Goal: Information Seeking & Learning: Learn about a topic

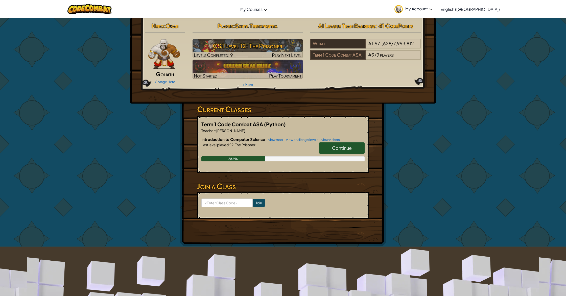
click at [359, 149] on link "Continue" at bounding box center [342, 148] width 46 height 12
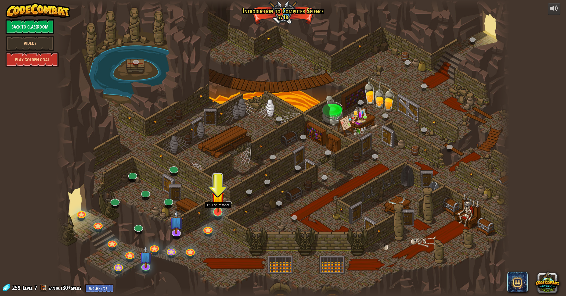
click at [216, 210] on img at bounding box center [218, 198] width 13 height 29
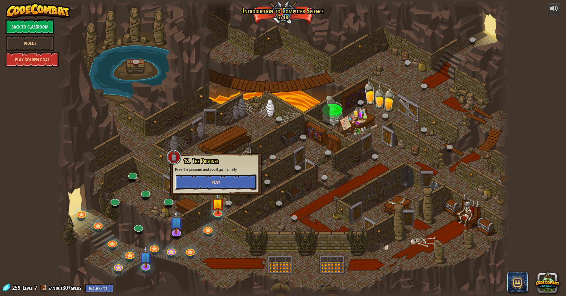
click at [214, 184] on span "Play" at bounding box center [216, 182] width 9 height 6
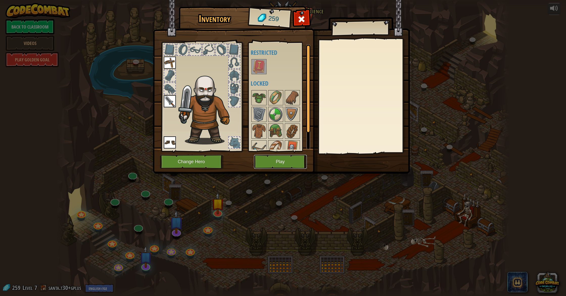
click at [297, 160] on button "Play" at bounding box center [280, 162] width 53 height 14
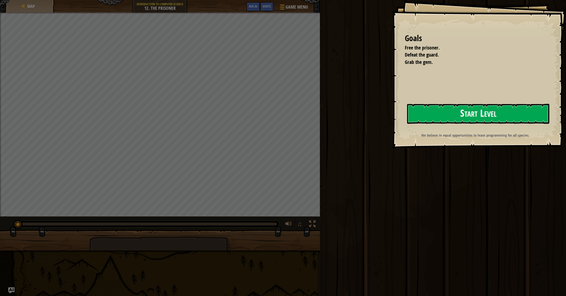
click at [486, 113] on button "Start Level" at bounding box center [478, 114] width 142 height 20
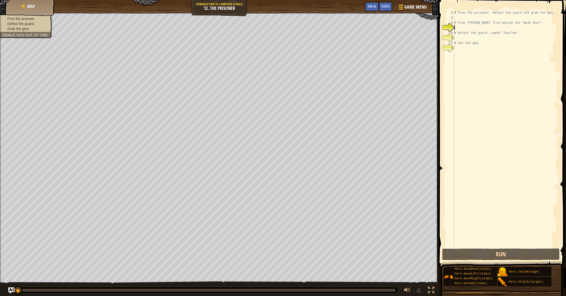
click at [466, 49] on div "# Free the prisoner, defeat the guard and grab the gem. # Free [PERSON_NAME] fr…" at bounding box center [506, 134] width 105 height 248
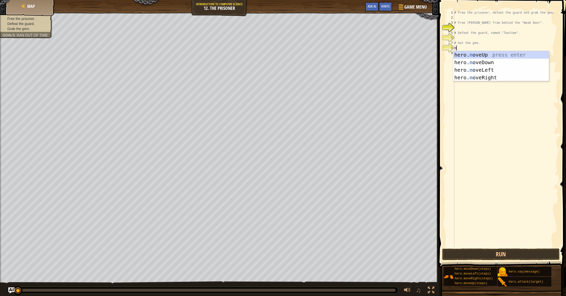
scroll to position [2, 0]
type textarea "mov"
click at [483, 76] on div "hero. mov eUp press enter hero. mov eDown press enter hero. mov eLeft press ent…" at bounding box center [502, 74] width 96 height 46
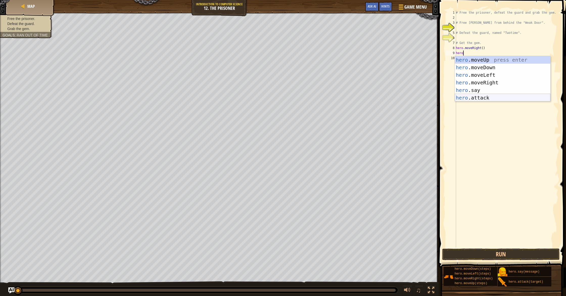
click at [470, 97] on div "hero .moveUp press enter hero .moveDown press enter hero .moveLeft press enter …" at bounding box center [503, 86] width 96 height 61
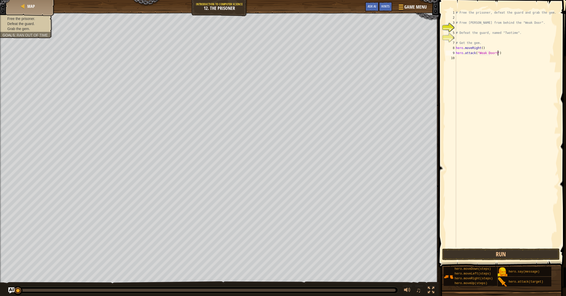
type textarea "hero.attack("Weak Door")"
click at [465, 59] on div "# Free the prisoner, defeat the guard and grab the gem. # Free [PERSON_NAME] fr…" at bounding box center [507, 134] width 104 height 248
click at [522, 254] on button "Run" at bounding box center [502, 255] width 118 height 12
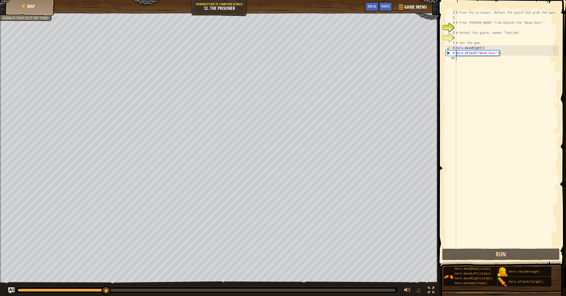
click at [461, 60] on div "# Free the prisoner, defeat the guard and grab the gem. # Free [PERSON_NAME] fr…" at bounding box center [507, 134] width 104 height 248
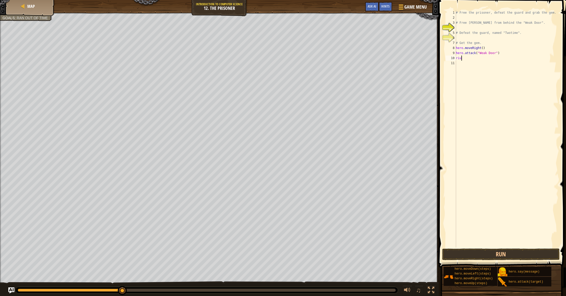
type textarea "ri"
click at [483, 59] on div "# Free the prisoner, defeat the guard and grab the gem. # Free [PERSON_NAME] fr…" at bounding box center [507, 134] width 104 height 248
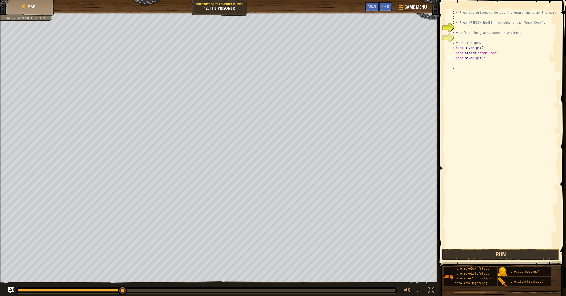
type textarea "hero.moveRight(2)"
click at [529, 256] on button "Run" at bounding box center [502, 255] width 118 height 12
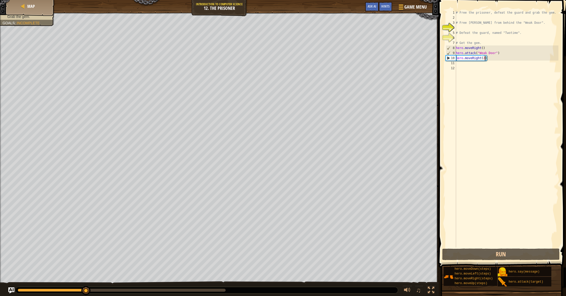
click at [467, 64] on div "# Free the prisoner, defeat the guard and grab the gem. # Free [PERSON_NAME] fr…" at bounding box center [507, 134] width 104 height 248
type textarea "do"
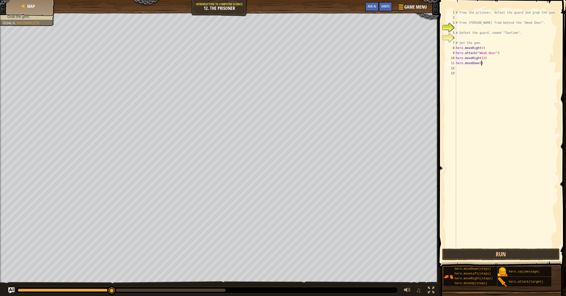
drag, startPoint x: 482, startPoint y: 64, endPoint x: 481, endPoint y: 62, distance: 2.6
click at [481, 64] on div "# Free the prisoner, defeat the guard and grab the gem. # Free [PERSON_NAME] fr…" at bounding box center [507, 134] width 104 height 248
type textarea "hero.moveDown(2)"
click at [458, 68] on div "# Free the prisoner, defeat the guard and grab the gem. # Free [PERSON_NAME] fr…" at bounding box center [507, 134] width 104 height 248
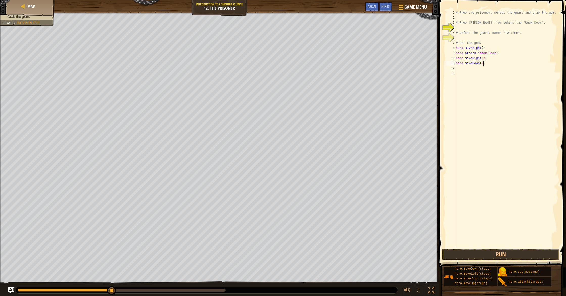
scroll to position [2, 0]
click at [476, 74] on div "hero. at tack press enter" at bounding box center [503, 82] width 96 height 23
type textarea "hero.attack("Two")"
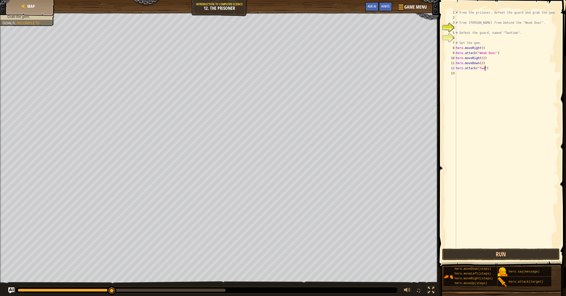
click at [477, 73] on div "# Free the prisoner, defeat the guard and grab the gem. # Free [PERSON_NAME] fr…" at bounding box center [507, 134] width 104 height 248
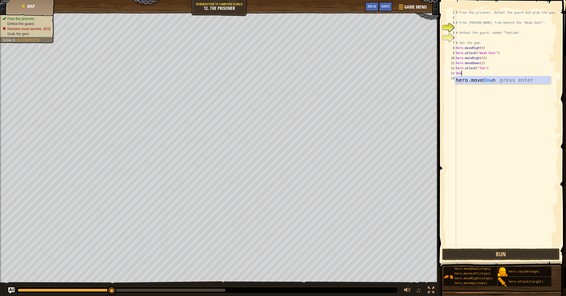
click at [36, 20] on ul "Free the prisoner. Defeat the guard. Humans must survive. (0/2) Grab the gem." at bounding box center [27, 26] width 49 height 20
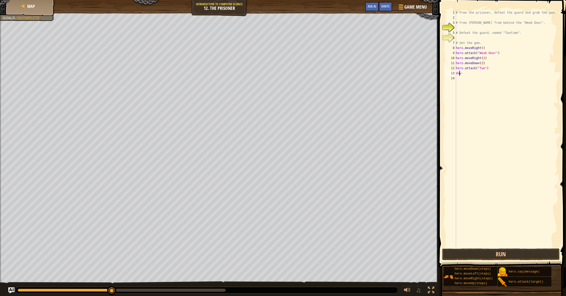
click at [460, 74] on div "# Free the prisoner, defeat the guard and grab the gem. # Free [PERSON_NAME] fr…" at bounding box center [507, 134] width 104 height 248
click at [462, 74] on div "# Free the prisoner, defeat the guard and grab the gem. # Free [PERSON_NAME] fr…" at bounding box center [507, 134] width 104 height 248
type textarea "d"
type textarea "f"
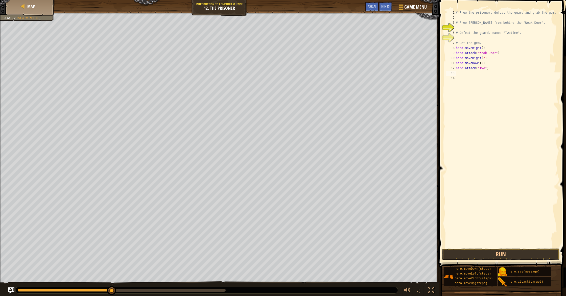
type textarea "do"
click at [481, 75] on div "# Free the prisoner, defeat the guard and grab the gem. # Free [PERSON_NAME] fr…" at bounding box center [507, 134] width 104 height 248
type textarea "hero.moveDown()"
drag, startPoint x: 489, startPoint y: 99, endPoint x: 485, endPoint y: 97, distance: 4.0
click at [489, 99] on div "# Free the prisoner, defeat the guard and grab the gem. # Free [PERSON_NAME] fr…" at bounding box center [507, 134] width 104 height 248
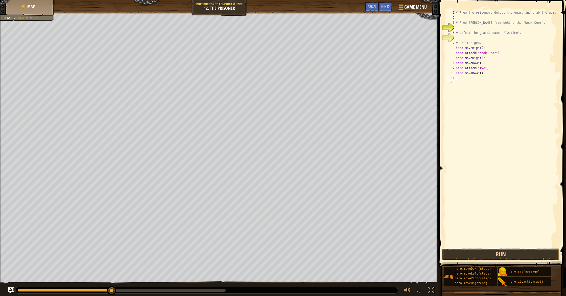
click at [467, 76] on div "# Free the prisoner, defeat the guard and grab the gem. # Free [PERSON_NAME] fr…" at bounding box center [507, 134] width 104 height 248
type textarea "ri"
click at [483, 88] on div "hero.move Ri ght press enter" at bounding box center [503, 92] width 96 height 23
click at [483, 79] on div "# Free the prisoner, defeat the guard and grab the gem. # Free [PERSON_NAME] fr…" at bounding box center [507, 134] width 104 height 248
click at [484, 78] on div "# Free the prisoner, defeat the guard and grab the gem. # Free [PERSON_NAME] fr…" at bounding box center [507, 134] width 104 height 248
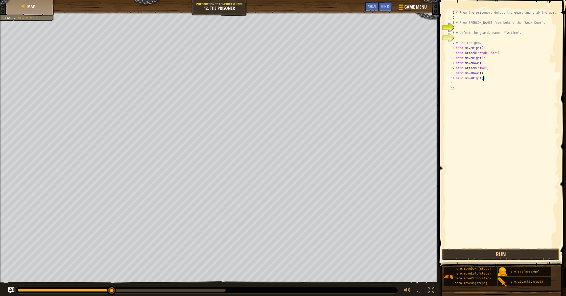
scroll to position [2, 2]
type textarea "hero.moveRight(2)"
click at [524, 253] on button "Run" at bounding box center [502, 255] width 118 height 12
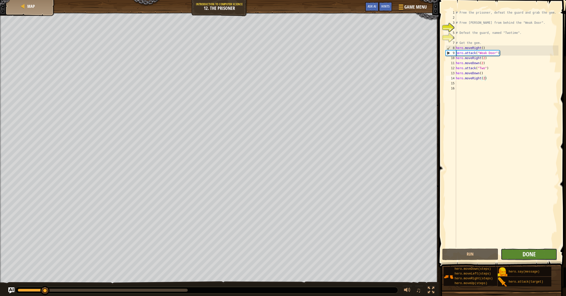
click at [534, 255] on span "Done" at bounding box center [529, 254] width 13 height 8
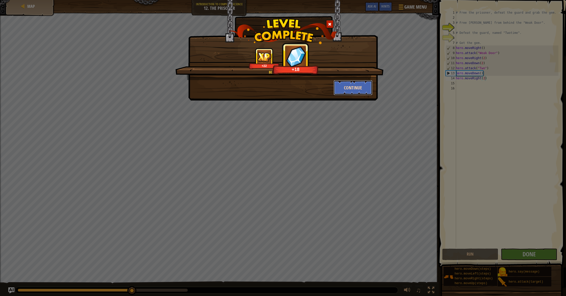
click at [349, 85] on button "Continue" at bounding box center [353, 87] width 39 height 15
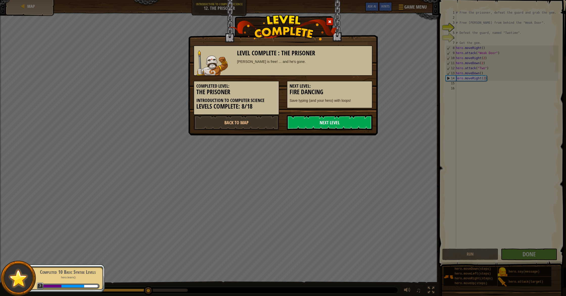
click at [306, 126] on link "Next Level" at bounding box center [330, 122] width 86 height 15
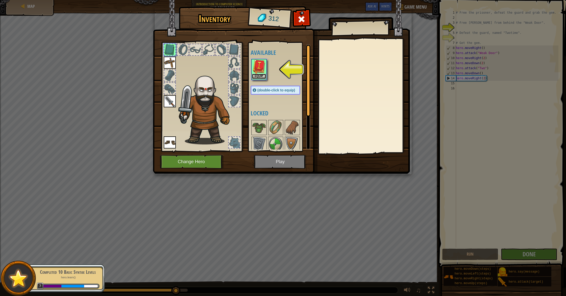
click at [265, 75] on button "Equip" at bounding box center [259, 76] width 14 height 5
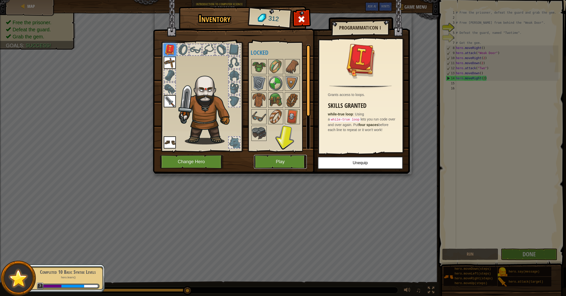
click at [285, 161] on button "Play" at bounding box center [280, 162] width 53 height 14
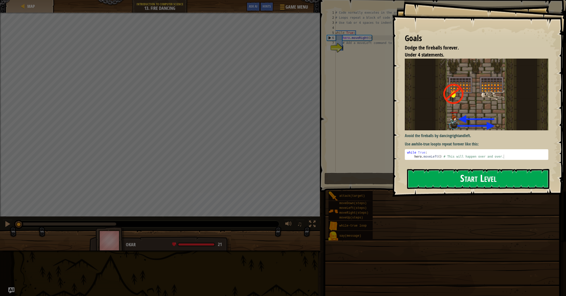
click at [445, 169] on button "Start Level" at bounding box center [478, 179] width 142 height 20
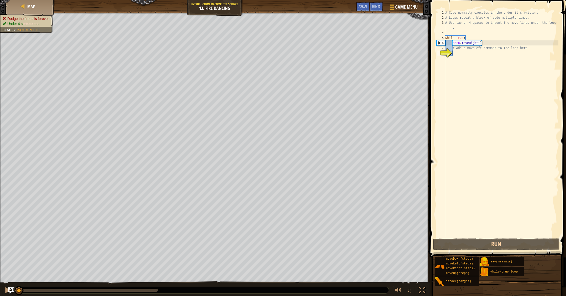
type textarea "le"
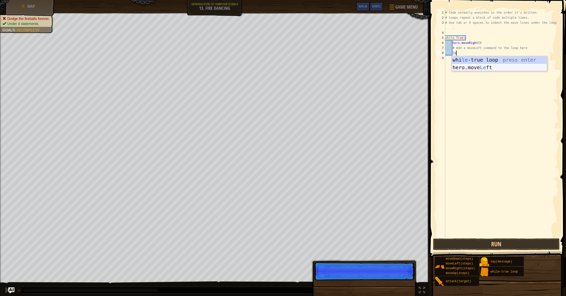
click at [473, 67] on div "whi le -true loop press enter hero.move Le ft press enter" at bounding box center [500, 71] width 96 height 30
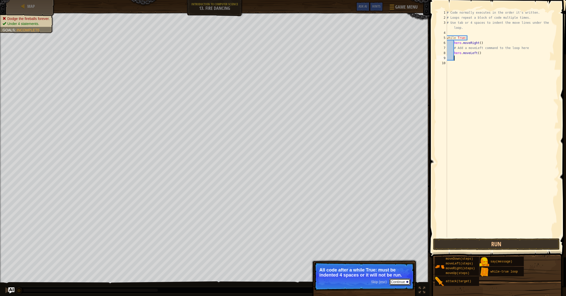
click at [403, 282] on button "Continue" at bounding box center [400, 282] width 21 height 7
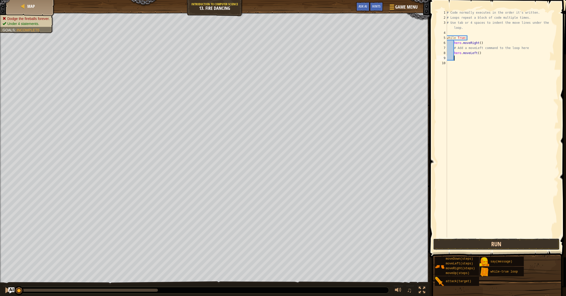
click at [479, 242] on button "Run" at bounding box center [496, 245] width 127 height 12
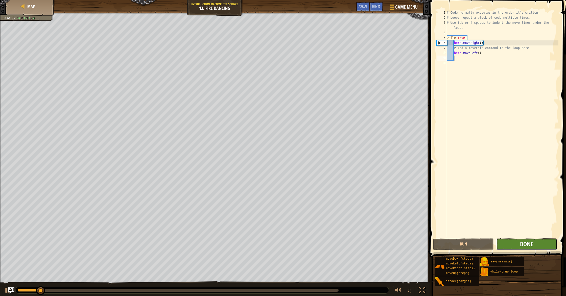
click at [525, 245] on span "Done" at bounding box center [526, 244] width 13 height 8
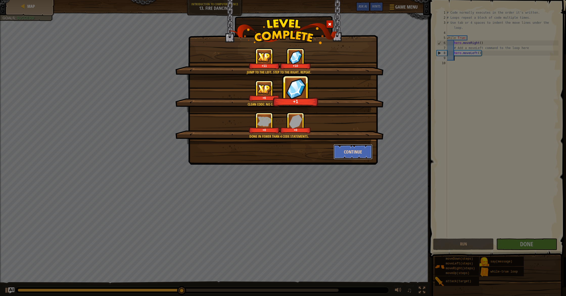
click at [358, 154] on button "Continue" at bounding box center [353, 151] width 39 height 15
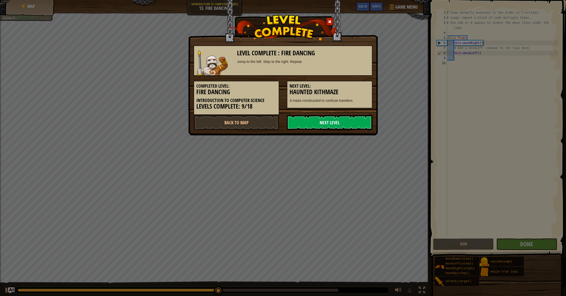
click at [335, 126] on link "Next Level" at bounding box center [330, 122] width 86 height 15
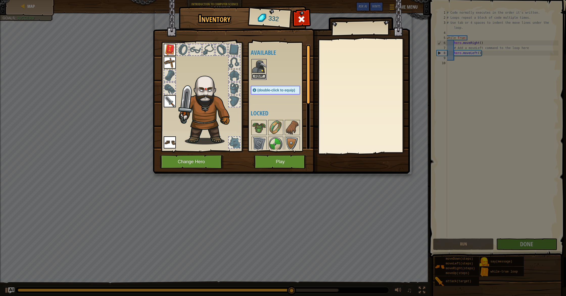
click at [261, 77] on button "Equip" at bounding box center [259, 76] width 14 height 5
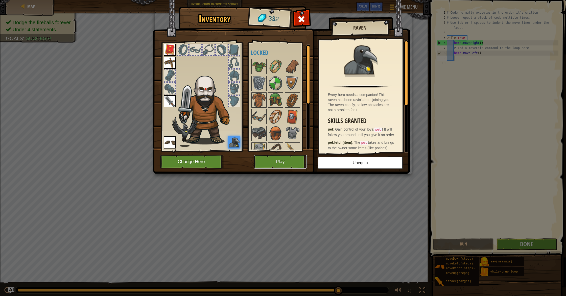
click at [296, 161] on button "Play" at bounding box center [280, 162] width 53 height 14
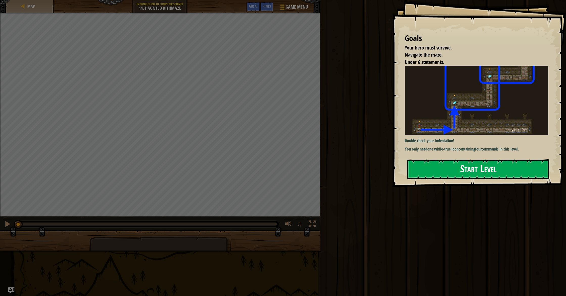
drag, startPoint x: 440, startPoint y: 150, endPoint x: 446, endPoint y: 167, distance: 18.9
click at [440, 150] on strong "while-true loop" at bounding box center [446, 149] width 25 height 6
click at [446, 169] on button "Start Level" at bounding box center [478, 170] width 142 height 20
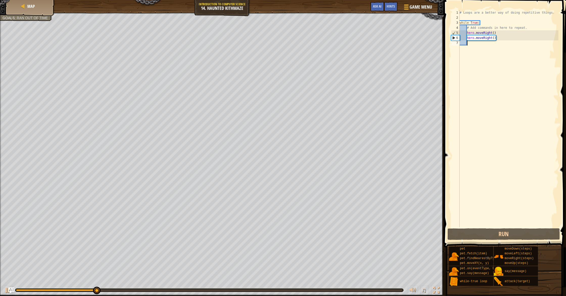
drag, startPoint x: 490, startPoint y: 113, endPoint x: 490, endPoint y: 109, distance: 3.4
click at [491, 111] on div "# Loops are a better way of doing repetitive things. while True : # Add command…" at bounding box center [509, 124] width 100 height 228
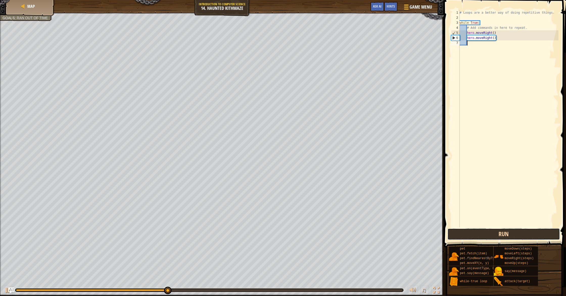
drag, startPoint x: 516, startPoint y: 239, endPoint x: 512, endPoint y: 239, distance: 4.6
click at [516, 239] on button "Run" at bounding box center [504, 235] width 113 height 12
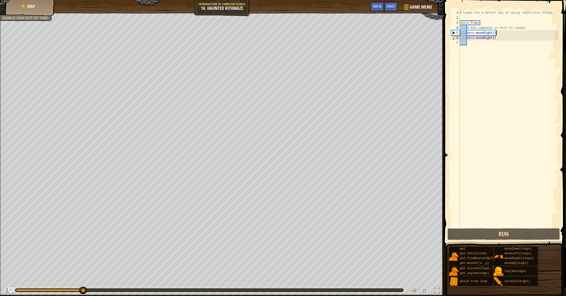
drag, startPoint x: 509, startPoint y: 35, endPoint x: 463, endPoint y: 41, distance: 45.6
click at [466, 41] on div "# Loops are a better way of doing repetitive things. while True : # Add command…" at bounding box center [509, 124] width 100 height 228
drag, startPoint x: 518, startPoint y: 38, endPoint x: 456, endPoint y: 36, distance: 61.7
click at [456, 36] on div "hero.moveRight() 1 2 3 4 5 6 7 # Loops are a better way of doing repetitive thi…" at bounding box center [504, 118] width 108 height 217
type textarea "hero.moveRight()"
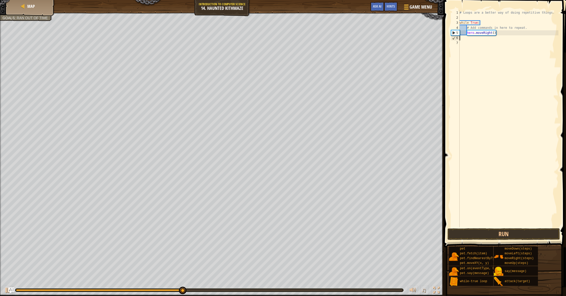
type textarea "hero.moveRight()"
drag, startPoint x: 500, startPoint y: 69, endPoint x: 506, endPoint y: 66, distance: 5.5
click at [500, 69] on div "# Loops are a better way of doing repetitive things. while True : # Add command…" at bounding box center [509, 124] width 100 height 228
drag, startPoint x: 503, startPoint y: 36, endPoint x: 482, endPoint y: 36, distance: 21.3
click at [482, 36] on div "# Loops are a better way of doing repetitive things. while True : # Add command…" at bounding box center [509, 124] width 100 height 228
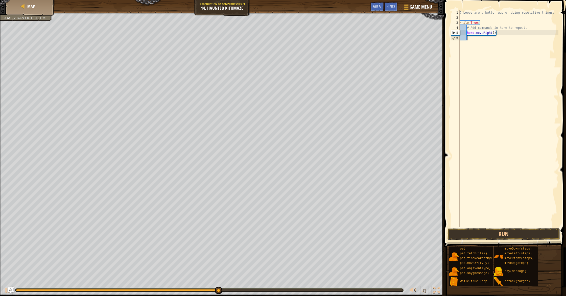
click at [482, 40] on div "# Loops are a better way of doing repetitive things. while True : # Add command…" at bounding box center [509, 124] width 100 height 228
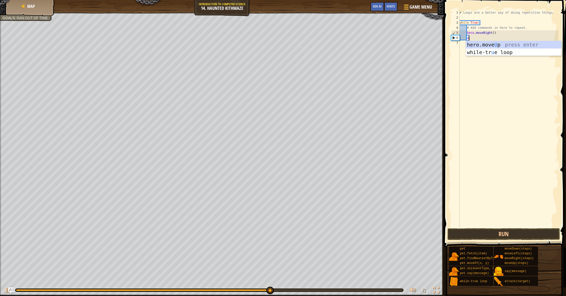
type textarea "up"
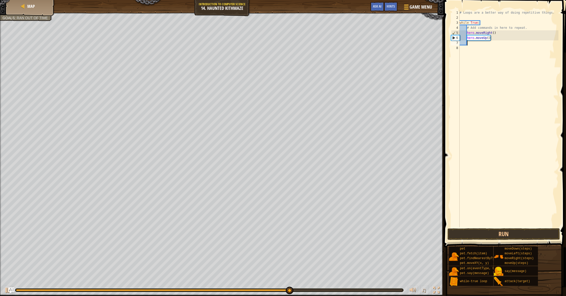
click at [489, 38] on div "# Loops are a better way of doing repetitive things. while True : # Add command…" at bounding box center [509, 124] width 100 height 228
click at [506, 236] on button "Run" at bounding box center [504, 235] width 113 height 12
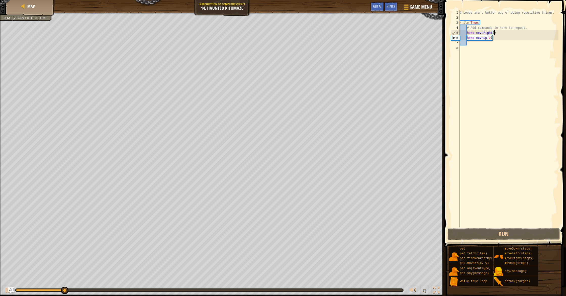
click at [495, 31] on div "# Loops are a better way of doing repetitive things. while True : # Add command…" at bounding box center [509, 124] width 100 height 228
type textarea "hero.moveRight(2)"
click at [494, 233] on button "Run" at bounding box center [504, 235] width 113 height 12
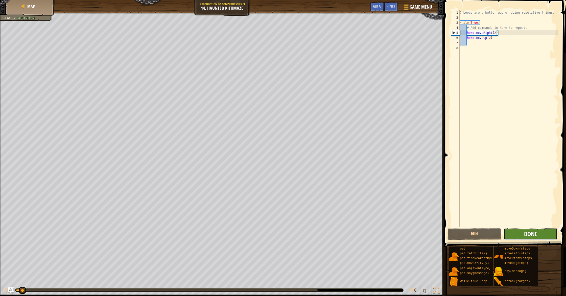
click at [527, 234] on span "Done" at bounding box center [530, 234] width 13 height 8
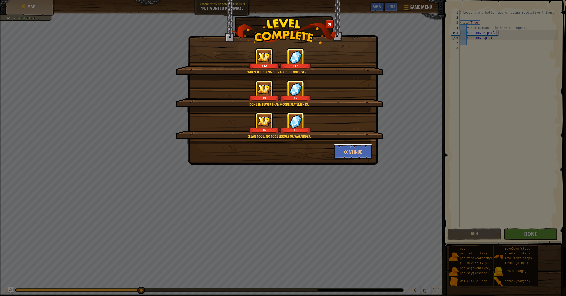
click at [360, 151] on button "Continue" at bounding box center [353, 151] width 39 height 15
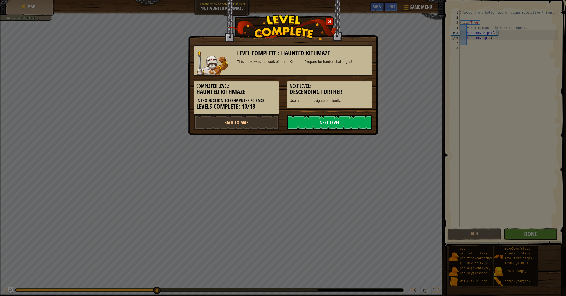
click at [328, 127] on link "Next Level" at bounding box center [330, 122] width 86 height 15
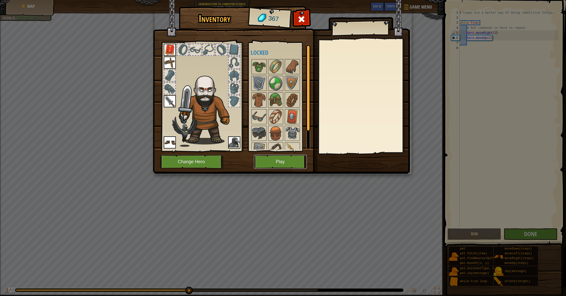
click at [284, 158] on button "Play" at bounding box center [280, 162] width 53 height 14
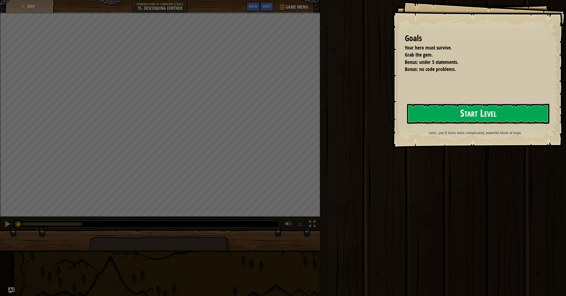
click at [473, 113] on button "Start Level" at bounding box center [478, 114] width 142 height 20
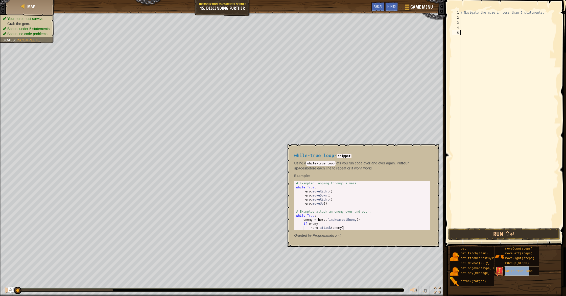
click at [530, 274] on div "while-true loop" at bounding box center [533, 272] width 57 height 10
type textarea "wh"
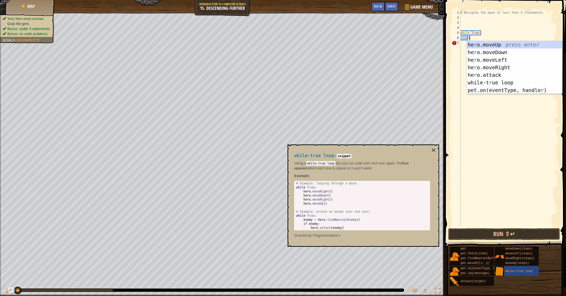
type textarea "ri"
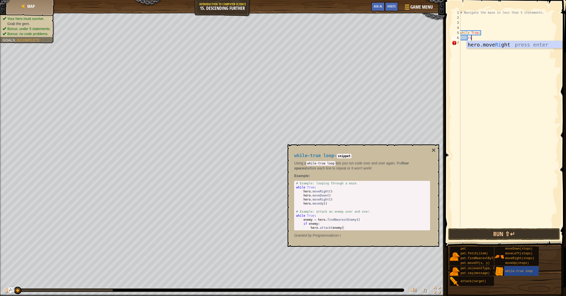
scroll to position [2, 0]
drag, startPoint x: 495, startPoint y: 38, endPoint x: 496, endPoint y: 43, distance: 5.3
click at [495, 38] on div "# Navigate the maze in less than 5 statements. while True : hero . moveRight ( )" at bounding box center [509, 124] width 99 height 228
type textarea "hero.moveRight(2)"
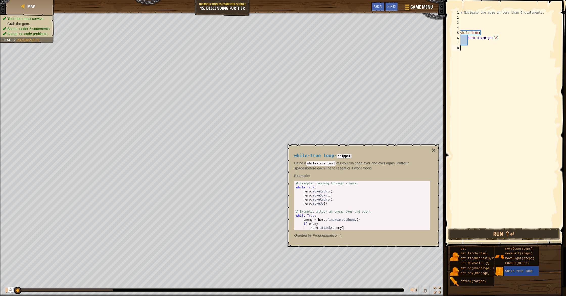
click at [476, 47] on div "# Navigate the maze in less than 5 statements. while True : hero . moveRight ( …" at bounding box center [509, 124] width 99 height 228
click at [475, 45] on div "# Navigate the maze in less than 5 statements. while True : hero . moveRight ( …" at bounding box center [509, 124] width 99 height 228
type textarea "do"
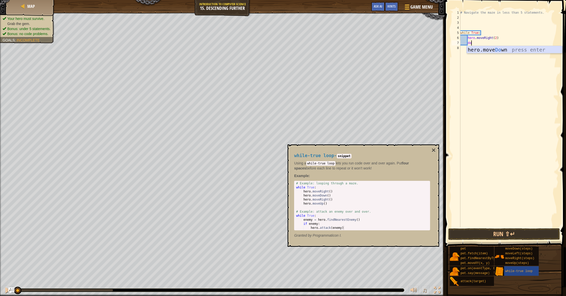
click at [498, 48] on div "hero.move Do wn press enter" at bounding box center [515, 57] width 96 height 23
click at [515, 230] on button "Run ⇧↵" at bounding box center [505, 235] width 112 height 12
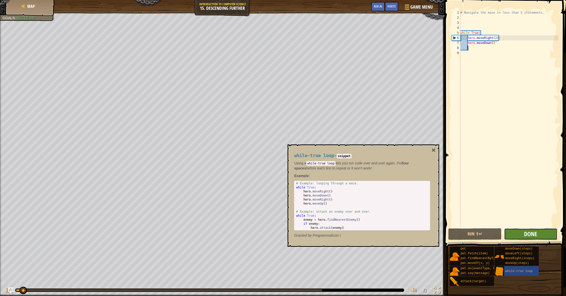
click at [531, 231] on span "Done" at bounding box center [530, 234] width 13 height 8
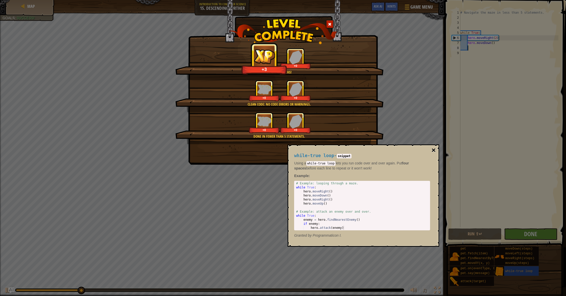
click at [435, 152] on button "×" at bounding box center [434, 150] width 4 height 7
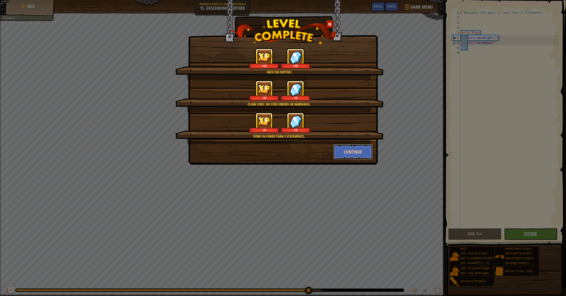
click at [356, 156] on button "Continue" at bounding box center [353, 151] width 39 height 15
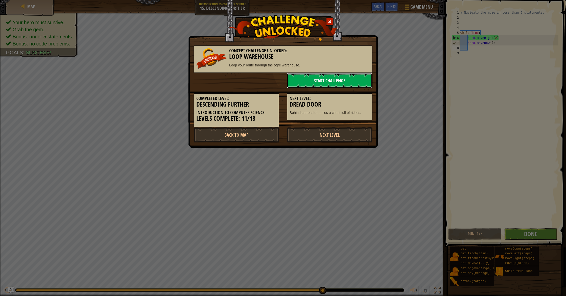
click at [322, 76] on link "Start Challenge" at bounding box center [330, 80] width 86 height 15
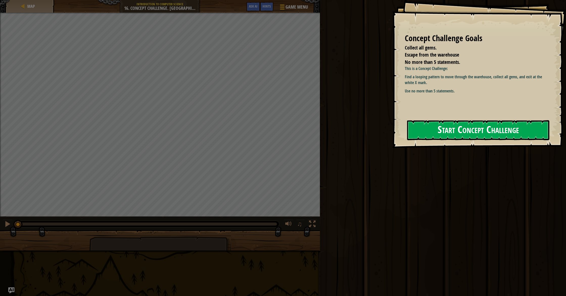
click at [460, 134] on button "Start Concept Challenge" at bounding box center [478, 130] width 142 height 20
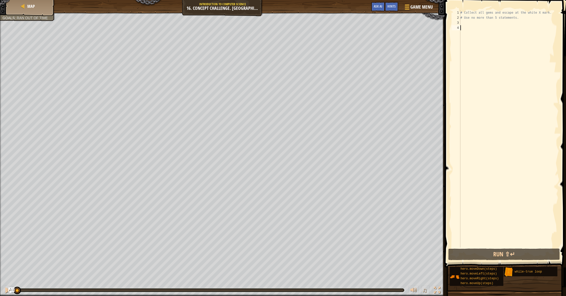
scroll to position [2, 0]
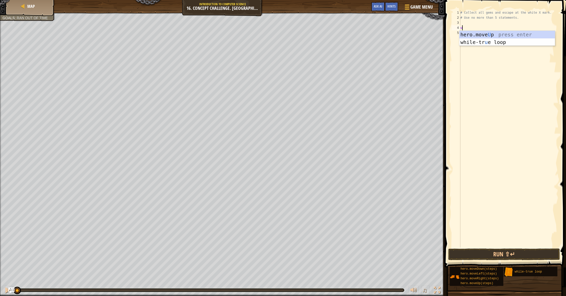
type textarea "up"
click at [532, 248] on span at bounding box center [506, 126] width 125 height 283
click at [532, 252] on button "Run ⇧↵" at bounding box center [505, 255] width 112 height 12
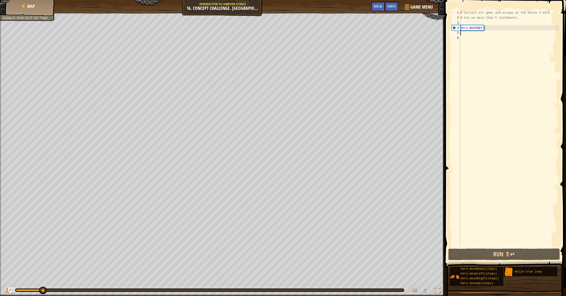
click at [483, 27] on div "# Collect all gems and escape at the white X mark. # Use no more than 5 stateme…" at bounding box center [509, 134] width 99 height 248
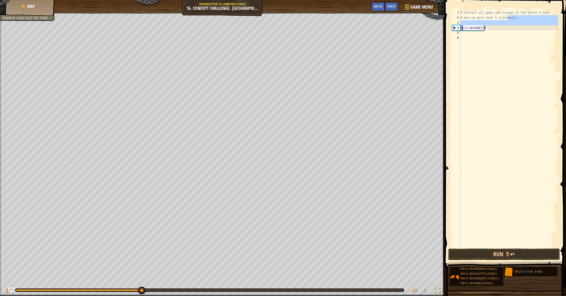
drag, startPoint x: 508, startPoint y: 20, endPoint x: 455, endPoint y: 33, distance: 53.7
click at [462, 29] on div "# Collect all gems and escape at the white X mark. # Use no more than 5 stateme…" at bounding box center [509, 134] width 99 height 248
type textarea "hero.moveUp(2)"
click at [22, 9] on div at bounding box center [22, 6] width 5 height 5
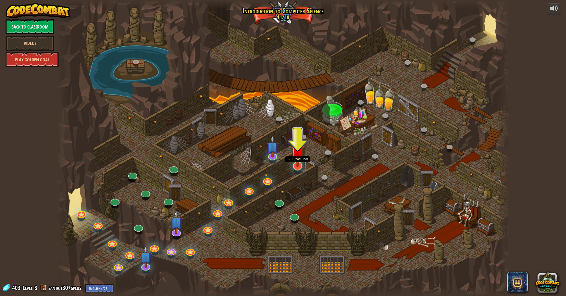
click at [294, 167] on div at bounding box center [297, 166] width 9 height 9
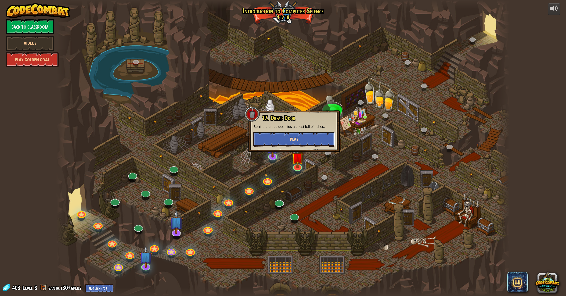
click at [298, 141] on span "Play" at bounding box center [294, 139] width 9 height 6
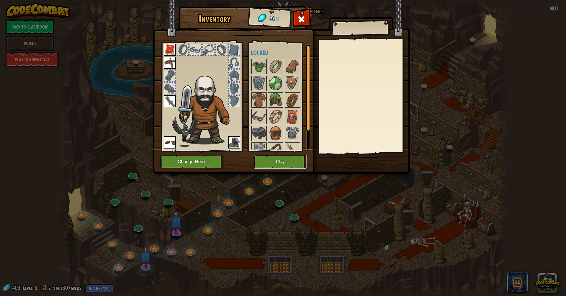
click at [280, 159] on button "Play" at bounding box center [280, 162] width 53 height 14
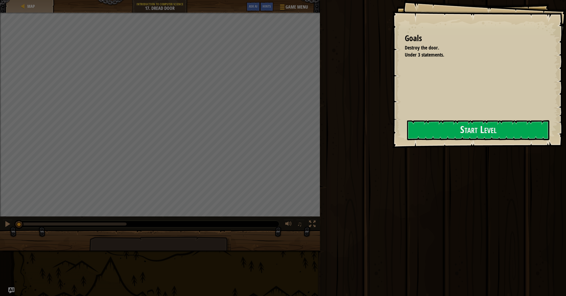
click at [423, 147] on div at bounding box center [478, 150] width 142 height 11
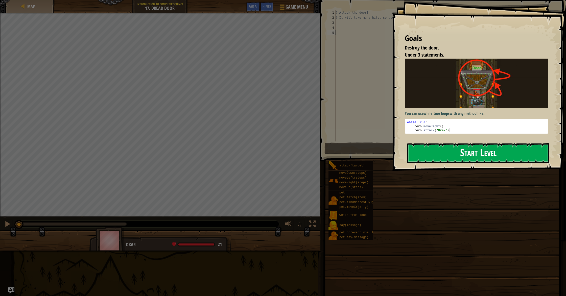
click at [446, 143] on button "Start Level" at bounding box center [478, 153] width 142 height 20
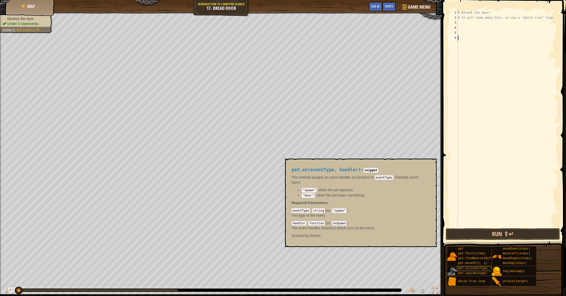
type textarea "\"
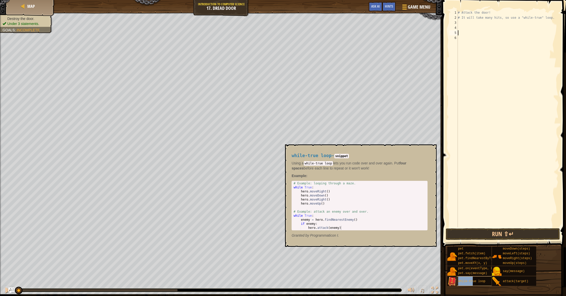
click at [473, 284] on div "while-true loop" at bounding box center [485, 282] width 57 height 10
type textarea "wh"
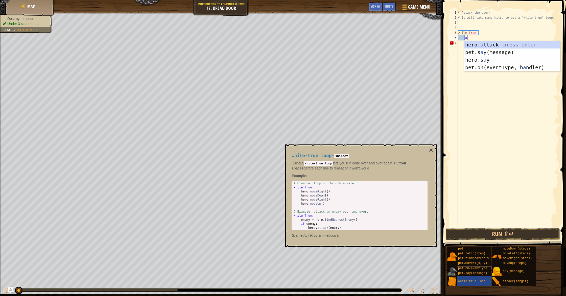
scroll to position [2, 1]
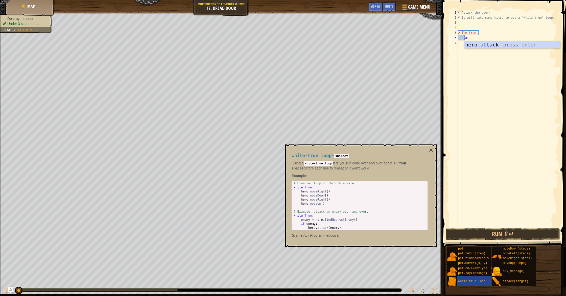
click at [493, 0] on body "Map Introduction to Computer Science 17. Dread Door Game Menu Done Hints Ask AI…" at bounding box center [283, 0] width 566 height 0
click at [471, 37] on div "# Attack the door! # It will take many hits, so use a "while-true" loop. while …" at bounding box center [508, 124] width 102 height 228
type textarea "hero.attack("Door")"
click at [528, 237] on button "Run ⇧↵" at bounding box center [503, 235] width 114 height 12
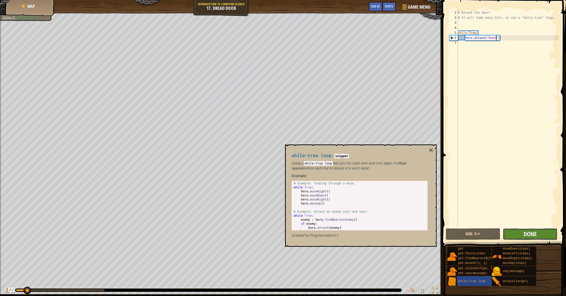
click at [536, 236] on span "Done" at bounding box center [530, 234] width 13 height 8
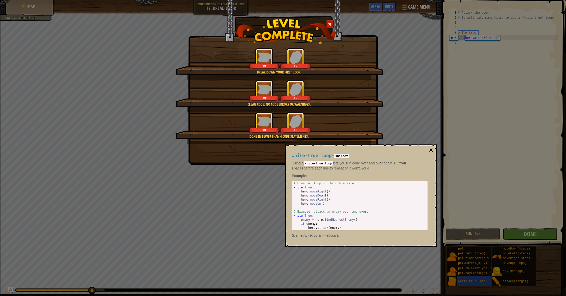
click at [431, 149] on button "×" at bounding box center [431, 150] width 4 height 7
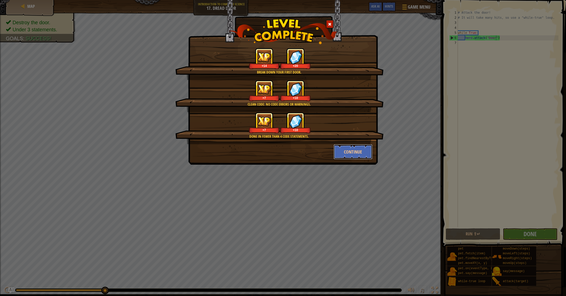
drag, startPoint x: 359, startPoint y: 149, endPoint x: 349, endPoint y: 149, distance: 9.6
click at [359, 149] on button "Continue" at bounding box center [353, 151] width 39 height 15
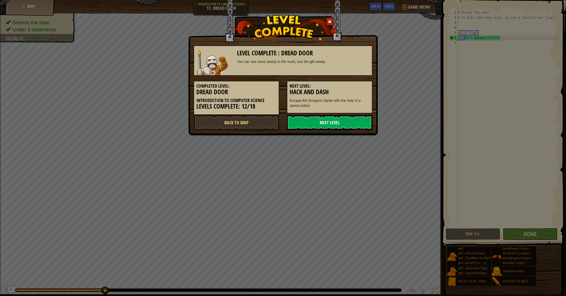
click at [318, 119] on link "Next Level" at bounding box center [330, 122] width 86 height 15
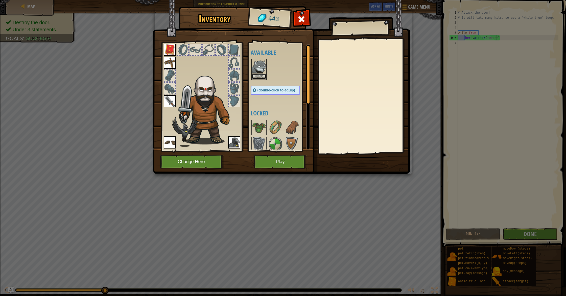
click at [259, 76] on button "Equip" at bounding box center [259, 76] width 14 height 5
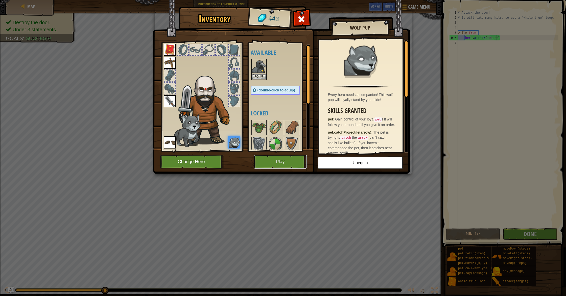
click at [289, 165] on button "Play" at bounding box center [280, 162] width 53 height 14
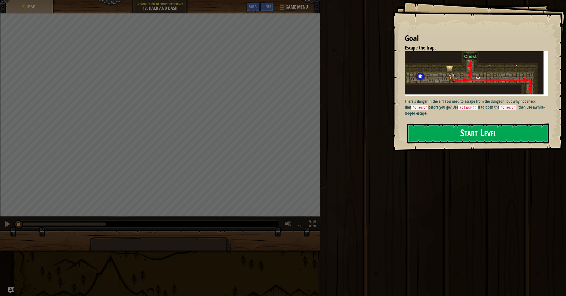
click at [480, 137] on button "Start Level" at bounding box center [478, 134] width 142 height 20
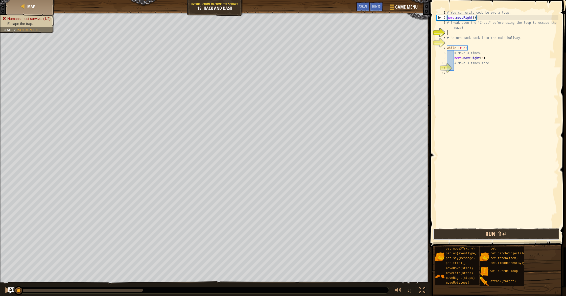
click at [506, 235] on button "Run ⇧↵" at bounding box center [496, 235] width 127 height 12
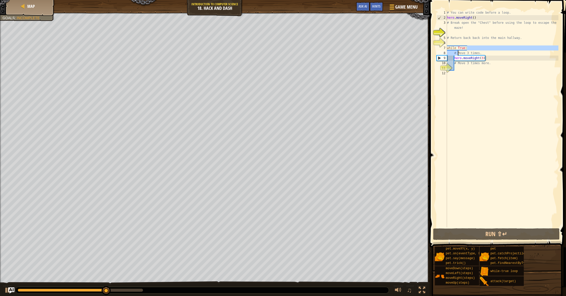
drag, startPoint x: 491, startPoint y: 49, endPoint x: 459, endPoint y: 50, distance: 31.6
click at [459, 50] on div "# You can write code before a loop. hero . moveRight ( ) # Break open the "Ches…" at bounding box center [502, 124] width 113 height 228
type textarea "while True:"
click at [462, 35] on div "# You can write code before a loop. hero . moveRight ( ) # Break open the "Ches…" at bounding box center [502, 124] width 113 height 228
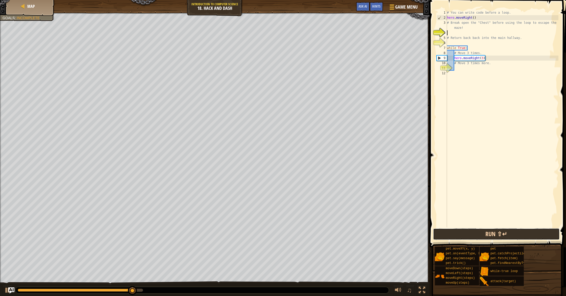
click at [477, 233] on button "Run ⇧↵" at bounding box center [496, 235] width 127 height 12
click at [480, 231] on button "Run ⇧↵" at bounding box center [496, 235] width 127 height 12
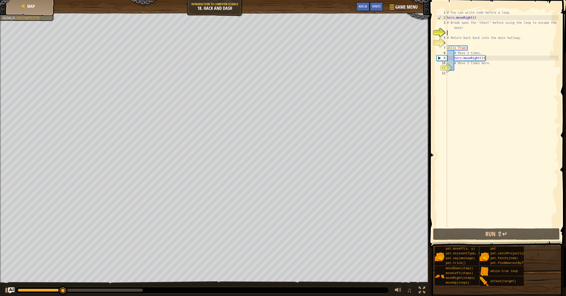
scroll to position [2, 0]
type textarea "up"
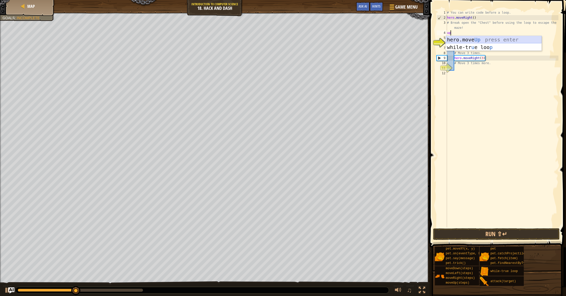
click at [468, 40] on div "hero.move Up press enter while-tr u e loo p press enter" at bounding box center [494, 51] width 96 height 30
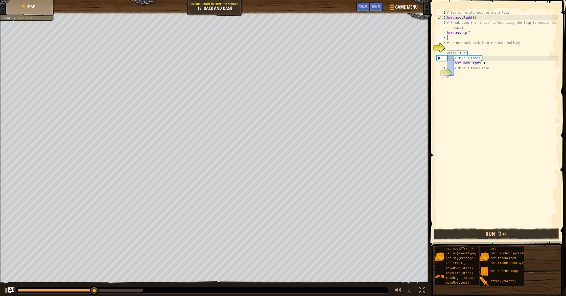
click at [541, 235] on button "Run ⇧↵" at bounding box center [496, 235] width 127 height 12
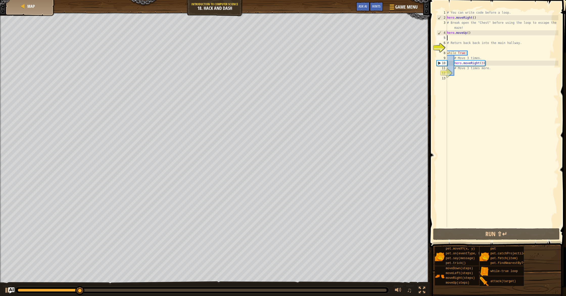
click at [464, 36] on div "# You can write code before a loop. hero . moveRight ( ) # Break open the "Ches…" at bounding box center [502, 124] width 113 height 228
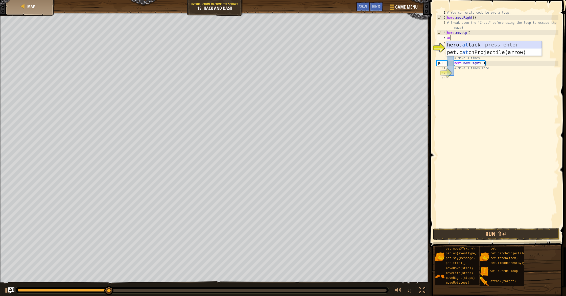
click at [482, 43] on div "hero. at tack press enter pet.c at chProjectile(arrow) press enter" at bounding box center [494, 56] width 96 height 30
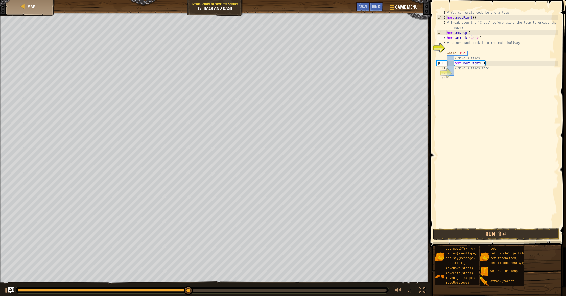
scroll to position [2, 3]
type textarea "hero.attack("Chest")"
click at [446, 248] on div "pet.moveXY(x, y)" at bounding box center [473, 249] width 57 height 5
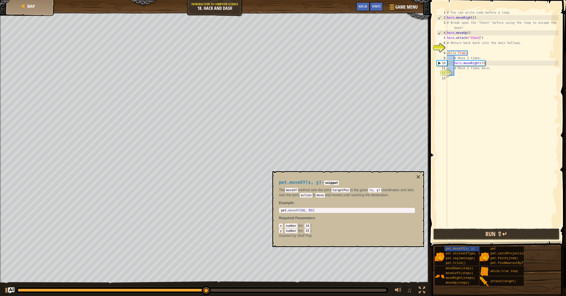
click at [452, 235] on button "Run ⇧↵" at bounding box center [496, 235] width 127 height 12
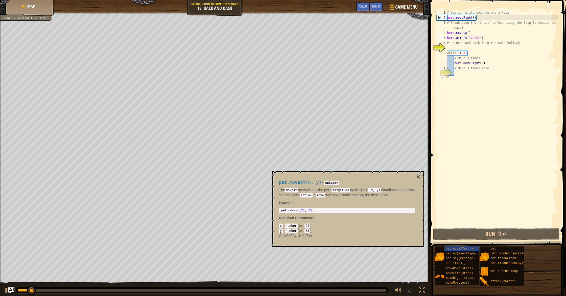
click at [457, 201] on div "# You can write code before a loop. hero . moveRight ( ) # Break open the "Ches…" at bounding box center [502, 124] width 113 height 228
drag, startPoint x: 461, startPoint y: 172, endPoint x: 463, endPoint y: 167, distance: 5.4
click at [462, 169] on div "# You can write code before a loop. hero . moveRight ( ) # Break open the "Ches…" at bounding box center [502, 124] width 113 height 228
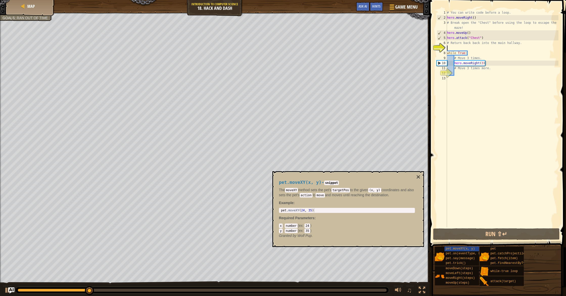
click at [466, 46] on div "# You can write code before a loop. hero . moveRight ( ) # Break open the "Ches…" at bounding box center [502, 124] width 113 height 228
drag, startPoint x: 458, startPoint y: 40, endPoint x: 469, endPoint y: 40, distance: 10.9
click at [459, 40] on div "# You can write code before a loop. hero . moveRight ( ) # Break open the "Ches…" at bounding box center [502, 124] width 113 height 228
type textarea "hero.attack("Chest")"
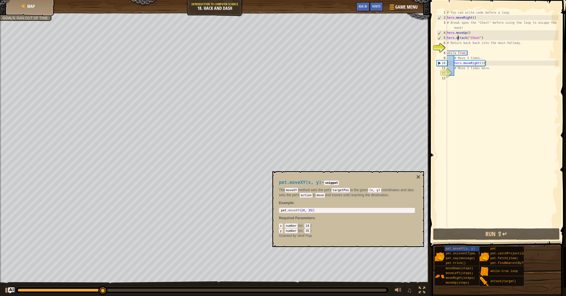
drag, startPoint x: 497, startPoint y: 38, endPoint x: 211, endPoint y: 5, distance: 287.6
click at [497, 38] on div "# You can write code before a loop. hero . moveRight ( ) # Break open the "Ches…" at bounding box center [502, 124] width 113 height 228
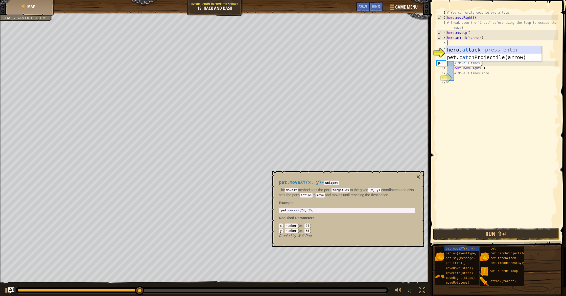
type textarea "do"
click at [487, 49] on div "hero.move Do wn press enter" at bounding box center [494, 57] width 96 height 23
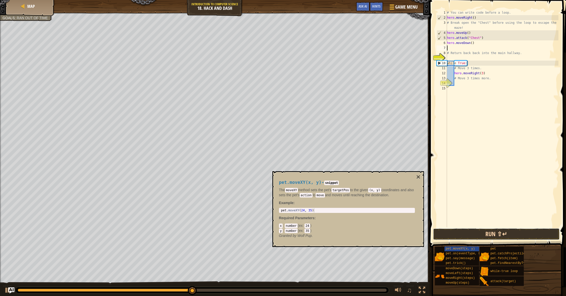
click at [479, 230] on button "Run ⇧↵" at bounding box center [496, 235] width 127 height 12
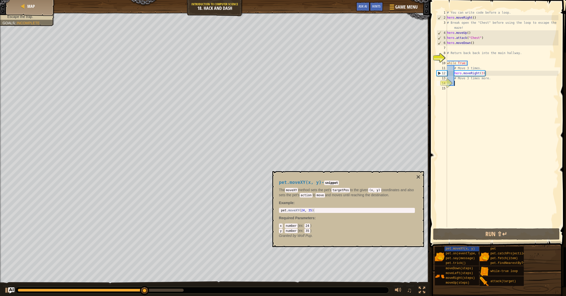
click at [468, 84] on div "# You can write code before a loop. hero . moveRight ( ) # Break open the "Ches…" at bounding box center [502, 124] width 113 height 228
type textarea "do"
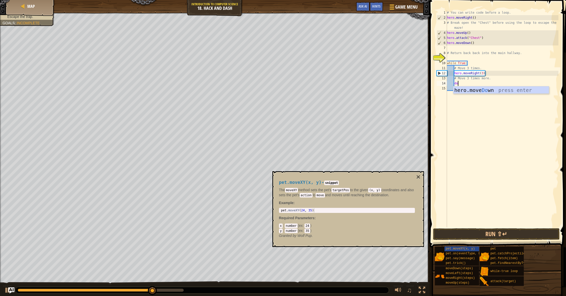
scroll to position [2, 1]
click at [475, 88] on div "hero.move Do wn press enter" at bounding box center [502, 97] width 96 height 23
click at [481, 84] on div "# You can write code before a loop. hero . moveRight ( ) # Break open the "Ches…" at bounding box center [502, 124] width 113 height 228
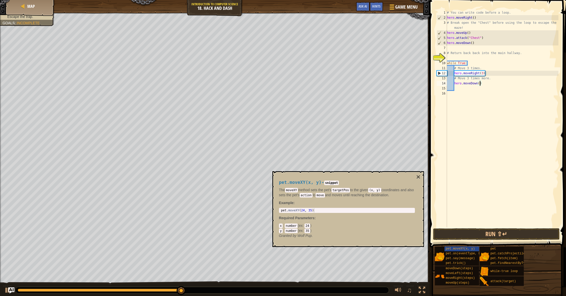
scroll to position [2, 3]
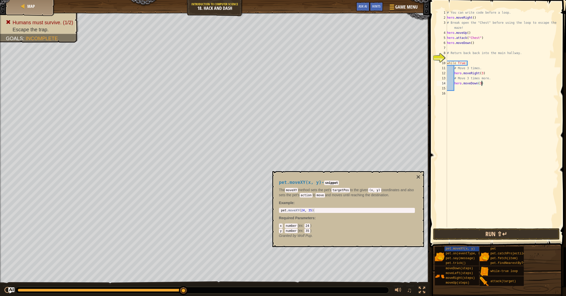
type textarea "hero.moveDown(3)"
click at [490, 236] on button "Run ⇧↵" at bounding box center [496, 235] width 127 height 12
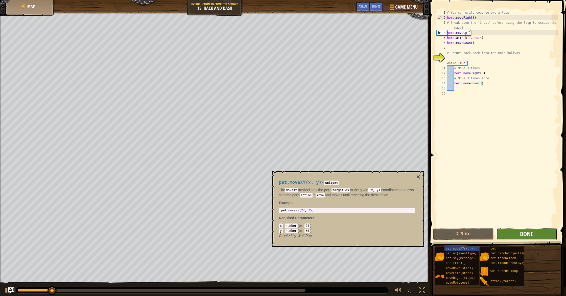
click at [527, 234] on span "Done" at bounding box center [526, 234] width 13 height 8
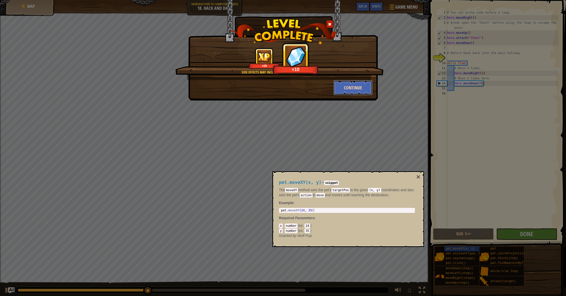
click at [351, 87] on button "Continue" at bounding box center [353, 87] width 39 height 15
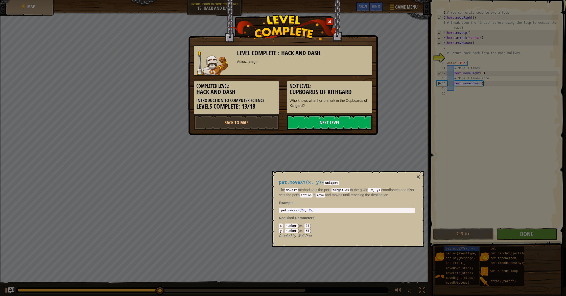
click at [335, 122] on link "Next Level" at bounding box center [330, 122] width 86 height 15
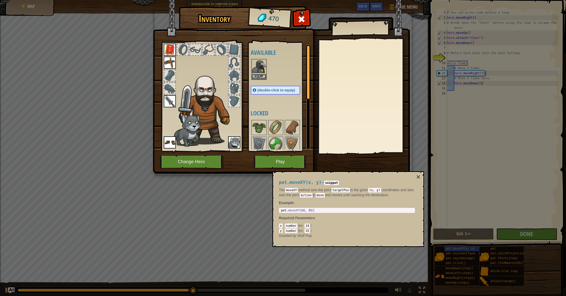
drag, startPoint x: 273, startPoint y: 153, endPoint x: 275, endPoint y: 156, distance: 3.6
click at [273, 154] on img at bounding box center [281, 82] width 257 height 184
click at [281, 162] on button "Play" at bounding box center [280, 162] width 53 height 14
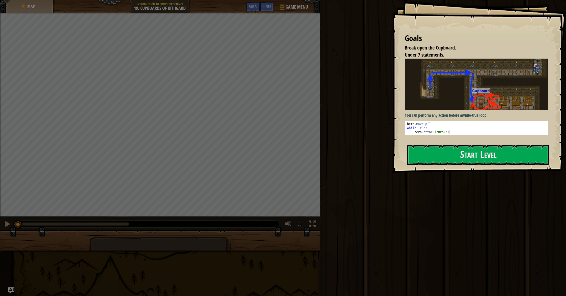
click at [456, 111] on div "You can perform any action before a while-true loop . hero . moveUp ( ) while T…" at bounding box center [477, 97] width 144 height 77
click at [447, 157] on button "Start Level" at bounding box center [478, 155] width 142 height 20
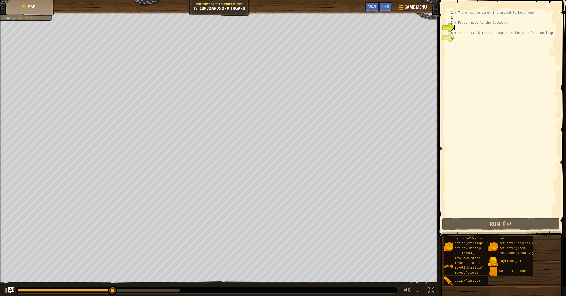
scroll to position [2, 0]
type textarea "he"
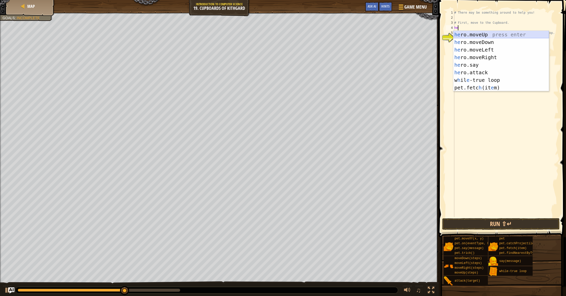
drag, startPoint x: 501, startPoint y: 35, endPoint x: 496, endPoint y: 34, distance: 4.9
click at [501, 35] on div "he ro.moveUp press enter he ro.moveDown press enter he ro.moveLeft press enter …" at bounding box center [502, 69] width 96 height 76
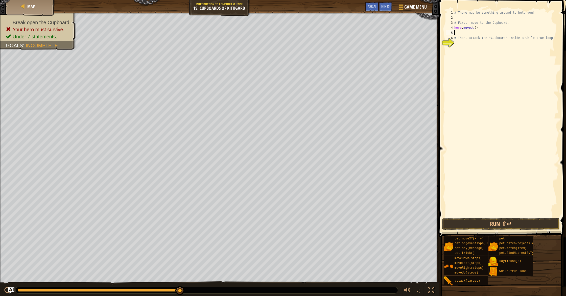
type textarea "ri"
drag, startPoint x: 472, startPoint y: 48, endPoint x: 482, endPoint y: 32, distance: 18.2
click at [472, 48] on div "pet.t ri ck() press enter hero.move Ri ght press enter pet.catchP r oject i [GE…" at bounding box center [502, 55] width 96 height 38
click at [483, 34] on div "# There may be something around to help you! # First, move to the Cupboard. her…" at bounding box center [506, 118] width 105 height 217
type textarea "hero.moveRight(2)"
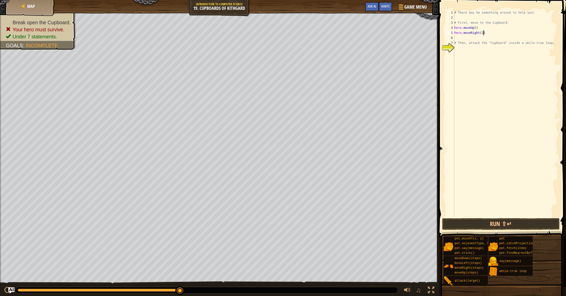
scroll to position [2, 2]
click at [463, 38] on div "# There may be something around to help you! # First, move to the Cupboard. her…" at bounding box center [506, 118] width 105 height 217
type textarea "d"
click at [496, 46] on div "hero.[PERSON_NAME] own press enter pet.on(eventType, han d ler) press enter" at bounding box center [502, 56] width 96 height 30
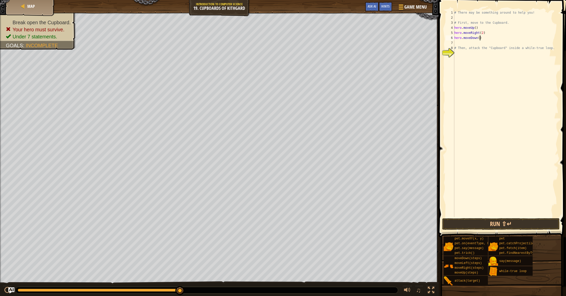
drag, startPoint x: 480, startPoint y: 39, endPoint x: 478, endPoint y: 42, distance: 3.6
click at [480, 39] on div "# There may be something around to help you! # First, move to the Cupboard. her…" at bounding box center [506, 118] width 105 height 217
type textarea "hero.moveDown(2)"
click at [476, 45] on div "# There may be something around to help you! # First, move to the Cupboard. her…" at bounding box center [506, 118] width 105 height 217
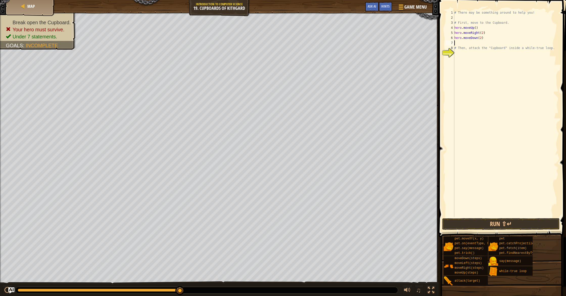
scroll to position [2, 0]
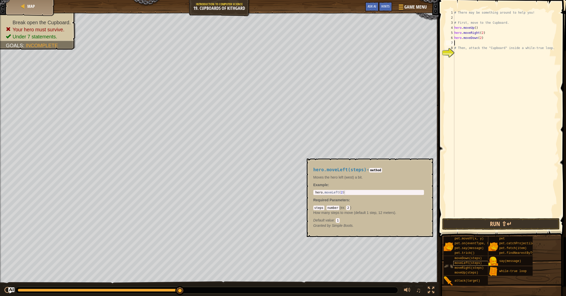
type textarea "w"
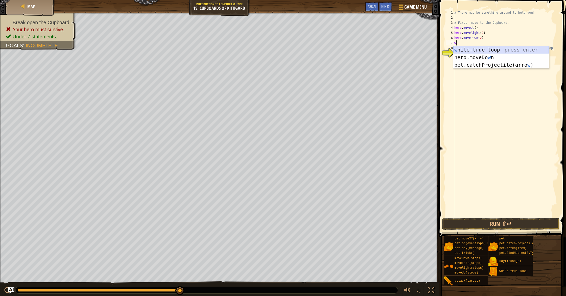
click at [498, 52] on div "w [PERSON_NAME]-true loop press enter hero.moveDo w n press enter pet.catchProj…" at bounding box center [502, 65] width 96 height 38
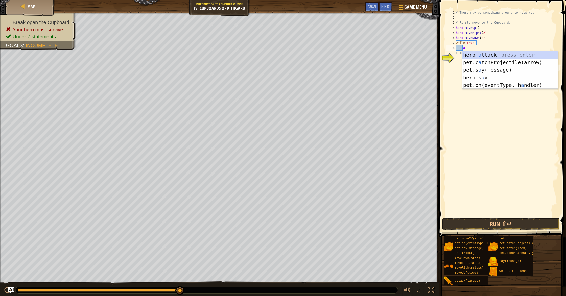
scroll to position [2, 1]
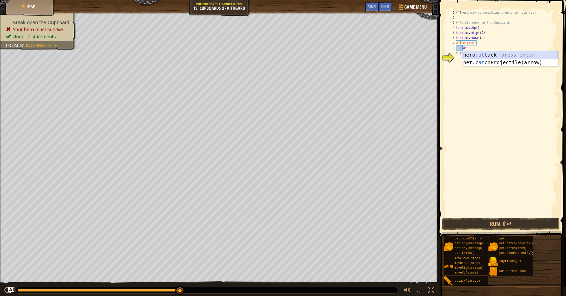
click at [490, 54] on div "hero. at tack press enter pet.c at chProjectile(arrow) press enter" at bounding box center [511, 66] width 96 height 30
type textarea "hero.attack("Cupboard")"
click at [527, 226] on button "Run ⇧↵" at bounding box center [502, 224] width 118 height 12
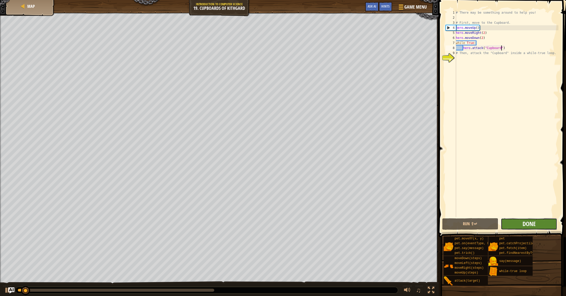
click at [528, 226] on span "Done" at bounding box center [529, 224] width 13 height 8
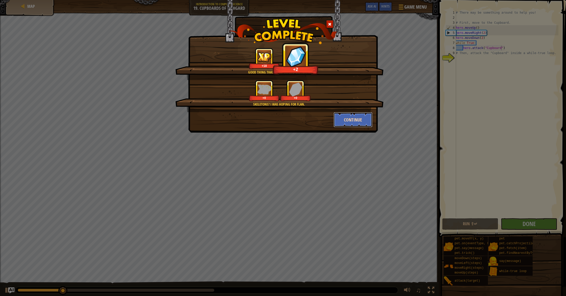
click at [357, 117] on button "Continue" at bounding box center [353, 119] width 39 height 15
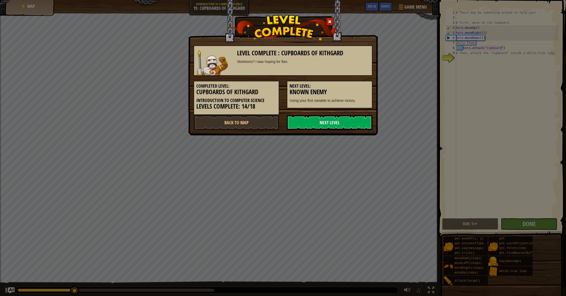
click at [357, 117] on link "Next Level" at bounding box center [330, 122] width 86 height 15
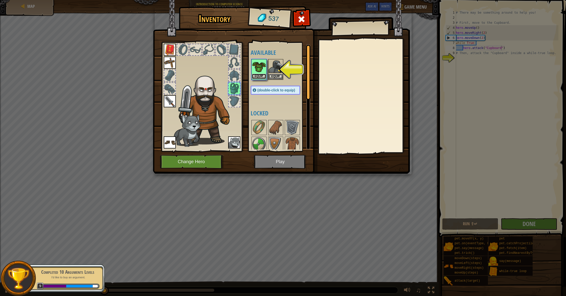
click at [260, 76] on button "Equip" at bounding box center [259, 76] width 14 height 5
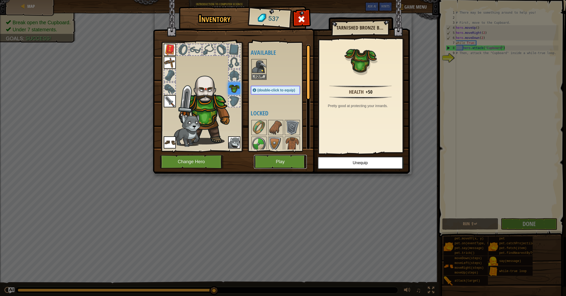
click at [287, 159] on button "Play" at bounding box center [280, 162] width 53 height 14
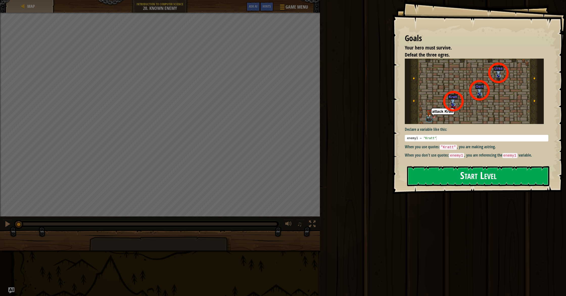
click at [440, 170] on button "Start Level" at bounding box center [478, 176] width 142 height 20
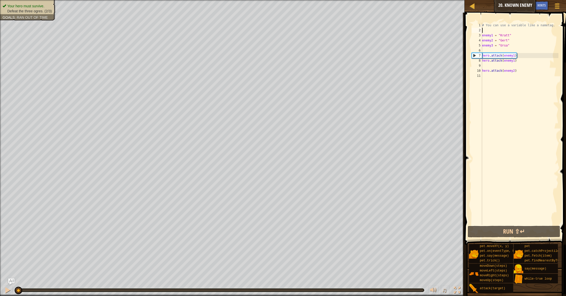
click at [488, 32] on div "# You can use a variable like a nametag. enemy1 = "[PERSON_NAME]" enemy2 = "[PE…" at bounding box center [519, 129] width 77 height 212
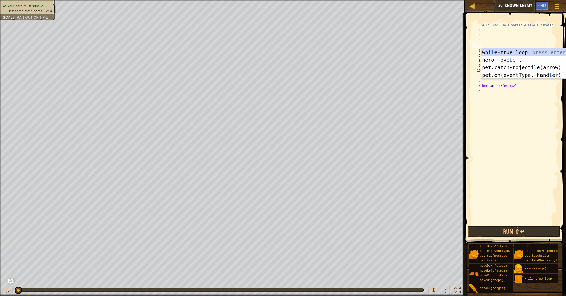
scroll to position [2, 0]
type textarea "lo"
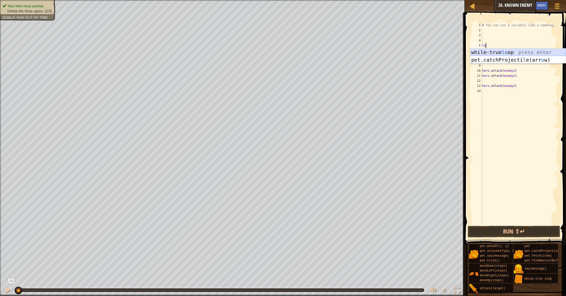
click at [500, 53] on div "while-true lo op press enter pet.catchProjecti l e(arr o w) press enter" at bounding box center [519, 64] width 96 height 30
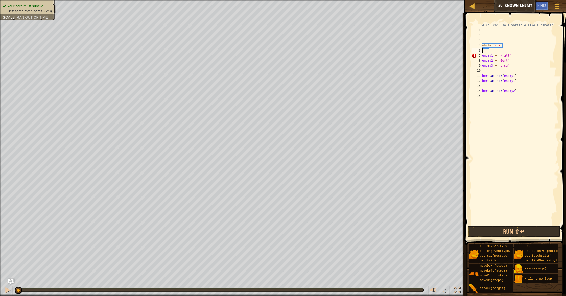
click at [483, 55] on div "# You can use a variable like a nametag. while True : enemy1 = "[PERSON_NAME]" …" at bounding box center [519, 129] width 77 height 212
drag, startPoint x: 505, startPoint y: 44, endPoint x: 484, endPoint y: 46, distance: 20.6
click at [484, 46] on div "# You can use a variable like a nametag. while True : enemy1 = "[PERSON_NAME]" …" at bounding box center [519, 129] width 77 height 212
type textarea "[PERSON_NAME] True:"
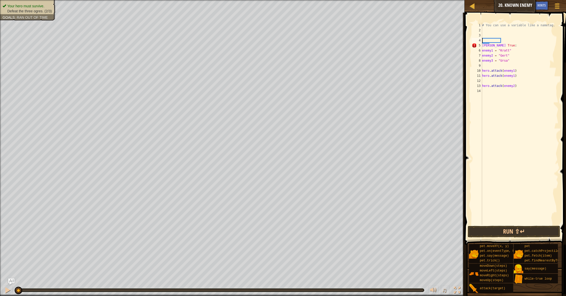
drag, startPoint x: 514, startPoint y: 41, endPoint x: 492, endPoint y: 39, distance: 22.1
click at [479, 40] on div "[PERSON_NAME] True: 1 2 3 4 5 6 7 8 9 10 11 12 13 14 # You can use a variable l…" at bounding box center [515, 124] width 88 height 202
click at [505, 44] on div "# You can use a variable like a nametag. [PERSON_NAME] True : enemy1 = "[PERSON…" at bounding box center [519, 129] width 77 height 212
type textarea "[PERSON_NAME] True:"
drag, startPoint x: 499, startPoint y: 41, endPoint x: 493, endPoint y: 41, distance: 6.4
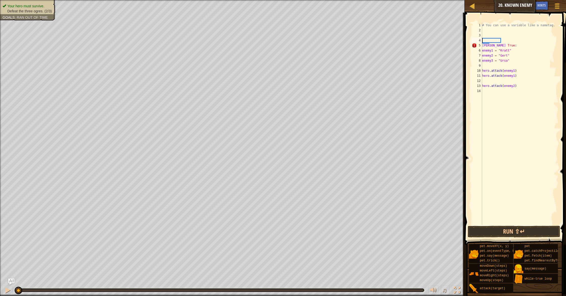
click at [493, 41] on div "# You can use a variable like a nametag. [PERSON_NAME] True : enemy1 = "[PERSON…" at bounding box center [519, 129] width 77 height 212
click at [502, 39] on div "# You can use a variable like a nametag. [PERSON_NAME] True : enemy1 = "[PERSON…" at bounding box center [519, 129] width 77 height 212
type textarea "# You can use a variable like a nametag."
drag, startPoint x: 507, startPoint y: 43, endPoint x: 500, endPoint y: 45, distance: 7.0
click at [506, 43] on div "# You can use a variable like a nametag. [PERSON_NAME] True : enemy1 = "[PERSON…" at bounding box center [519, 129] width 77 height 212
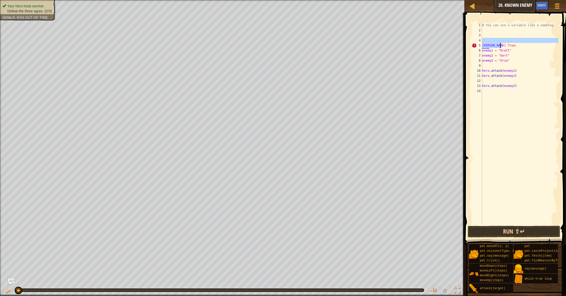
click at [501, 46] on div "# You can use a variable like a nametag. [PERSON_NAME] True : enemy1 = "[PERSON…" at bounding box center [519, 129] width 77 height 212
type textarea "h"
type textarea "w"
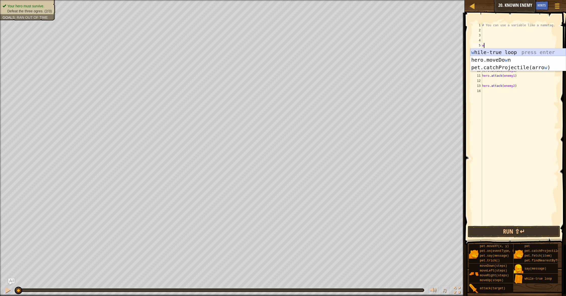
click at [510, 53] on div "w [PERSON_NAME]-true loop press enter hero.moveDo w n press enter pet.catchProj…" at bounding box center [519, 68] width 96 height 38
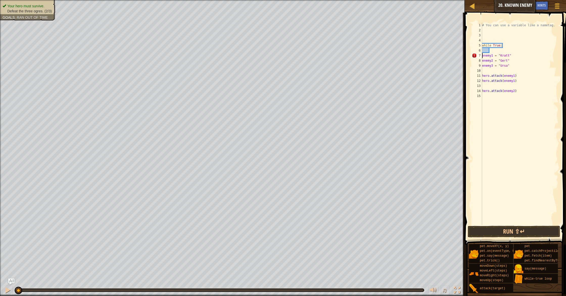
drag, startPoint x: 489, startPoint y: 55, endPoint x: 481, endPoint y: 56, distance: 8.6
click at [481, 56] on div "1 2 3 4 5 6 7 8 9 10 11 12 13 14 15 # You can use a variable like a nametag. wh…" at bounding box center [515, 124] width 88 height 202
type textarea "enemy1 = "[PERSON_NAME]""
click at [484, 52] on div "# You can use a variable like a nametag. while True : enemy1 = "[PERSON_NAME]" …" at bounding box center [519, 129] width 77 height 212
click at [482, 55] on div "7" at bounding box center [477, 55] width 10 height 5
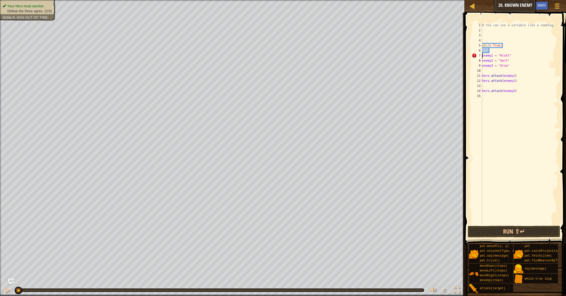
click at [483, 56] on div "# You can use a variable like a nametag. while True : enemy1 = "[PERSON_NAME]" …" at bounding box center [519, 129] width 77 height 212
click at [482, 57] on div "# You can use a variable like a nametag. while True : enemy1 = "[PERSON_NAME]" …" at bounding box center [519, 129] width 77 height 212
click at [489, 50] on div "# You can use a variable like a nametag. while True : enemy1 = "[PERSON_NAME]" …" at bounding box center [519, 129] width 77 height 212
drag, startPoint x: 521, startPoint y: 50, endPoint x: 492, endPoint y: 64, distance: 32.8
click at [490, 65] on div "# You can use a variable like a nametag. while True : enemy1 = "[PERSON_NAME]" …" at bounding box center [519, 129] width 77 height 212
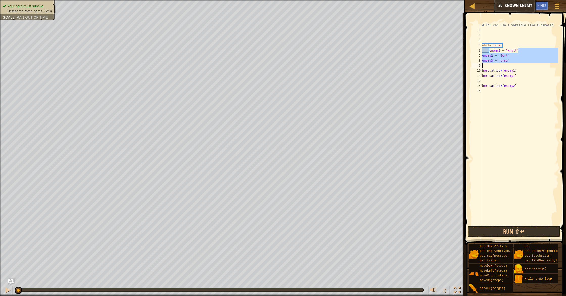
type textarea "enemy3 = "Ursa""
click at [535, 67] on div "# You can use a variable like a nametag. while True : enemy1 = "[PERSON_NAME]" …" at bounding box center [519, 129] width 77 height 212
click at [500, 232] on button "Run ⇧↵" at bounding box center [514, 232] width 93 height 12
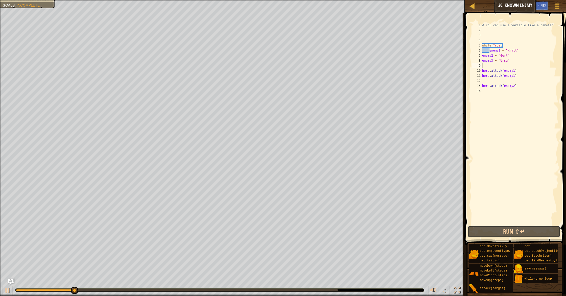
drag, startPoint x: 529, startPoint y: 231, endPoint x: 529, endPoint y: 198, distance: 33.6
click at [529, 231] on button "Run ⇧↵" at bounding box center [514, 232] width 93 height 12
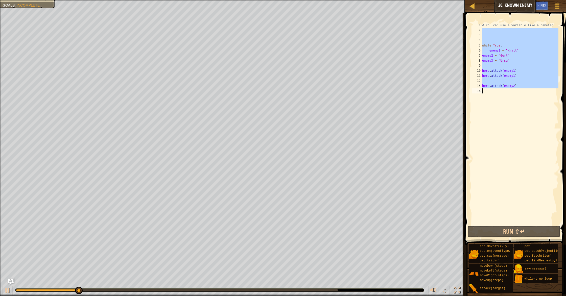
drag, startPoint x: 524, startPoint y: 33, endPoint x: 480, endPoint y: 112, distance: 90.1
click at [480, 112] on div "1 2 3 4 5 6 7 8 9 10 11 12 13 14 # You can use a variable like a nametag. while…" at bounding box center [515, 124] width 88 height 202
type textarea "hero.attack(enemy2)"
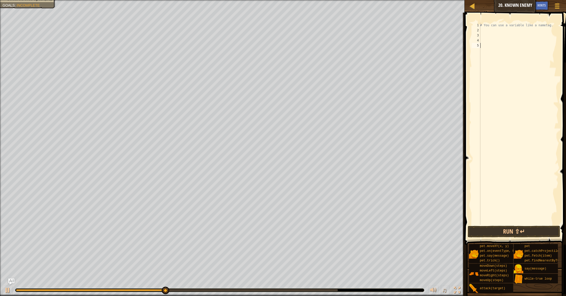
type textarea "tr"
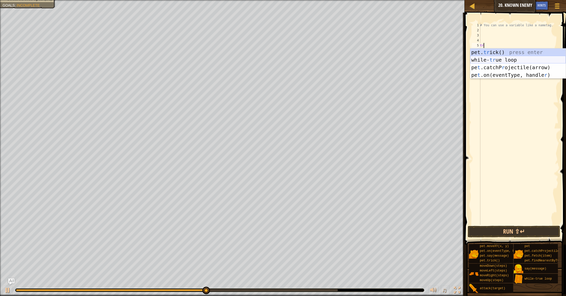
click at [490, 57] on div "pet. tr ick() press enter while- tr ue loop press enter pe t .catchP r ojectile…" at bounding box center [519, 72] width 96 height 46
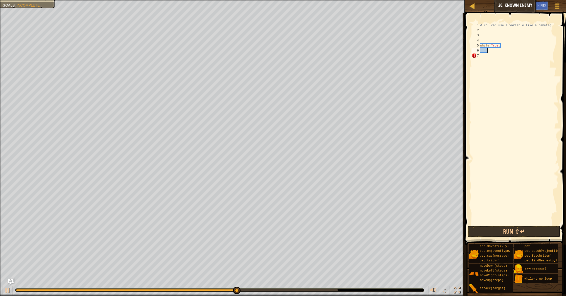
scroll to position [2, 1]
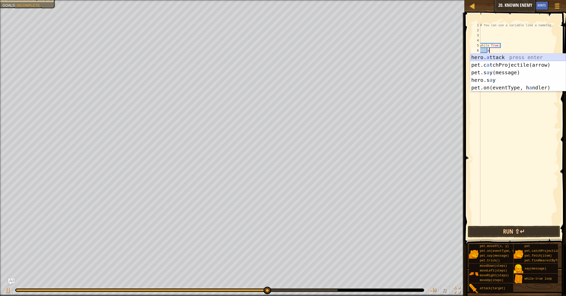
click at [493, 57] on div "hero. a ttack press enter pet.c a tchProjectile(arrow) press enter pet.s a y(me…" at bounding box center [519, 80] width 96 height 53
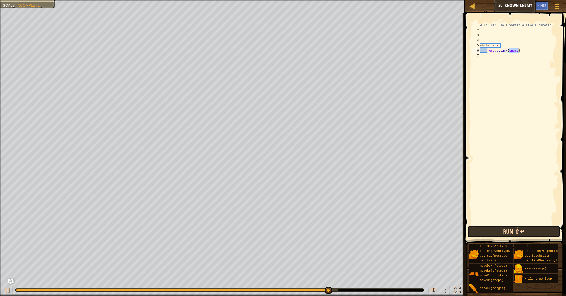
click at [540, 232] on button "Run ⇧↵" at bounding box center [514, 232] width 93 height 12
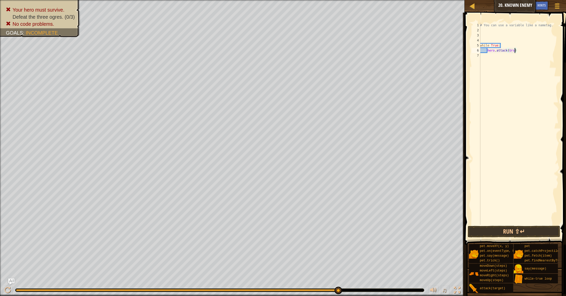
type textarea "hero.attack(Ursa)"
click at [502, 57] on div "# You can use a variable like a nametag. while True : hero . attack ( [GEOGRAPH…" at bounding box center [518, 129] width 79 height 212
click at [528, 53] on div "# You can use a variable like a nametag. while True : hero . attack ( [GEOGRAPH…" at bounding box center [518, 129] width 79 height 212
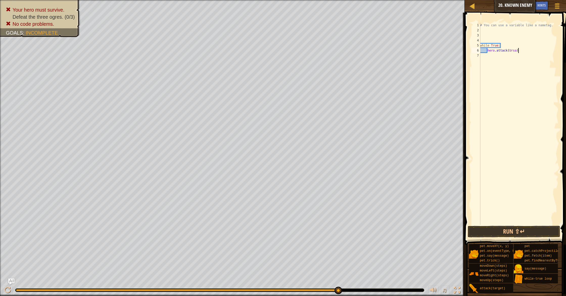
type textarea "hero.attack(Ursa)"
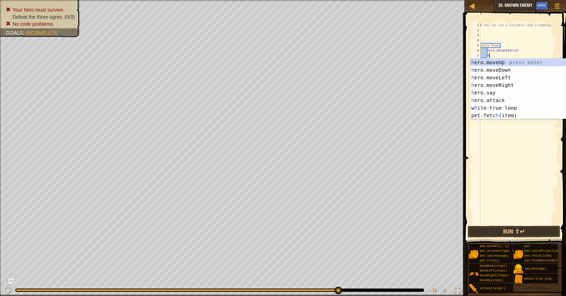
scroll to position [2, 1]
click at [507, 99] on div "he ro.moveUp press enter he ro.moveDown press enter he ro.moveLeft press enter …" at bounding box center [519, 97] width 96 height 76
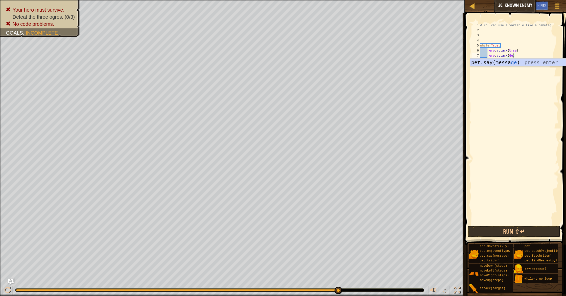
type textarea "hero.attack([PERSON_NAME])"
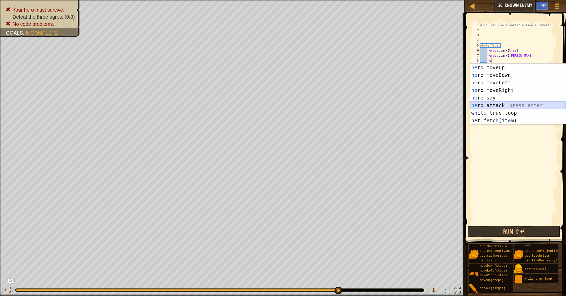
click at [511, 104] on div "he ro.moveUp press enter he ro.moveDown press enter he ro.moveLeft press enter …" at bounding box center [519, 102] width 96 height 76
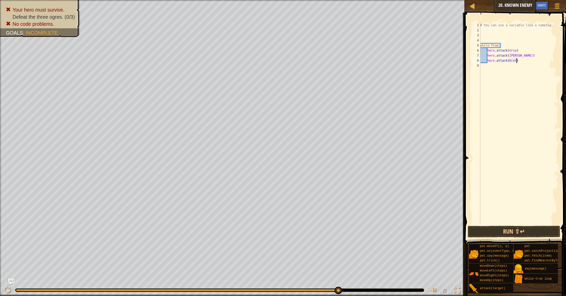
scroll to position [2, 3]
click at [544, 232] on button "Run ⇧↵" at bounding box center [514, 232] width 93 height 12
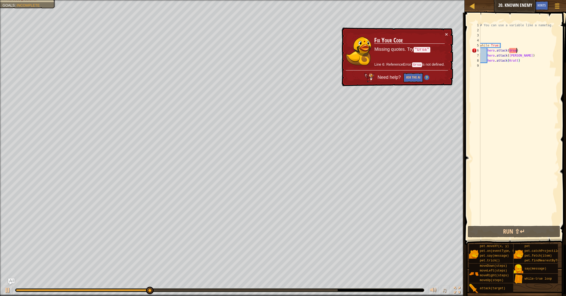
click at [518, 49] on div "# You can use a variable like a nametag. while True : hero . attack ( Ursa ) he…" at bounding box center [518, 129] width 79 height 212
drag, startPoint x: 516, startPoint y: 51, endPoint x: 519, endPoint y: 51, distance: 2.5
click at [517, 51] on div "# You can use a variable like a nametag. while True : hero . attack ( Ursa ) he…" at bounding box center [518, 129] width 79 height 212
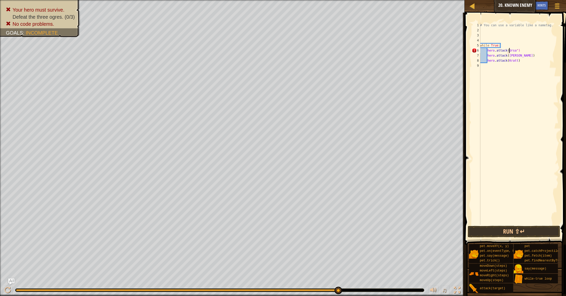
click at [510, 51] on div "# You can use a variable like a nametag. while True : hero . attack ( Ursa ") h…" at bounding box center [518, 129] width 79 height 212
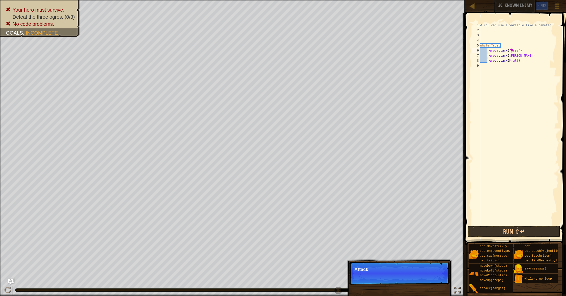
click at [517, 56] on div "# You can use a variable like a nametag. while True : hero . attack ( "Ursa" ) …" at bounding box center [518, 129] width 79 height 212
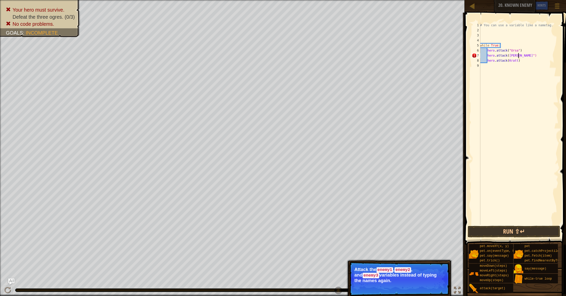
drag, startPoint x: 510, startPoint y: 56, endPoint x: 514, endPoint y: 59, distance: 5.6
click at [510, 56] on div "# You can use a variable like a nametag. while True : hero . attack ( "Ursa" ) …" at bounding box center [518, 129] width 79 height 212
click at [519, 61] on div "# You can use a variable like a nametag. while True : hero . attack ( "Ursa" ) …" at bounding box center [518, 129] width 79 height 212
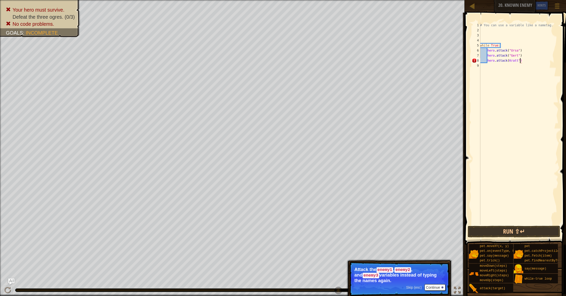
click at [509, 60] on div "# You can use a variable like a nametag. while True : hero . attack ( "Ursa" ) …" at bounding box center [518, 129] width 79 height 212
type textarea "hero.attack("[PERSON_NAME]")"
drag, startPoint x: 551, startPoint y: 227, endPoint x: 552, endPoint y: 231, distance: 4.2
click at [551, 228] on div "hero.attack("[PERSON_NAME]") 1 2 3 4 5 6 7 8 9 # You can use a variable like a …" at bounding box center [515, 138] width 103 height 247
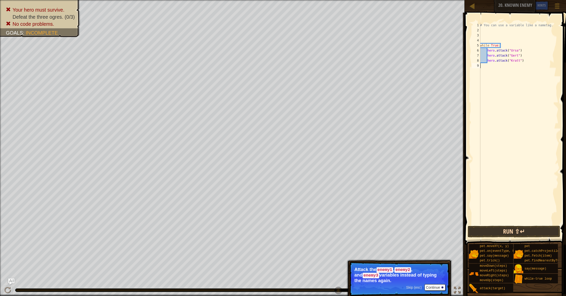
scroll to position [2, 0]
click at [552, 229] on button "Run ⇧↵" at bounding box center [514, 232] width 93 height 12
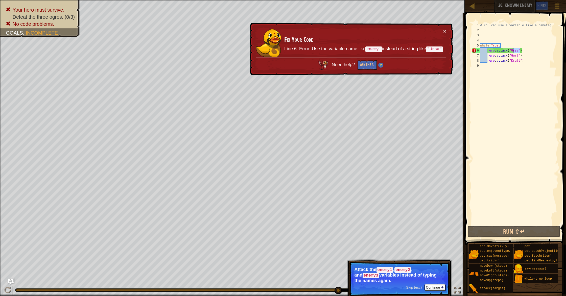
drag, startPoint x: 520, startPoint y: 50, endPoint x: 515, endPoint y: 51, distance: 5.8
click at [513, 51] on div "# You can use a variable like a nametag. while True : hero . attack ( "Ursa" ) …" at bounding box center [518, 129] width 79 height 212
click at [517, 50] on div "# You can use a variable like a nametag. while True : hero . attack ( "Ursa" ) …" at bounding box center [518, 129] width 79 height 212
drag, startPoint x: 517, startPoint y: 50, endPoint x: 511, endPoint y: 51, distance: 6.1
click at [511, 51] on div "# You can use a variable like a nametag. while True : hero . attack ( "Ursa" ) …" at bounding box center [518, 129] width 79 height 212
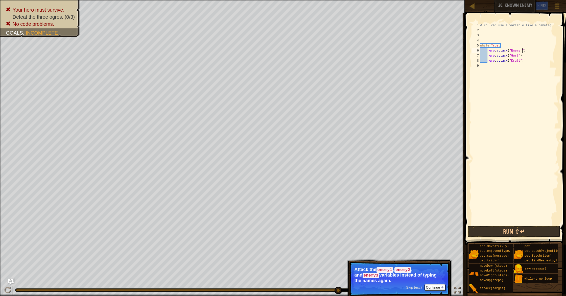
scroll to position [2, 4]
click at [533, 230] on button "Run ⇧↵" at bounding box center [514, 232] width 93 height 12
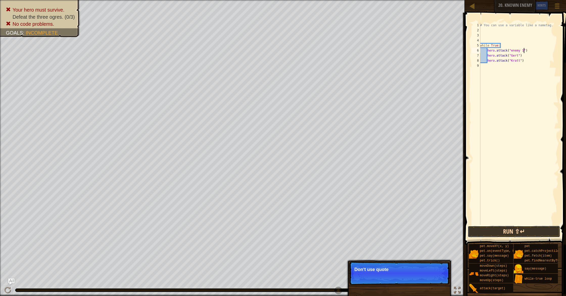
click at [542, 227] on button "Run ⇧↵" at bounding box center [514, 232] width 93 height 12
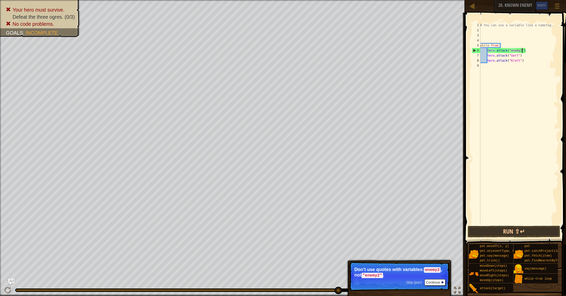
click at [525, 50] on div "# You can use a variable like a nametag. while True : hero . attack ( "enemy1" …" at bounding box center [518, 129] width 79 height 212
click at [511, 50] on div "# You can use a variable like a nametag. while True : hero . attack ( "enemy1) …" at bounding box center [518, 129] width 79 height 212
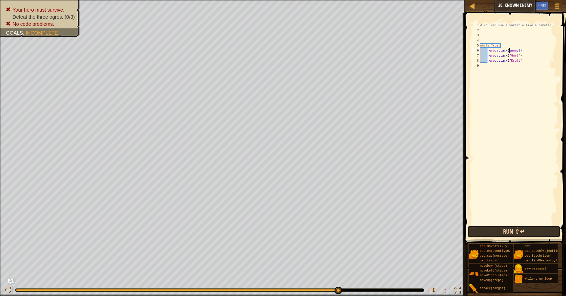
click at [515, 228] on button "Run ⇧↵" at bounding box center [514, 232] width 93 height 12
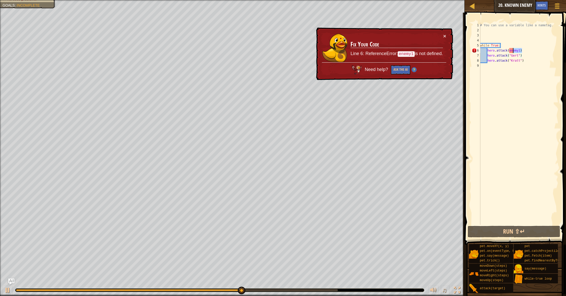
drag, startPoint x: 530, startPoint y: 50, endPoint x: 519, endPoint y: 49, distance: 10.9
click at [519, 49] on div "# You can use a variable like a nametag. while True : hero . attack ( enemy1 ) …" at bounding box center [518, 129] width 79 height 212
drag, startPoint x: 520, startPoint y: 49, endPoint x: 522, endPoint y: 50, distance: 2.6
click at [520, 49] on div "# You can use a variable like a nametag. while True : hero . attack ( enemy1 ) …" at bounding box center [518, 129] width 79 height 212
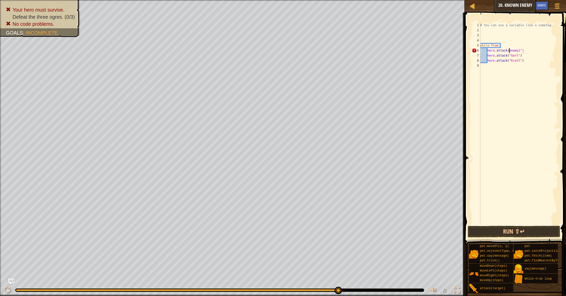
click at [509, 51] on div "# You can use a variable like a nametag. while True : hero . attack ( enemy1 ")…" at bounding box center [518, 129] width 79 height 212
type textarea "hero.attack("enemy1")"
click at [542, 233] on button "Run ⇧↵" at bounding box center [514, 232] width 93 height 12
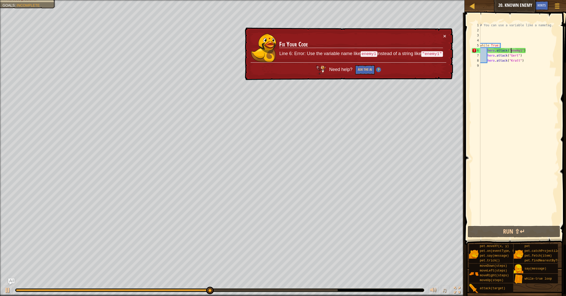
drag, startPoint x: 480, startPoint y: 64, endPoint x: 513, endPoint y: 61, distance: 33.5
click at [501, 64] on div "hero.attack("enemy1") 1 2 3 4 5 6 7 8 9 # You can use a variable like a nametag…" at bounding box center [515, 124] width 88 height 202
drag, startPoint x: 535, startPoint y: 52, endPoint x: 541, endPoint y: 52, distance: 6.6
click at [540, 51] on div "# You can use a variable like a nametag. while True : hero . attack ( "enemy1" …" at bounding box center [518, 129] width 79 height 212
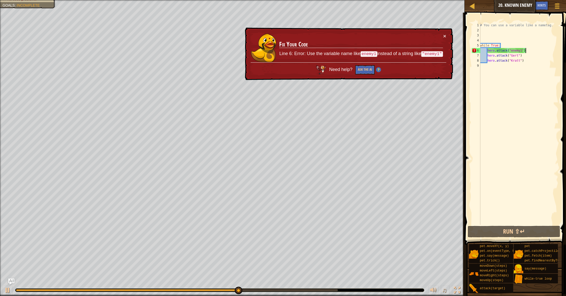
drag, startPoint x: 541, startPoint y: 52, endPoint x: 449, endPoint y: 39, distance: 93.4
click at [448, 39] on div "Map Introduction to Computer Science 20. Known Enemy Game Menu Done Hints Ask A…" at bounding box center [283, 148] width 566 height 296
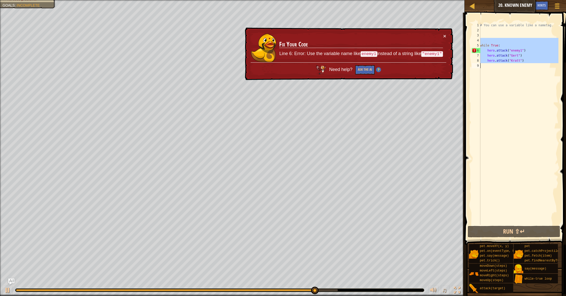
drag, startPoint x: 475, startPoint y: 38, endPoint x: 512, endPoint y: 76, distance: 53.5
click at [512, 76] on div "while True: 1 2 3 4 5 6 7 8 9 # You can use a variable like a nametag. while Tr…" at bounding box center [515, 124] width 88 height 202
type textarea "hero.attack("[PERSON_NAME]")"
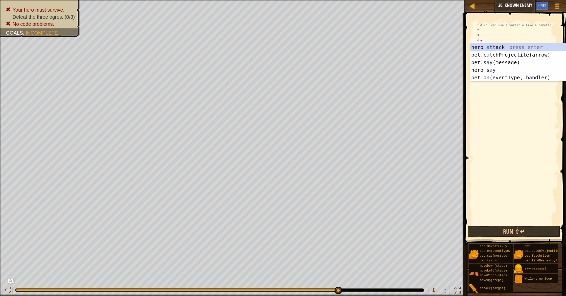
scroll to position [2, 0]
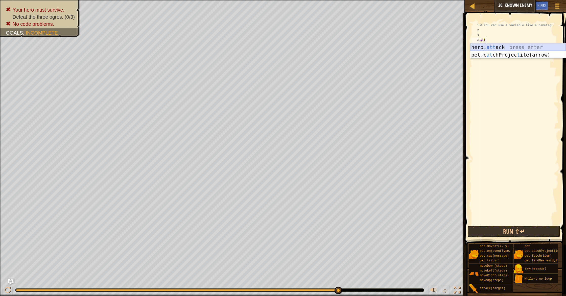
click at [483, 46] on div "hero. att ack press enter pet.c at chProjec t ile(arrow) press enter" at bounding box center [519, 58] width 96 height 30
click at [522, 40] on div "# You can use a variable like a nametag. hero . attack ( "Ursa" ))" at bounding box center [518, 129] width 79 height 212
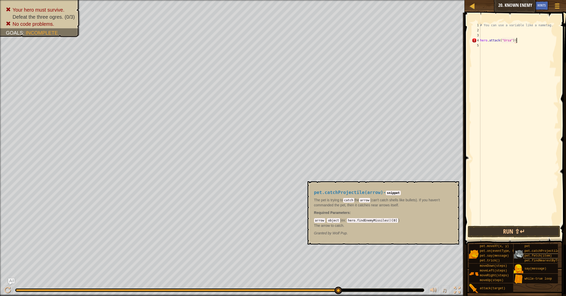
scroll to position [2, 3]
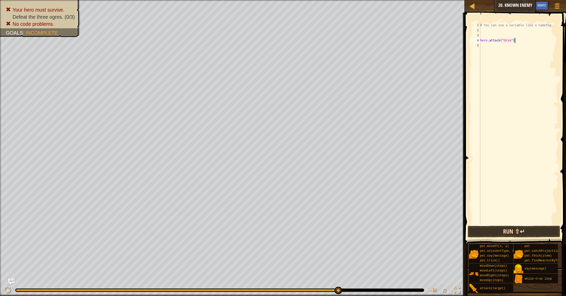
type textarea "hero.attack("Ursa")"
click at [510, 229] on button "Run ⇧↵" at bounding box center [514, 232] width 93 height 12
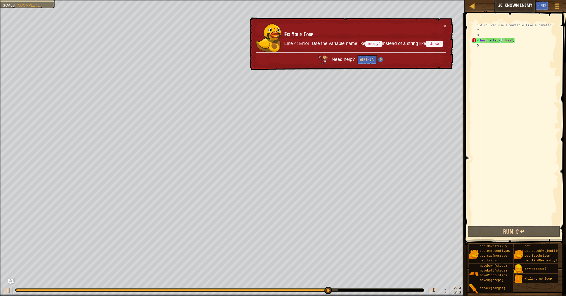
drag, startPoint x: 530, startPoint y: 41, endPoint x: 516, endPoint y: 39, distance: 13.8
click at [528, 40] on div "# You can use a variable like a nametag. hero . attack ( "Ursa" )" at bounding box center [518, 129] width 79 height 212
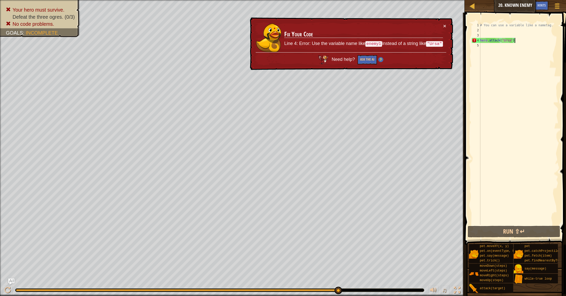
click at [512, 39] on div "# You can use a variable like a nametag. hero . attack ( "Ursa" )" at bounding box center [518, 129] width 79 height 212
click at [513, 40] on div "# You can use a variable like a nametag. hero . attack ( "Ursa" )" at bounding box center [518, 129] width 79 height 212
click at [496, 31] on div "# You can use a variable like a nametag. hero . attack ( "Ursa" )" at bounding box center [518, 129] width 79 height 212
click at [496, 34] on div "# You can use a variable like a nametag. hero . attack ( "Ursa" )" at bounding box center [518, 129] width 79 height 212
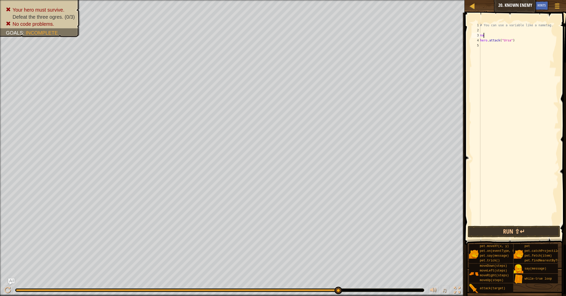
type textarea "n"
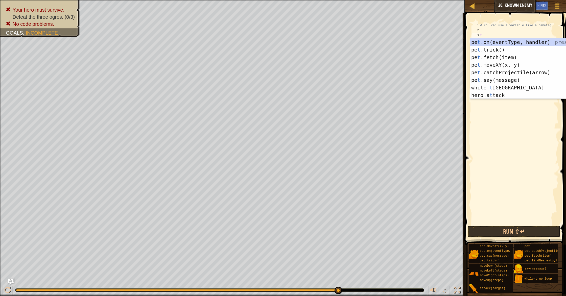
click at [502, 19] on span at bounding box center [516, 121] width 105 height 247
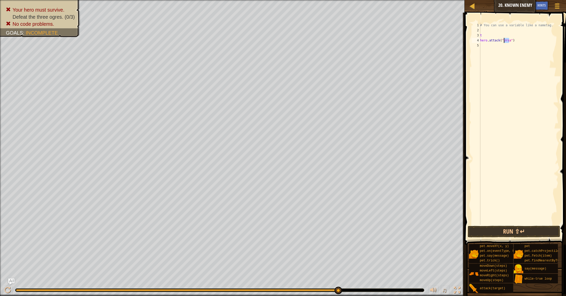
drag, startPoint x: 510, startPoint y: 41, endPoint x: 505, endPoint y: 42, distance: 5.8
click at [505, 42] on div "# You can use a variable like a nametag. t hero . attack ( "Ursa" )" at bounding box center [518, 129] width 79 height 212
drag, startPoint x: 504, startPoint y: 42, endPoint x: 511, endPoint y: 41, distance: 7.4
click at [511, 41] on div "# You can use a variable like a nametag. t hero . attack ( "Ursa" )" at bounding box center [518, 129] width 79 height 212
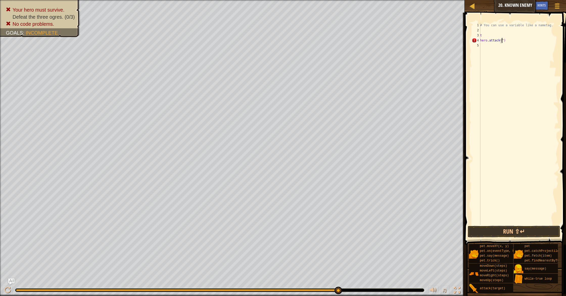
click at [505, 40] on div "# You can use a variable like a nametag. t hero . attack ( ")" at bounding box center [518, 129] width 79 height 212
click at [514, 230] on button "Run ⇧↵" at bounding box center [514, 232] width 93 height 12
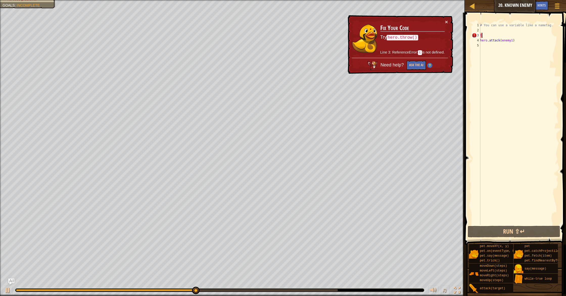
click at [485, 35] on div "# You can use a variable like a nametag. t hero . attack ( enemy1 )" at bounding box center [518, 129] width 79 height 212
type textarea "t"
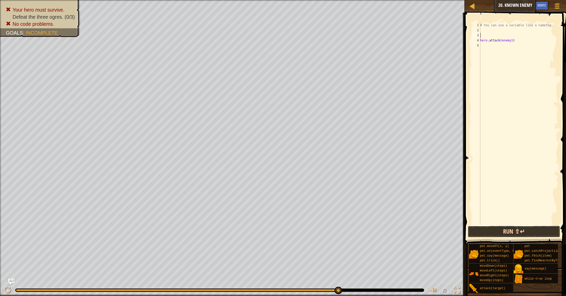
click at [528, 234] on button "Run ⇧↵" at bounding box center [514, 232] width 93 height 12
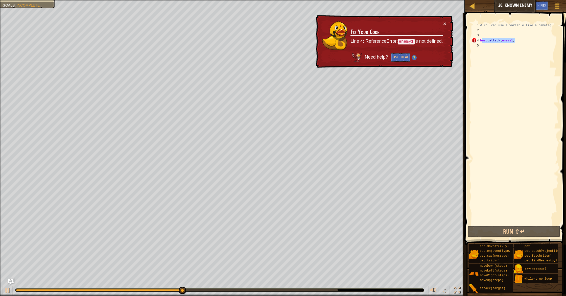
drag, startPoint x: 531, startPoint y: 39, endPoint x: 478, endPoint y: 37, distance: 53.4
click at [478, 37] on div "1 2 3 4 5 # You can use a variable like a nametag. hero . attack ( enemy1 ) ההה…" at bounding box center [515, 124] width 88 height 202
type textarea "hero.attack(enemy1)"
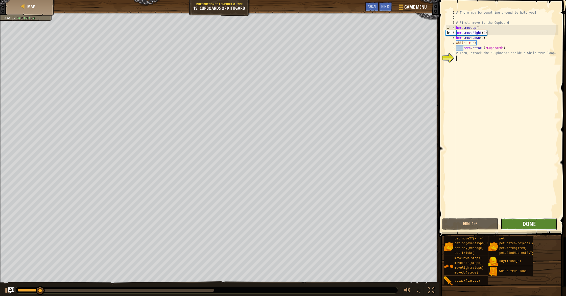
click at [536, 227] on span "Done" at bounding box center [529, 224] width 13 height 8
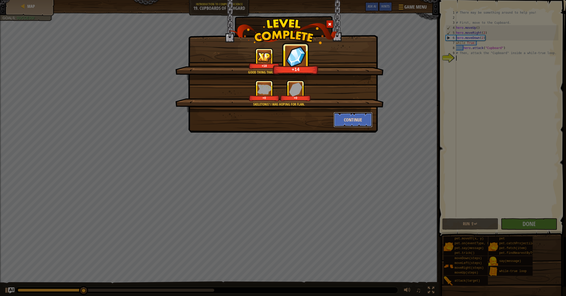
click at [357, 120] on button "Continue" at bounding box center [353, 119] width 39 height 15
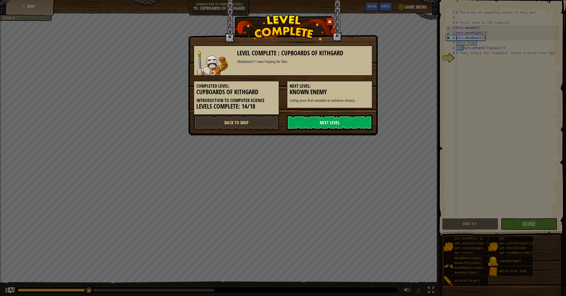
click at [357, 120] on link "Next Level" at bounding box center [330, 122] width 86 height 15
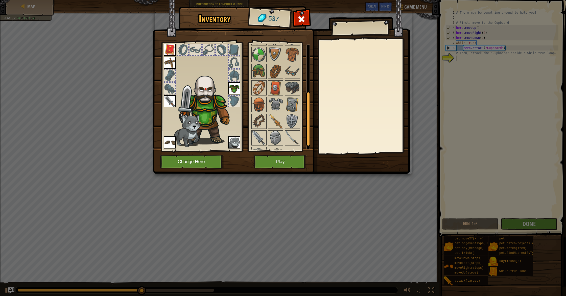
scroll to position [93, 0]
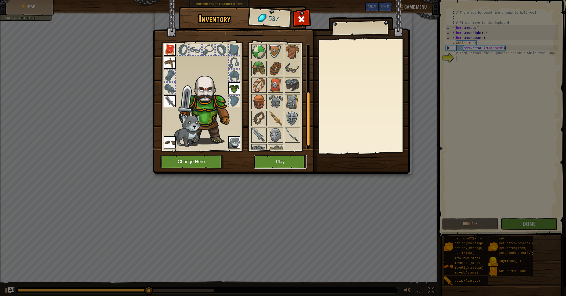
click at [299, 164] on button "Play" at bounding box center [280, 162] width 53 height 14
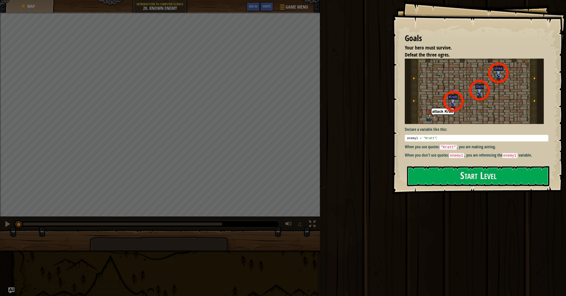
click at [417, 156] on p "When you don't use quotes: enemy1 , you are referencing the enemy1 variable ." at bounding box center [477, 155] width 144 height 6
click at [417, 179] on button "Start Level" at bounding box center [478, 176] width 142 height 20
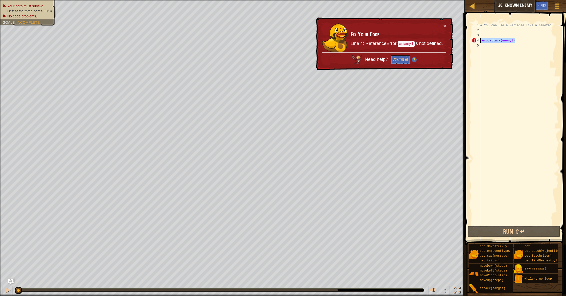
drag, startPoint x: 529, startPoint y: 39, endPoint x: 469, endPoint y: 42, distance: 59.8
click at [469, 42] on div "1 2 3 4 5 # You can use a variable like a nametag. hero . attack ( enemy1 ) ההה…" at bounding box center [515, 138] width 103 height 247
type textarea "hero.attack(enemy1)"
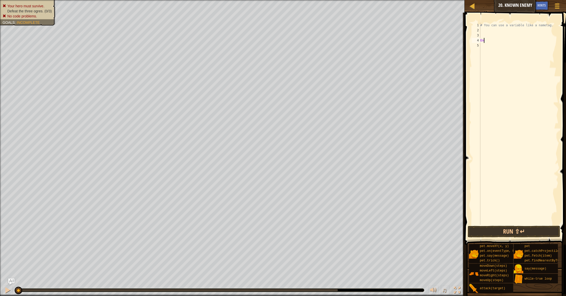
scroll to position [2, 0]
type textarea "E"
type textarea "enemy1=[PERSON_NAME]"
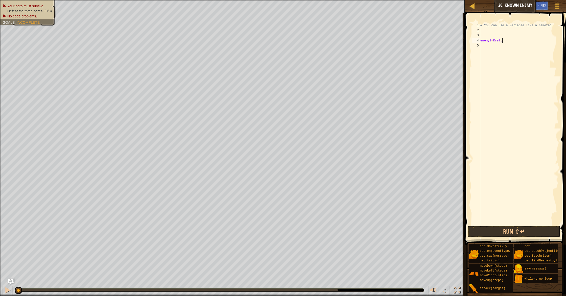
click at [489, 45] on div "# You can use a variable like a nametag. enemy1 = [PERSON_NAME]" at bounding box center [519, 129] width 79 height 212
click at [489, 50] on div "hero. att ack press enter pet.c at chProjec t ile(arrow) press enter" at bounding box center [519, 64] width 96 height 30
click at [511, 46] on div "# You can use a variable like a nametag. enemy1 = [PERSON_NAME] hero . attack (…" at bounding box center [519, 129] width 79 height 212
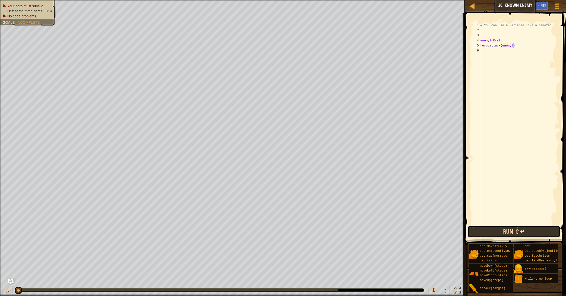
click at [520, 232] on button "Run ⇧↵" at bounding box center [514, 232] width 93 height 12
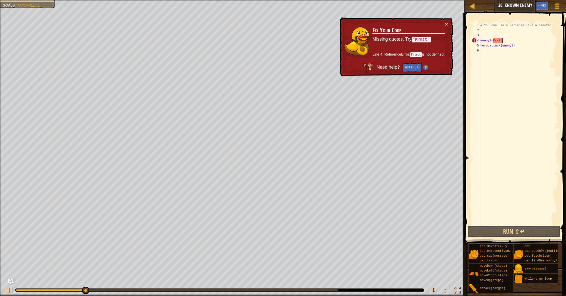
click at [507, 41] on div "# You can use a variable like a nametag. enemy1 = [PERSON_NAME] hero . attack (…" at bounding box center [519, 129] width 79 height 212
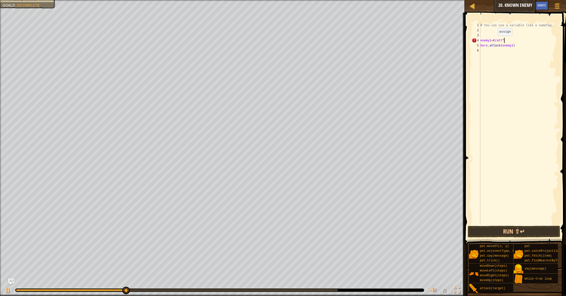
click at [494, 41] on div "# You can use a variable like a nametag. enemy1 = [PERSON_NAME] " hero . attack…" at bounding box center [519, 129] width 79 height 212
click at [504, 235] on button "Run ⇧↵" at bounding box center [514, 232] width 93 height 12
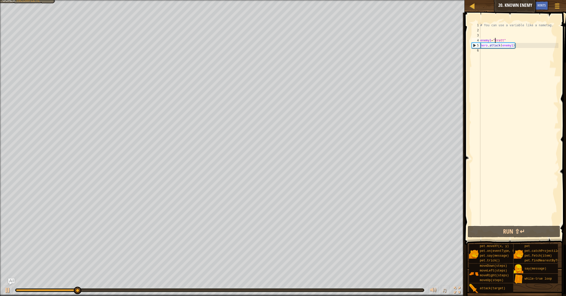
drag, startPoint x: 534, startPoint y: 43, endPoint x: 507, endPoint y: 43, distance: 26.6
click at [533, 43] on div "# You can use a variable like a nametag. enemy1 = "[PERSON_NAME]" hero . attack…" at bounding box center [519, 129] width 79 height 212
click at [508, 40] on div "# You can use a variable like a nametag. enemy1 = "[PERSON_NAME]" hero . attack…" at bounding box center [519, 129] width 79 height 212
type textarea "enemy1="[PERSON_NAME]""
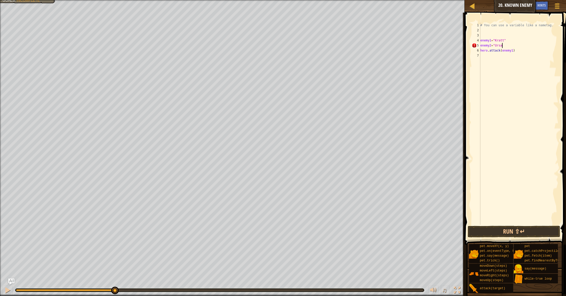
scroll to position [2, 2]
type textarea "enemy2="Ursa""
type textarea "enemy3="[PERSON_NAME]""
click at [496, 60] on div "# You can use a variable like a nametag. enemy1 = "[PERSON_NAME]" enemy2 = "Urs…" at bounding box center [519, 129] width 79 height 212
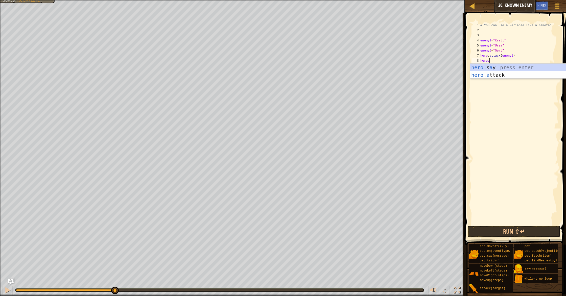
scroll to position [2, 1]
drag, startPoint x: 486, startPoint y: 77, endPoint x: 492, endPoint y: 72, distance: 8.1
click at [486, 77] on div "hero .s a y press enter hero . a ttack press enter" at bounding box center [519, 79] width 96 height 30
click at [511, 60] on div "# You can use a variable like a nametag. enemy1 = "[PERSON_NAME]" enemy2 = "Urs…" at bounding box center [519, 129] width 79 height 212
type textarea "hero.attack(enemy2)"
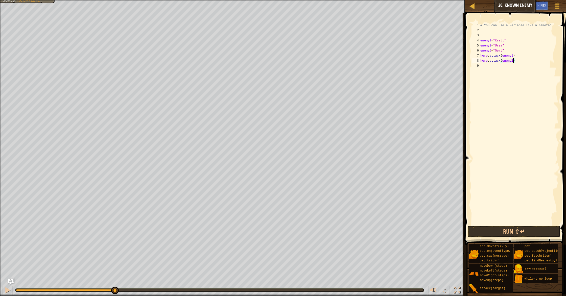
scroll to position [2, 3]
click at [495, 68] on div "# You can use a variable like a nametag. enemy1 = "[PERSON_NAME]" enemy2 = "Urs…" at bounding box center [519, 129] width 79 height 212
type textarea "e"
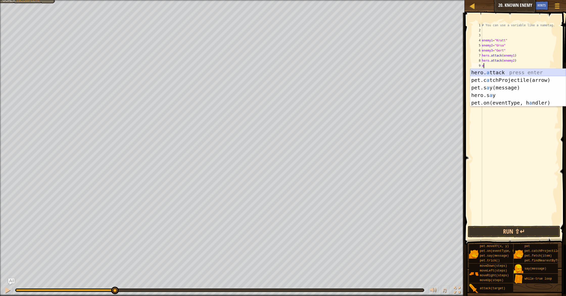
click at [500, 74] on div "hero. a ttack press enter pet.c a tchProjectile(arrow) press enter pet.s a y(me…" at bounding box center [519, 95] width 96 height 53
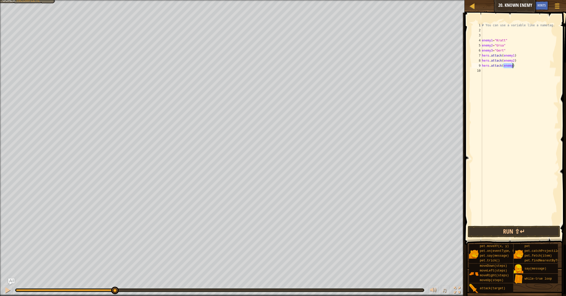
drag, startPoint x: 513, startPoint y: 66, endPoint x: 515, endPoint y: 68, distance: 3.2
click at [513, 66] on div "# You can use a variable like a nametag. enemy1 = "[PERSON_NAME]" enemy2 = "Urs…" at bounding box center [520, 129] width 78 height 212
click at [543, 231] on button "Run ⇧↵" at bounding box center [514, 232] width 93 height 12
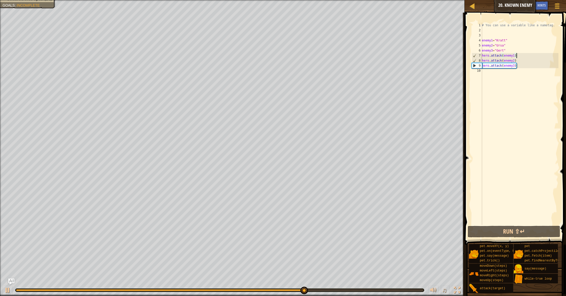
click at [519, 54] on div "# You can use a variable like a nametag. enemy1 = "[PERSON_NAME]" enemy2 = "Urs…" at bounding box center [520, 129] width 78 height 212
type textarea "hero.attack(enemy1)"
drag, startPoint x: 513, startPoint y: 55, endPoint x: 480, endPoint y: 57, distance: 33.2
click at [480, 57] on div "hero.attack(enemy1) 1 2 3 4 5 6 7 8 9 10 # You can use a variable like a nameta…" at bounding box center [515, 124] width 88 height 202
paste textarea
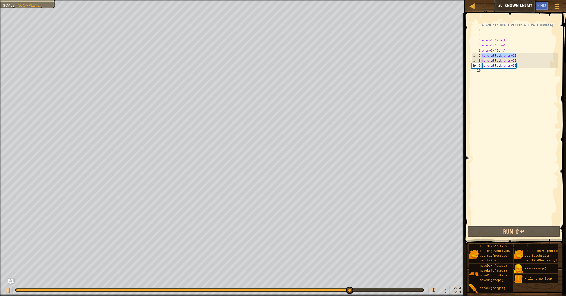
click at [488, 71] on div "# You can use a variable like a nametag. enemy1 = "[PERSON_NAME]" enemy2 = "Urs…" at bounding box center [520, 129] width 78 height 212
paste textarea "hero.attack(enemy1)"
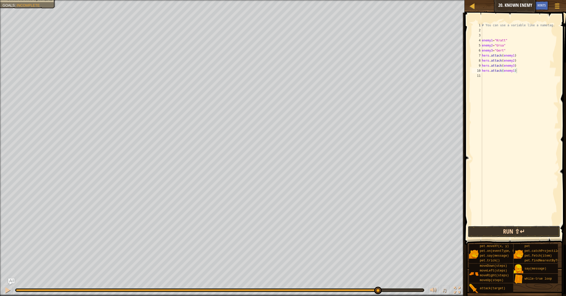
click at [519, 229] on button "Run ⇧↵" at bounding box center [514, 232] width 93 height 12
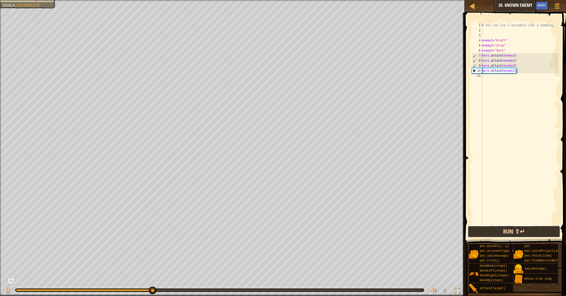
click at [531, 234] on button "Run ⇧↵" at bounding box center [514, 232] width 93 height 12
drag, startPoint x: 531, startPoint y: 68, endPoint x: 516, endPoint y: 72, distance: 16.3
click at [509, 73] on div "# You can use a variable like a nametag. enemy1 = "[PERSON_NAME]" enemy2 = "Urs…" at bounding box center [520, 129] width 78 height 212
type textarea "hero.attack(enemy3) hero.attack(enemy1)"
click at [528, 73] on div "# You can use a variable like a nametag. enemy1 = "[PERSON_NAME]" enemy2 = "Urs…" at bounding box center [520, 129] width 78 height 212
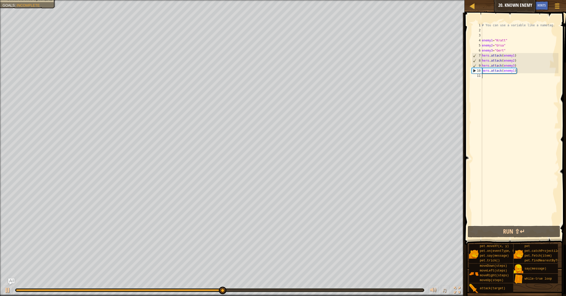
drag, startPoint x: 525, startPoint y: 73, endPoint x: 482, endPoint y: 73, distance: 43.5
click at [482, 73] on div "1 2 3 4 5 6 7 8 9 10 11 # You can use a variable like a nametag. enemy1 = "[PER…" at bounding box center [515, 124] width 88 height 202
drag, startPoint x: 517, startPoint y: 72, endPoint x: 481, endPoint y: 72, distance: 36.4
click at [481, 72] on div "1 2 3 4 5 6 7 8 9 10 11 # You can use a variable like a nametag. enemy1 = "[PER…" at bounding box center [515, 124] width 88 height 202
type textarea "hero.attack(enemy1)"
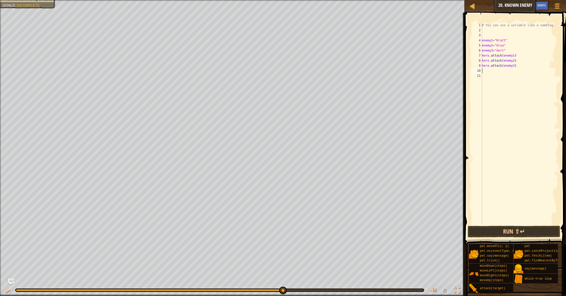
click at [482, 57] on div "7" at bounding box center [477, 55] width 10 height 5
click at [500, 65] on div "wh ile-true loop press enter" at bounding box center [519, 70] width 96 height 23
click at [492, 62] on div "# You can use a variable like a nametag. enemy1 = "[PERSON_NAME]" enemy2 = "Urs…" at bounding box center [520, 129] width 78 height 212
drag, startPoint x: 520, startPoint y: 70, endPoint x: 478, endPoint y: 67, distance: 42.4
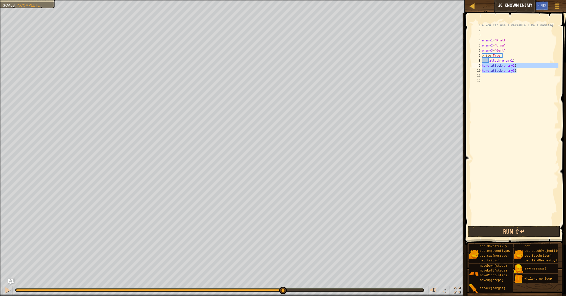
click at [479, 67] on div "attack(enemy1) 1 2 3 4 5 6 7 8 9 10 11 12 # You can use a variable like a namet…" at bounding box center [515, 124] width 88 height 202
type textarea "hero.attack(enemy2) hero.attack(enemy3)"
click at [520, 60] on div "# You can use a variable like a nametag. enemy1 = "[PERSON_NAME]" enemy2 = "Urs…" at bounding box center [520, 129] width 78 height 212
type textarea "attack(enemy1)"
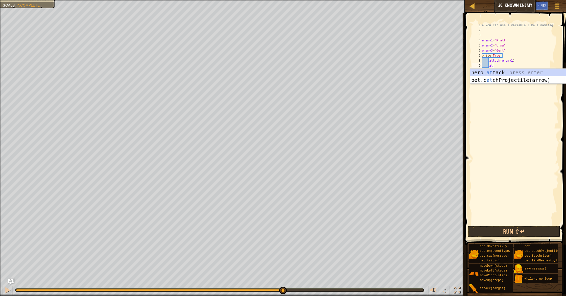
scroll to position [2, 1]
click at [529, 73] on div "hero. at tack press enter pet.c at chProjectile(arrow) press enter" at bounding box center [519, 84] width 96 height 30
click at [521, 66] on div "# You can use a variable like a nametag. enemy1 = "[PERSON_NAME]" enemy2 = "Urs…" at bounding box center [520, 129] width 78 height 212
type textarea "hero.attack(enemy2)"
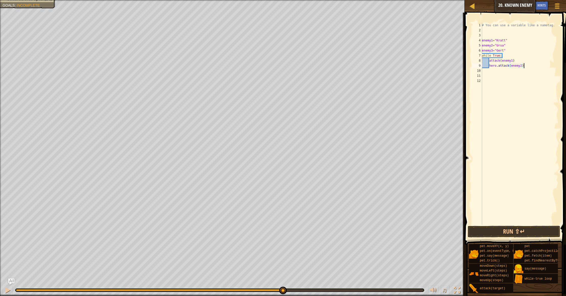
click at [533, 67] on div "# You can use a variable like a nametag. enemy1 = "[PERSON_NAME]" enemy2 = "Urs…" at bounding box center [520, 129] width 78 height 212
type textarea "e"
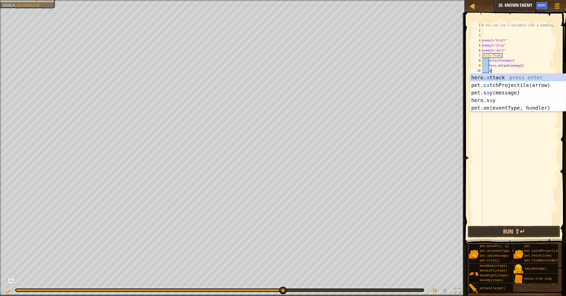
scroll to position [2, 1]
drag, startPoint x: 531, startPoint y: 76, endPoint x: 526, endPoint y: 6, distance: 70.0
click at [530, 76] on div "hero. at tack press enter pet.c at chProjectile(arrow) press enter" at bounding box center [519, 89] width 96 height 30
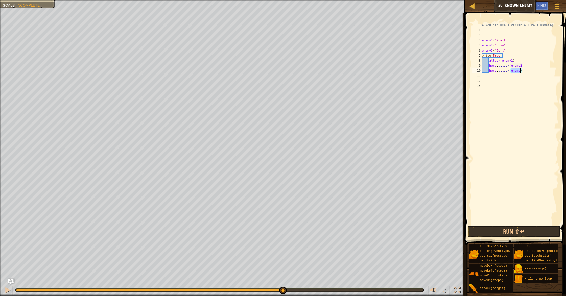
click at [519, 70] on div "# You can use a variable like a nametag. enemy1 = "[PERSON_NAME]" enemy2 = "Urs…" at bounding box center [520, 129] width 78 height 212
click at [521, 70] on div "# You can use a variable like a nametag. enemy1 = "[PERSON_NAME]" enemy2 = "Urs…" at bounding box center [520, 129] width 78 height 212
click at [550, 231] on button "Run ⇧↵" at bounding box center [514, 232] width 93 height 12
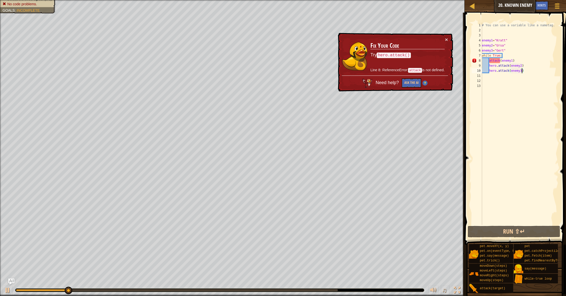
click at [501, 60] on div "# You can use a variable like a nametag. enemy1 = "[PERSON_NAME]" enemy2 = "Urs…" at bounding box center [520, 129] width 78 height 212
drag, startPoint x: 448, startPoint y: 40, endPoint x: 471, endPoint y: 51, distance: 25.6
click at [448, 40] on button "×" at bounding box center [446, 39] width 3 height 5
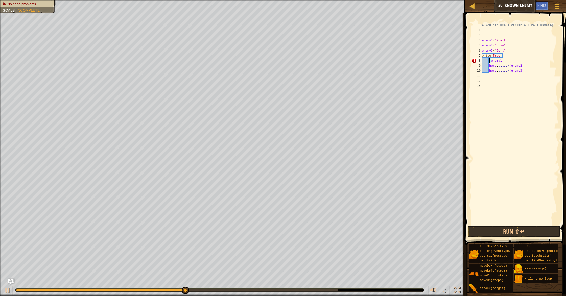
scroll to position [2, 1]
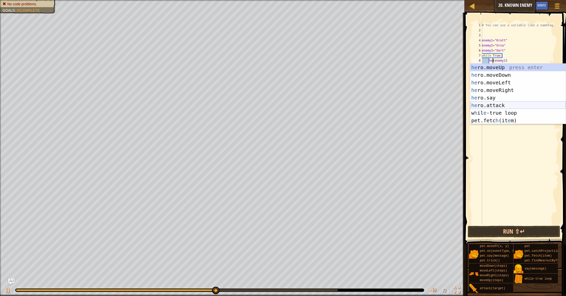
click at [502, 105] on div "he ro.moveUp press enter he ro.moveDown press enter he ro.moveLeft press enter …" at bounding box center [519, 102] width 96 height 76
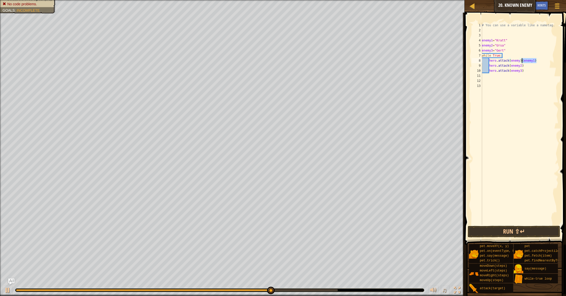
drag, startPoint x: 538, startPoint y: 60, endPoint x: 523, endPoint y: 61, distance: 15.5
click at [523, 61] on div "# You can use a variable like a nametag. enemy1 = "[PERSON_NAME]" enemy2 = "Urs…" at bounding box center [520, 129] width 78 height 212
drag, startPoint x: 521, startPoint y: 61, endPoint x: 523, endPoint y: 62, distance: 2.8
click at [521, 61] on div "# You can use a variable like a nametag. enemy1 = "[PERSON_NAME]" enemy2 = "Urs…" at bounding box center [520, 129] width 78 height 212
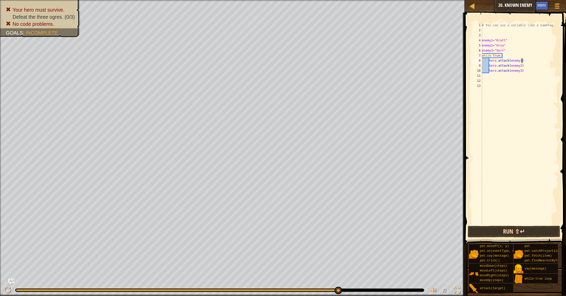
type textarea "hero.attack(enemy1)"
click at [532, 231] on button "Run ⇧↵" at bounding box center [514, 232] width 93 height 12
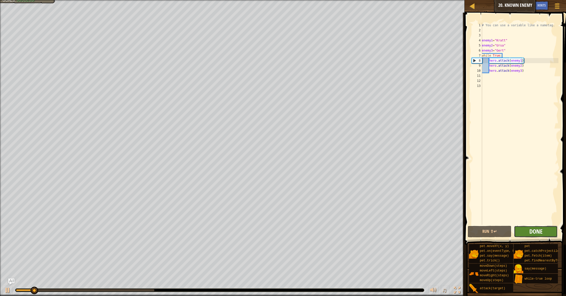
click at [536, 231] on span "Done" at bounding box center [536, 232] width 13 height 8
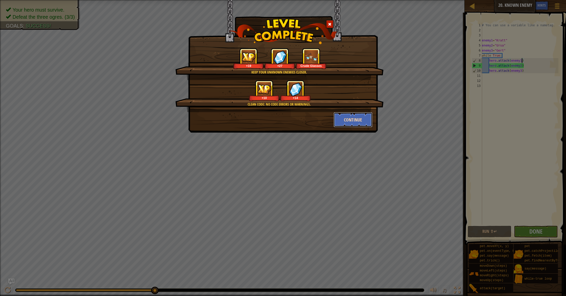
click at [355, 116] on button "Continue" at bounding box center [353, 119] width 39 height 15
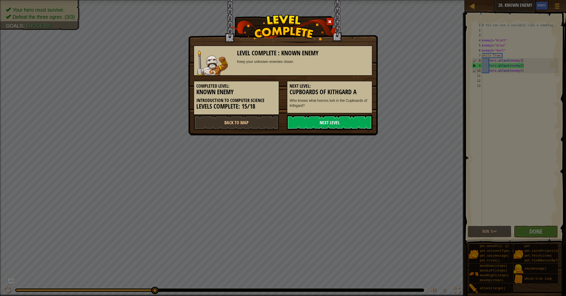
click at [355, 116] on link "Next Level" at bounding box center [330, 122] width 86 height 15
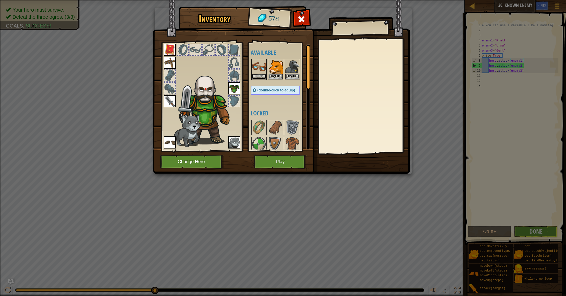
click at [258, 77] on button "Equip" at bounding box center [259, 76] width 14 height 5
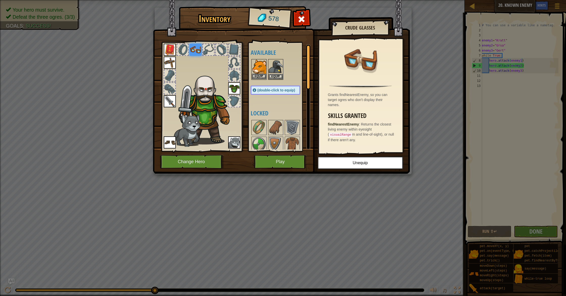
click at [260, 68] on img at bounding box center [259, 67] width 14 height 14
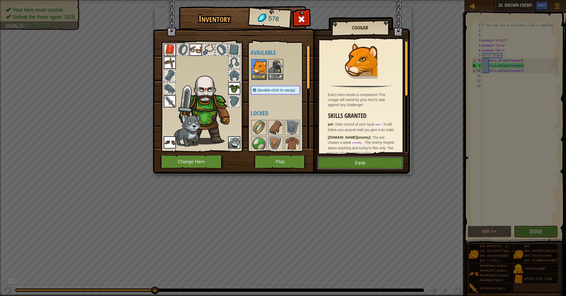
click at [369, 170] on div "Inventory 578 Available Equip Equip Equip Equip Equip Equip Equip Equip (double…" at bounding box center [283, 91] width 257 height 167
click at [372, 164] on button "Equip" at bounding box center [360, 163] width 85 height 13
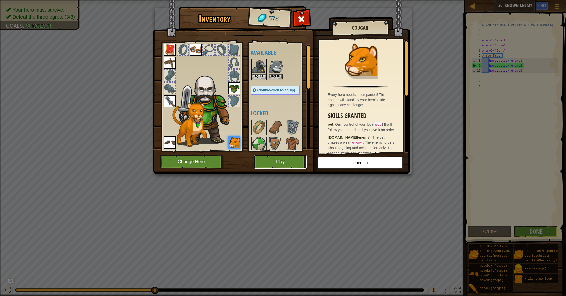
click at [290, 158] on button "Play" at bounding box center [280, 162] width 53 height 14
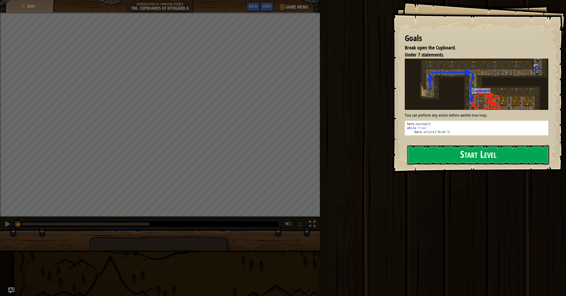
click at [473, 161] on button "Start Level" at bounding box center [478, 155] width 142 height 20
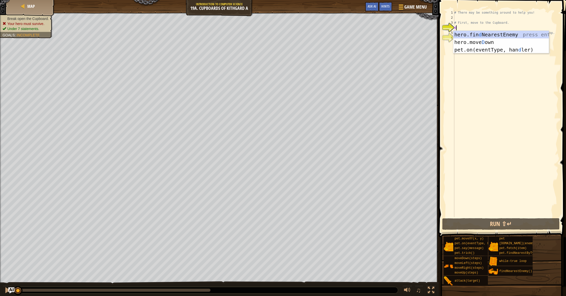
type textarea "do"
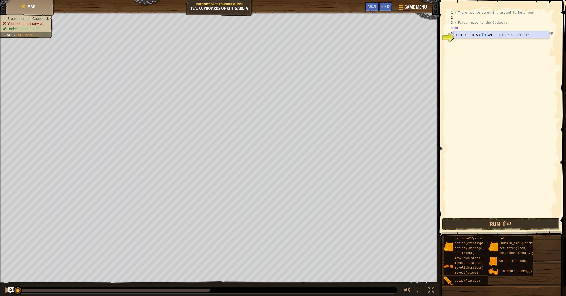
click at [489, 32] on div "hero.move Do wn press enter" at bounding box center [502, 42] width 96 height 23
click at [479, 29] on div "# There may be something around to help you! # First, move to the Cupboard. her…" at bounding box center [506, 118] width 105 height 217
type textarea "hero.moveDown(1)"
click at [468, 34] on div "# There may be something around to help you! # First, move to the Cupboard. her…" at bounding box center [506, 118] width 105 height 217
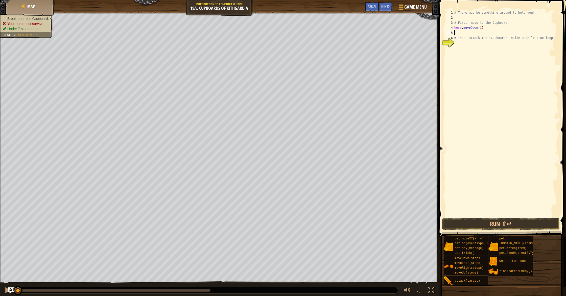
scroll to position [2, 0]
type textarea "r"
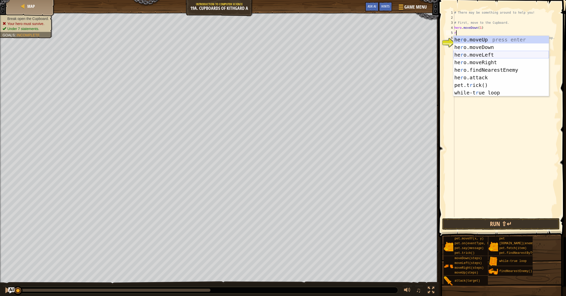
drag, startPoint x: 489, startPoint y: 55, endPoint x: 488, endPoint y: 52, distance: 3.6
click at [489, 55] on div "he r o.moveUp press enter he r o.moveDown press enter he r o.moveLeft press ent…" at bounding box center [502, 74] width 96 height 76
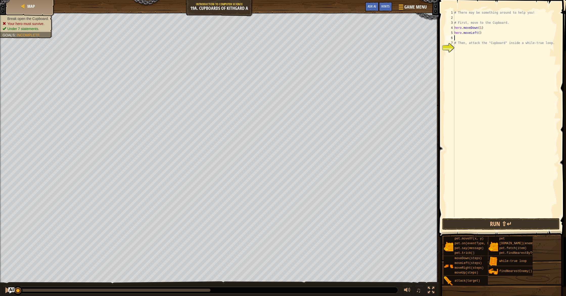
click at [479, 34] on div "# There may be something around to help you! # First, move to the Cupboard. her…" at bounding box center [506, 118] width 105 height 217
type textarea "hero.moveLeft(2)"
click at [480, 40] on div "# There may be something around to help you! # First, move to the Cupboard. her…" at bounding box center [506, 118] width 105 height 217
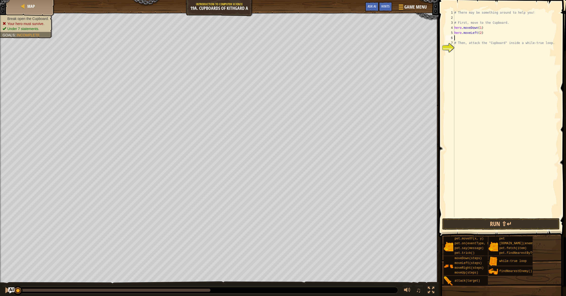
type textarea "u"
click at [491, 43] on div "hero.move U p press enter while-tr u e loop press enter" at bounding box center [502, 56] width 96 height 30
click at [476, 38] on div "# There may be something around to help you! # First, move to the Cupboard. her…" at bounding box center [506, 118] width 105 height 217
type textarea "hero.moveUp(2)"
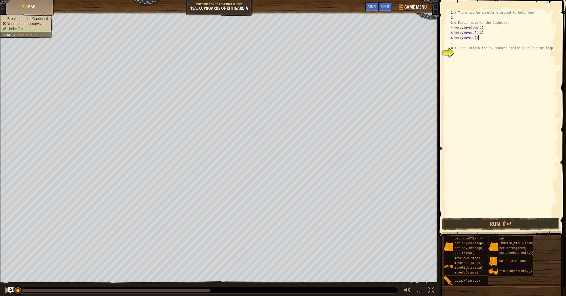
click at [463, 44] on div "# There may be something around to help you! # First, move to the Cupboard. her…" at bounding box center [506, 118] width 105 height 217
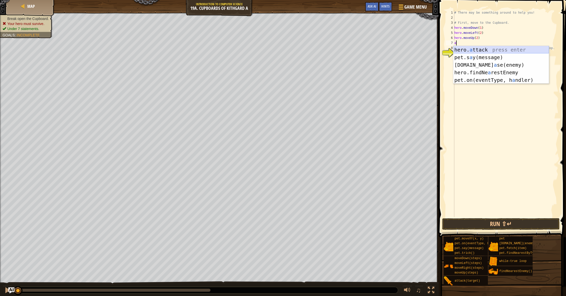
drag, startPoint x: 473, startPoint y: 50, endPoint x: 474, endPoint y: 46, distance: 3.9
click at [473, 50] on div "hero. a ttack press enter pet.s a y(message) press enter [DOMAIN_NAME] a se(ene…" at bounding box center [502, 72] width 96 height 53
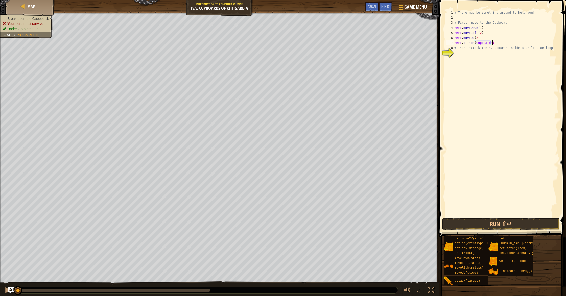
scroll to position [2, 3]
click at [477, 42] on div "# There may be something around to help you! # First, move to the Cupboard. her…" at bounding box center [506, 118] width 105 height 217
click at [477, 43] on div "# There may be something around to help you! # First, move to the Cupboard. her…" at bounding box center [506, 118] width 105 height 217
type textarea "hero.attack("Cupboard")"
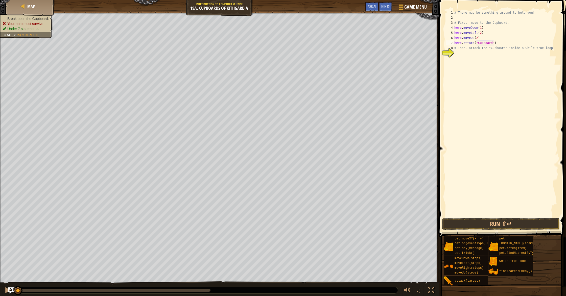
drag, startPoint x: 491, startPoint y: 40, endPoint x: 499, endPoint y: 43, distance: 8.4
click at [491, 40] on div "# There may be something around to help you! # First, move to the Cupboard. her…" at bounding box center [506, 118] width 105 height 217
click at [498, 43] on div "# There may be something around to help you! # First, move to the Cupboard. her…" at bounding box center [506, 118] width 105 height 217
drag, startPoint x: 498, startPoint y: 42, endPoint x: 455, endPoint y: 43, distance: 42.2
click at [453, 44] on div "hero.attack("Cupboard") 1 2 3 4 5 6 7 8 9 # There may be something around to he…" at bounding box center [502, 113] width 114 height 207
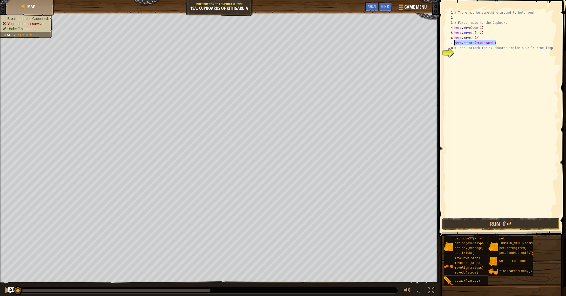
scroll to position [2, 0]
type textarea "wh"
click at [464, 50] on div "wh ile-true loop press enter" at bounding box center [502, 57] width 96 height 23
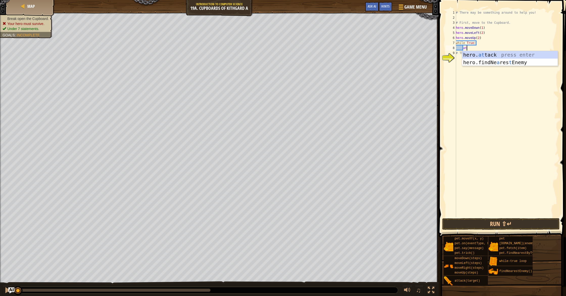
scroll to position [2, 1]
click at [484, 55] on div "hero. at tack press enter hero.findNe a res t Enemy press enter" at bounding box center [511, 66] width 96 height 30
type textarea "hero.attack("Cupboard")"
drag, startPoint x: 519, startPoint y: 226, endPoint x: 517, endPoint y: 222, distance: 5.1
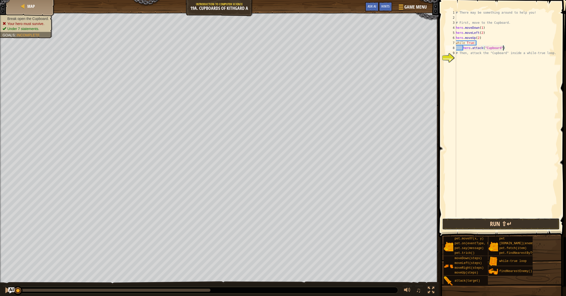
click at [519, 226] on button "Run ⇧↵" at bounding box center [502, 224] width 118 height 12
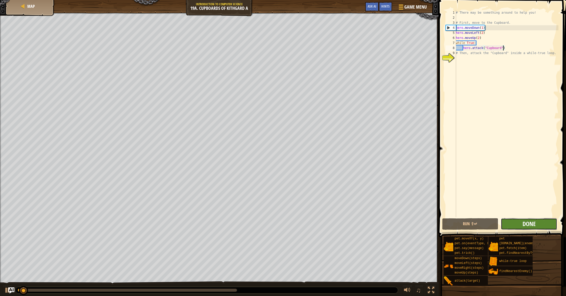
click at [524, 222] on span "Done" at bounding box center [529, 224] width 13 height 8
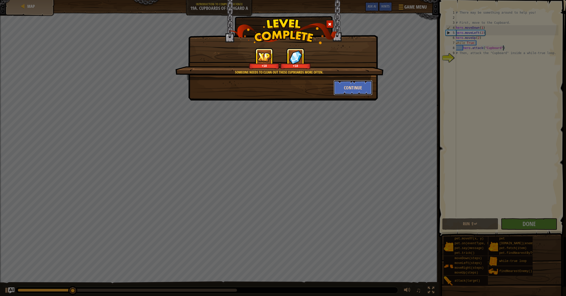
click at [362, 81] on button "Continue" at bounding box center [353, 87] width 39 height 15
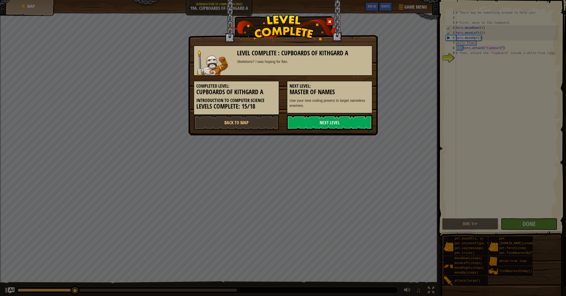
click at [359, 86] on h5 "Next Level:" at bounding box center [330, 86] width 80 height 5
click at [344, 118] on link "Next Level" at bounding box center [330, 122] width 86 height 15
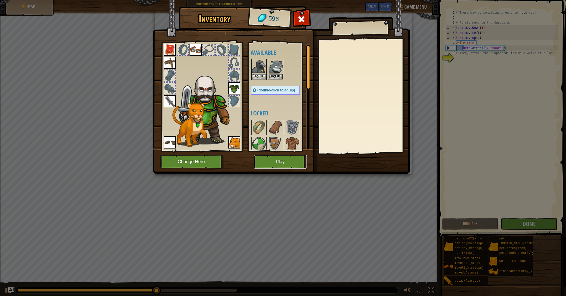
click at [281, 161] on button "Play" at bounding box center [280, 162] width 53 height 14
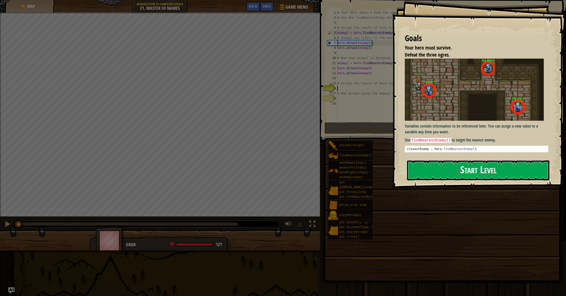
click at [445, 171] on button "Start Level" at bounding box center [478, 171] width 142 height 20
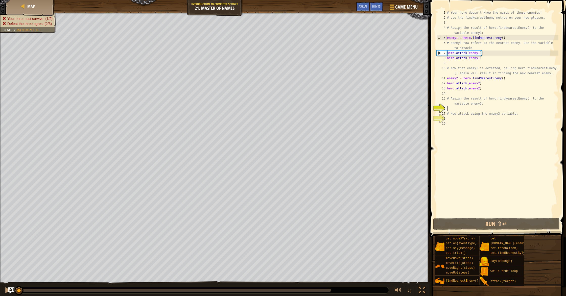
scroll to position [2, 0]
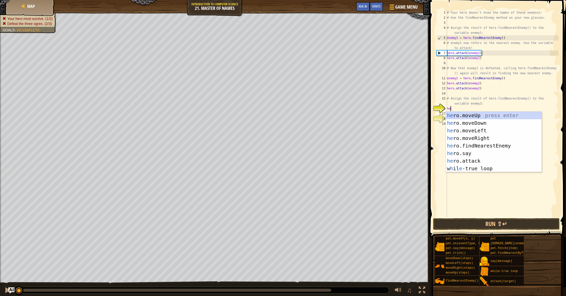
type textarea "her"
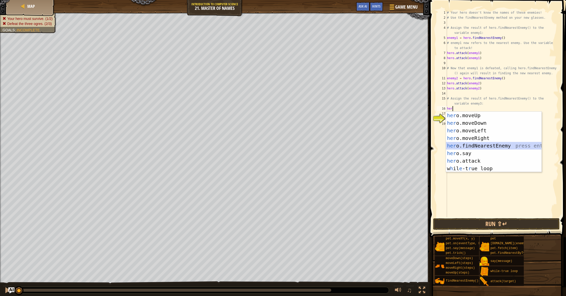
click at [498, 145] on div "her o.moveUp press enter her o.moveDown press enter her o.moveLeft press enter …" at bounding box center [494, 150] width 96 height 76
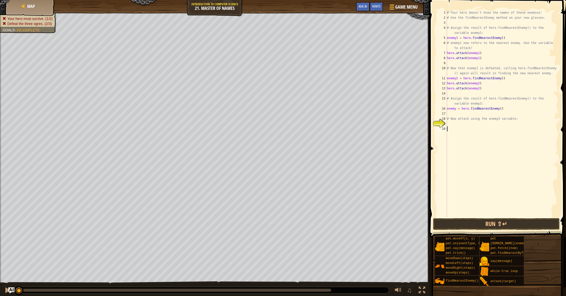
click at [461, 126] on div "# Your hero doesn't know the names of these enemies! # Use the findNearestEnemy…" at bounding box center [502, 118] width 113 height 217
click at [460, 125] on div "# Your hero doesn't know the names of these enemies! # Use the findNearestEnemy…" at bounding box center [502, 118] width 113 height 217
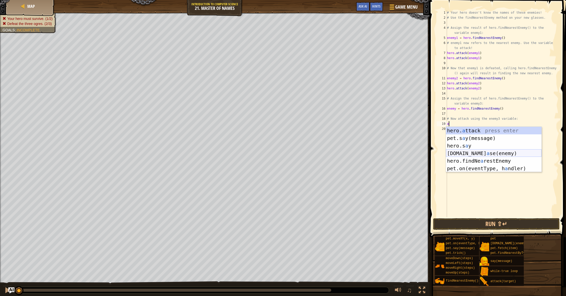
click at [496, 153] on div "hero. a ttack press enter pet.s a y(message) press enter hero.s a y press enter…" at bounding box center [494, 157] width 96 height 61
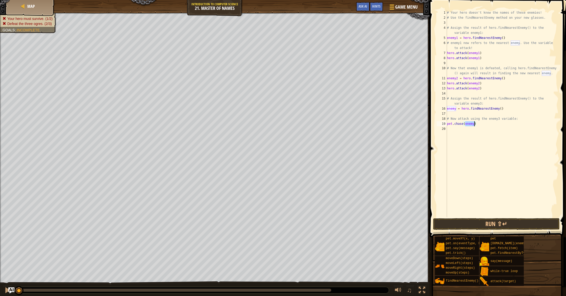
click at [475, 124] on div "# Your hero doesn't know the names of these enemies! # Use the findNearestEnemy…" at bounding box center [502, 118] width 113 height 217
type textarea "[DOMAIN_NAME](enemy3)"
click at [464, 129] on div "# Your hero doesn't know the names of these enemies! # Use the findNearestEnemy…" at bounding box center [502, 118] width 113 height 217
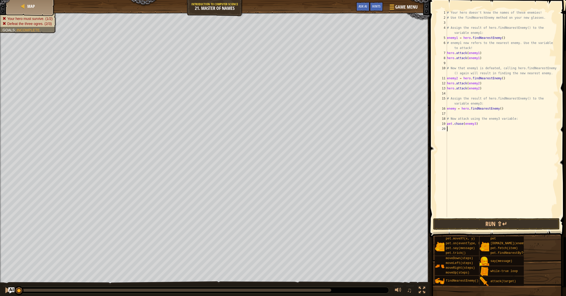
drag, startPoint x: 461, startPoint y: 124, endPoint x: 441, endPoint y: 124, distance: 20.7
click at [441, 124] on div "1 2 3 4 5 6 7 8 9 10 11 12 13 14 15 16 17 18 19 20 # Your hero doesn't know the…" at bounding box center [497, 113] width 123 height 207
click at [415, 123] on div "Map Introduction to Computer Science 21. Master of Names Game Menu Done Hints A…" at bounding box center [283, 148] width 566 height 296
click at [478, 124] on div "# Your hero doesn't know the names of these enemies! # Use the findNearestEnemy…" at bounding box center [502, 118] width 113 height 217
type textarea "hero.attack(enemy3)"
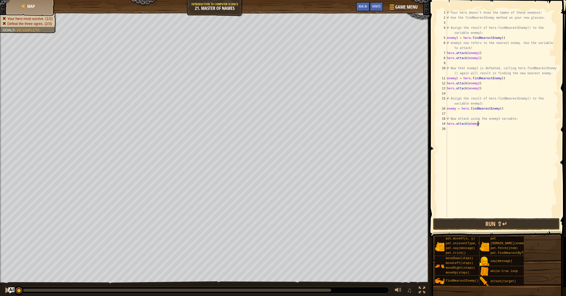
scroll to position [2, 3]
click at [456, 130] on div "# Your hero doesn't know the names of these enemies! # Use the findNearestEnemy…" at bounding box center [502, 118] width 113 height 217
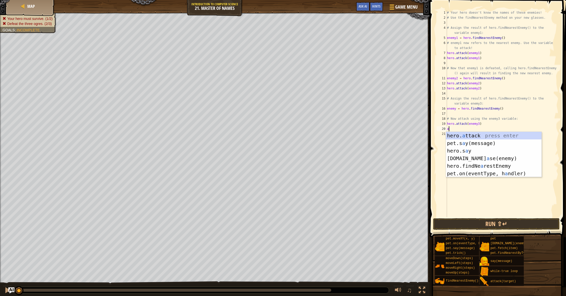
click at [476, 135] on div "hero. a ttack press enter pet.s a y(message) press enter hero.s a y press enter…" at bounding box center [494, 162] width 96 height 61
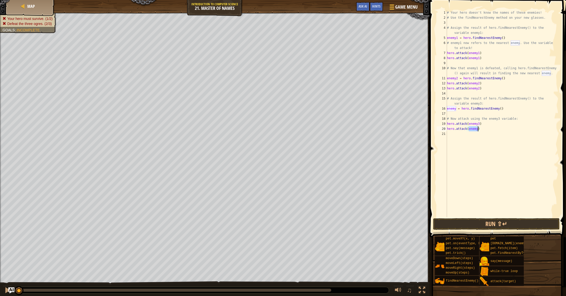
click at [477, 130] on div "# Your hero doesn't know the names of these enemies! # Use the findNearestEnemy…" at bounding box center [502, 118] width 113 height 217
click at [478, 129] on div "# Your hero doesn't know the names of these enemies! # Use the findNearestEnemy…" at bounding box center [502, 118] width 113 height 217
drag, startPoint x: 531, startPoint y: 227, endPoint x: 528, endPoint y: 226, distance: 3.2
click at [530, 227] on button "Run ⇧↵" at bounding box center [496, 224] width 127 height 12
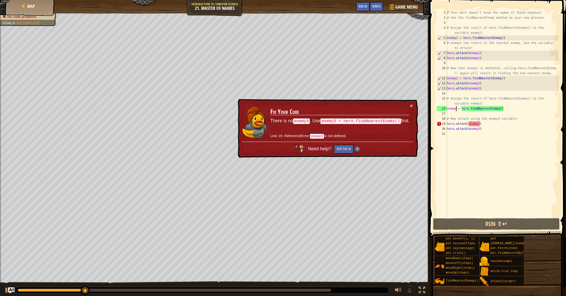
drag, startPoint x: 456, startPoint y: 109, endPoint x: 461, endPoint y: 112, distance: 5.0
click at [456, 109] on div "# Your hero doesn't know the names of these enemies! # Use the findNearestEnemy…" at bounding box center [502, 118] width 113 height 217
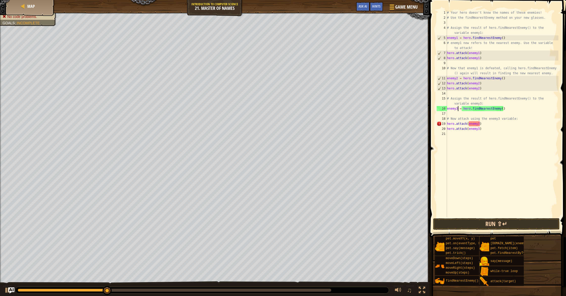
type textarea "enemy3 = hero.findNearestEnemy()"
drag, startPoint x: 503, startPoint y: 220, endPoint x: 515, endPoint y: 223, distance: 12.5
click at [503, 220] on button "Run ⇧↵" at bounding box center [496, 224] width 127 height 12
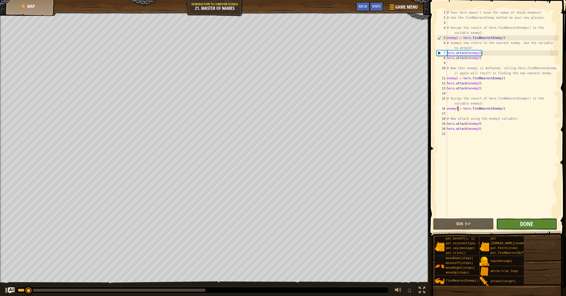
click at [524, 224] on span "Done" at bounding box center [526, 224] width 13 height 8
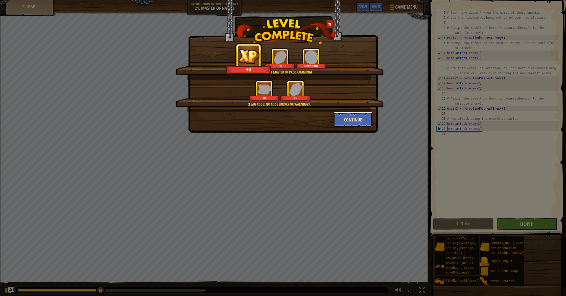
click at [358, 121] on button "Continue" at bounding box center [353, 119] width 39 height 15
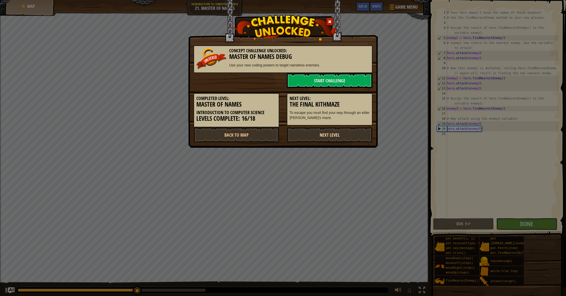
click at [329, 136] on link "Next Level" at bounding box center [330, 134] width 86 height 15
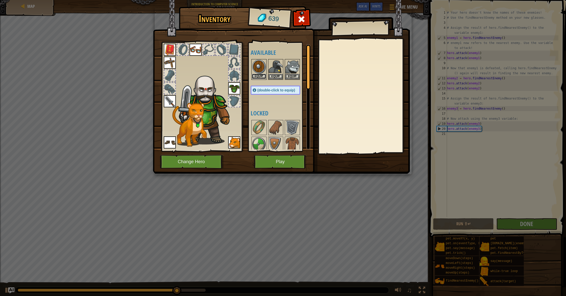
click at [261, 76] on button "Equip" at bounding box center [259, 76] width 14 height 5
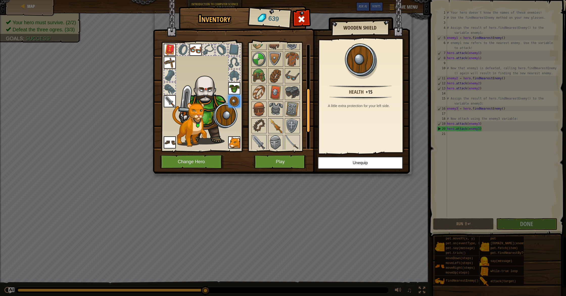
scroll to position [153, 0]
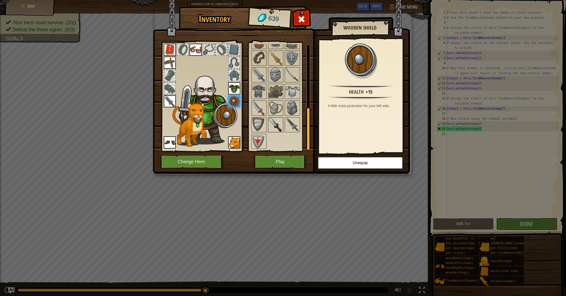
click at [273, 126] on img at bounding box center [276, 125] width 14 height 14
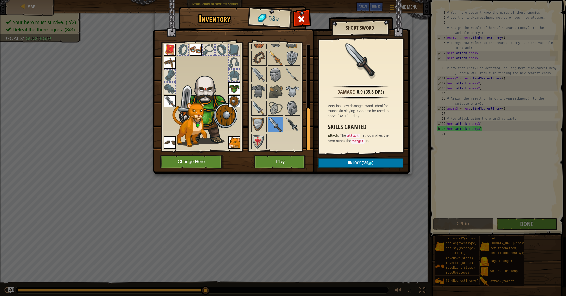
click at [297, 121] on img at bounding box center [293, 125] width 14 height 14
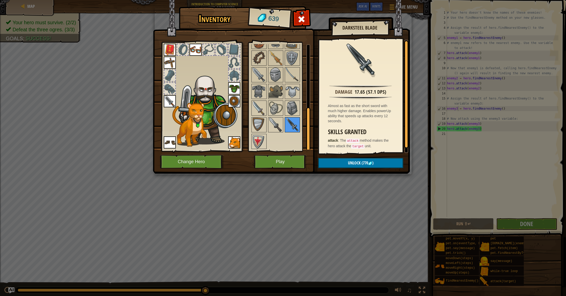
click at [292, 123] on img at bounding box center [293, 125] width 14 height 14
click at [250, 146] on div "Available Equip Equip Equip Equip Equip Equip Equip Equip Equip (double-click t…" at bounding box center [280, 97] width 62 height 110
click at [257, 143] on img at bounding box center [259, 142] width 14 height 14
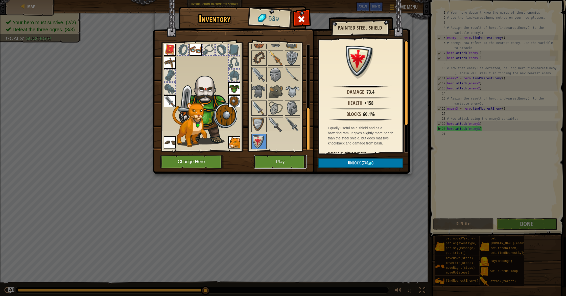
click at [293, 159] on button "Play" at bounding box center [280, 162] width 53 height 14
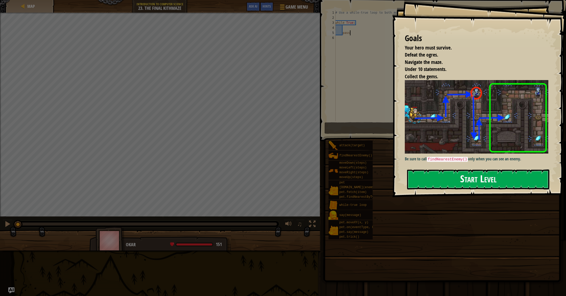
click at [434, 173] on button "Start Level" at bounding box center [478, 180] width 142 height 20
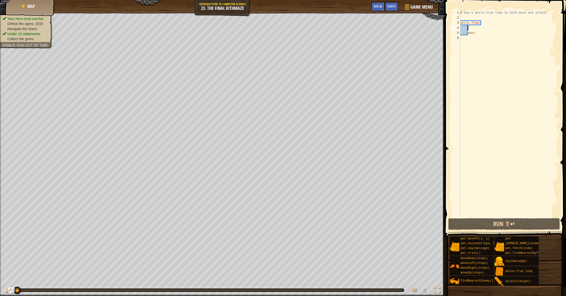
click at [472, 30] on div "# Use a while-true loop to both move and attack. while True : pass" at bounding box center [509, 118] width 99 height 217
click at [473, 30] on div "# Use a while-true loop to both move and attack. while True : pass" at bounding box center [509, 118] width 99 height 217
click at [476, 32] on div "# Use a while-true loop to both move and attack. while True : pass" at bounding box center [509, 118] width 99 height 217
type textarea "pass"
drag, startPoint x: 473, startPoint y: 31, endPoint x: 470, endPoint y: 31, distance: 3.3
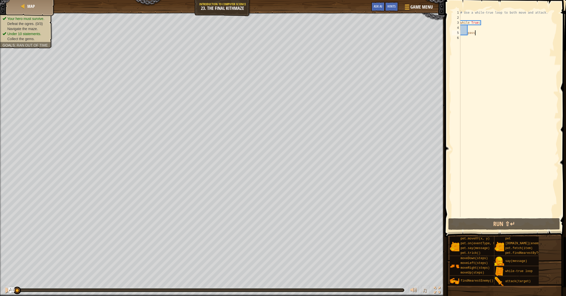
click at [472, 31] on div "# Use a while-true loop to both move and attack. while True : pass" at bounding box center [509, 118] width 99 height 217
click at [470, 31] on div "# Use a while-true loop to both move and attack. while True : pass" at bounding box center [509, 118] width 99 height 217
click at [470, 29] on div "# Use a while-true loop to both move and attack. while True : pass" at bounding box center [509, 118] width 99 height 217
drag, startPoint x: 481, startPoint y: 34, endPoint x: 464, endPoint y: 35, distance: 16.5
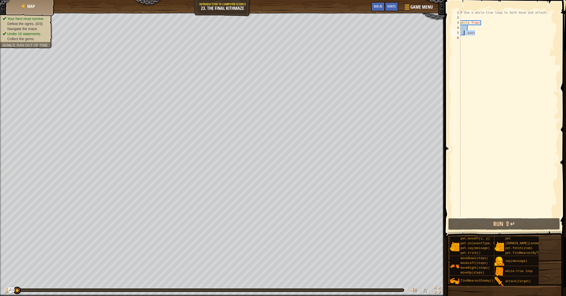
click at [464, 35] on div "# Use a while-true loop to both move and attack. while True : pass" at bounding box center [509, 118] width 99 height 217
type textarea "pass"
click at [469, 34] on div "# Use a while-true loop to both move and attack. while True : pass" at bounding box center [509, 118] width 99 height 217
drag, startPoint x: 476, startPoint y: 35, endPoint x: 468, endPoint y: 35, distance: 8.3
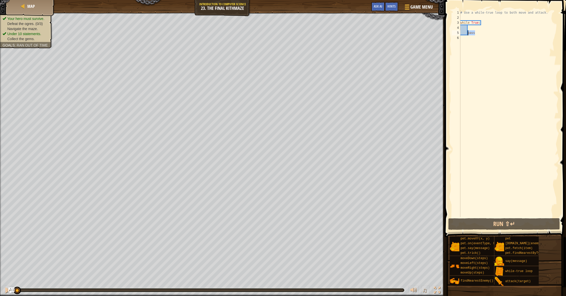
click at [468, 35] on div "# Use a while-true loop to both move and attack. while True : pass" at bounding box center [509, 118] width 99 height 217
click at [474, 29] on div "# Use a while-true loop to both move and attack. while True :" at bounding box center [509, 118] width 99 height 217
click at [464, 40] on div "# Use a while-true loop to both move and attack. while True :" at bounding box center [509, 118] width 99 height 217
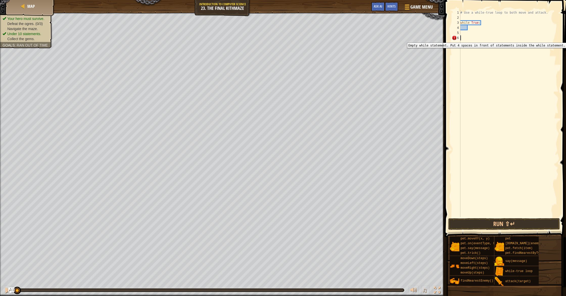
click at [455, 39] on div "6" at bounding box center [456, 37] width 9 height 5
click at [461, 23] on div "# Use a while-true loop to both move and attack. while True :" at bounding box center [509, 118] width 99 height 217
type textarea "while True:"
click at [472, 27] on div "# Use a while-true loop to both move and attack. while True :" at bounding box center [509, 118] width 99 height 217
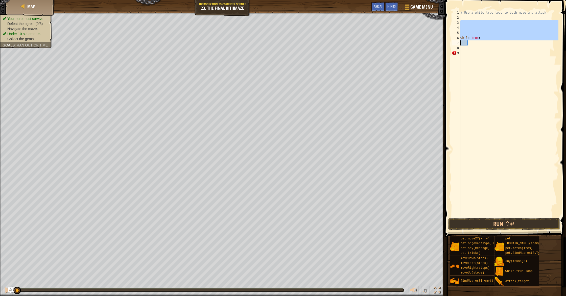
drag, startPoint x: 485, startPoint y: 24, endPoint x: 461, endPoint y: 42, distance: 30.0
click at [461, 42] on div "# Use a while-true loop to both move and attack. while True :" at bounding box center [509, 118] width 99 height 217
type textarea "while True:"
click at [483, 44] on div "# Use a while-true loop to both move and attack. while True :" at bounding box center [509, 118] width 99 height 217
click at [473, 42] on div "# Use a while-true loop to both move and attack. while True :" at bounding box center [509, 118] width 99 height 217
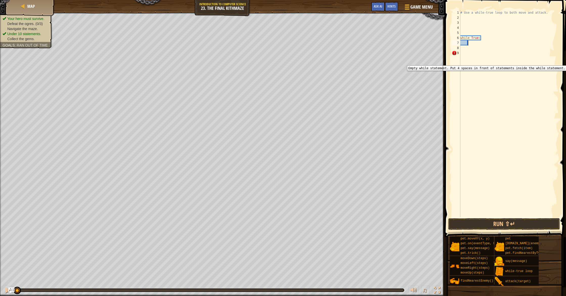
type textarea "a"
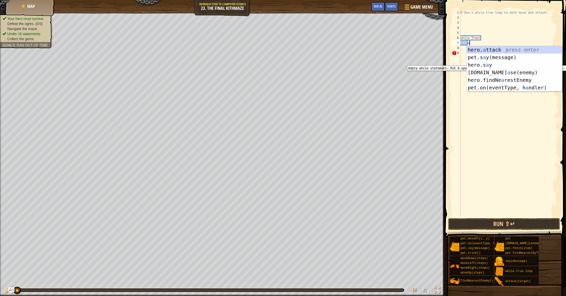
scroll to position [2, 1]
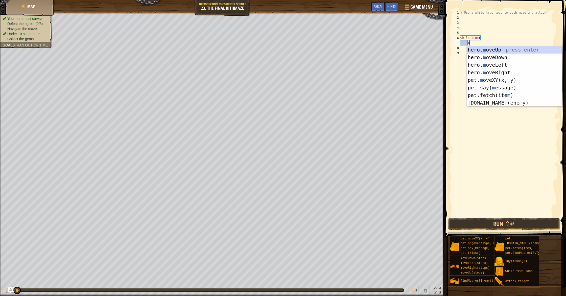
type textarea "mo"
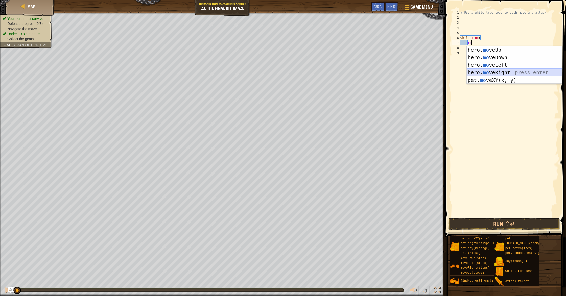
drag, startPoint x: 498, startPoint y: 70, endPoint x: 501, endPoint y: 63, distance: 7.6
click at [499, 68] on div "hero. mo veUp press enter hero. mo veDown press enter hero. mo veLeft press ent…" at bounding box center [515, 72] width 96 height 53
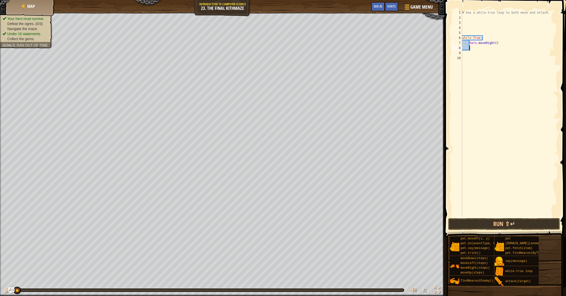
click at [477, 50] on div "# Use a while-true loop to both move and attack. while True : hero . moveRight …" at bounding box center [511, 118] width 98 height 217
type textarea "u"
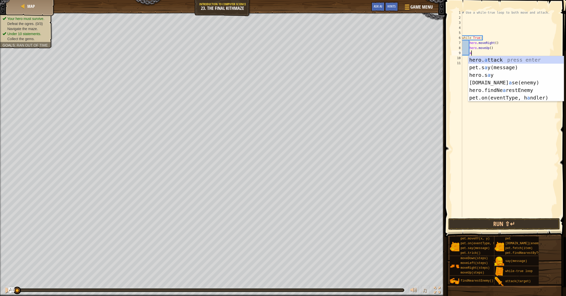
scroll to position [2, 1]
click at [501, 60] on div "hero. a ttack press enter pet.s a y(message) press enter hero.s a y press enter…" at bounding box center [517, 86] width 96 height 61
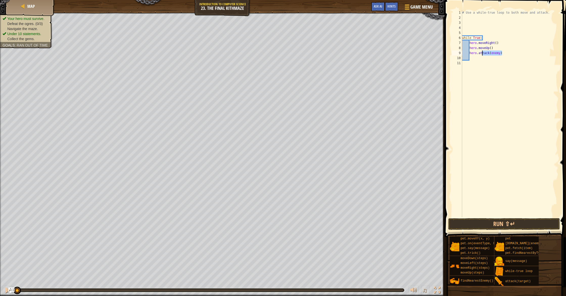
drag, startPoint x: 505, startPoint y: 53, endPoint x: 485, endPoint y: 54, distance: 20.3
click at [481, 54] on div "# Use a while-true loop to both move and attack. while True : hero . moveRight …" at bounding box center [511, 118] width 98 height 217
type textarea "h"
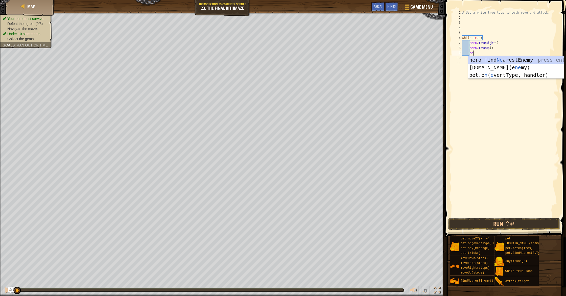
type textarea "nea"
click at [491, 60] on div "hero.find Nea restEnemy press enter pet.o n ( e ventType, h a ndler) press enter" at bounding box center [517, 71] width 96 height 30
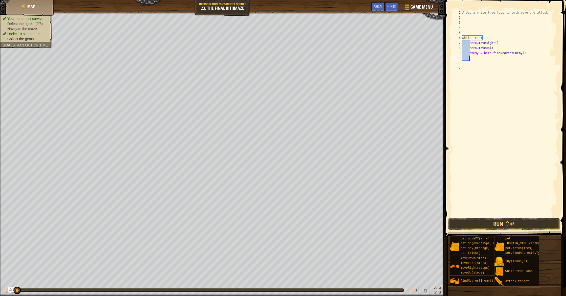
scroll to position [2, 0]
click at [478, 53] on div "# Use a while-true loop to both move and attack. while True : hero . moveRight …" at bounding box center [511, 118] width 98 height 217
type textarea "enemy1 = hero.findNearestEnemy()"
click at [475, 59] on div "# Use a while-true loop to both move and attack. while True : hero . moveRight …" at bounding box center [511, 118] width 98 height 217
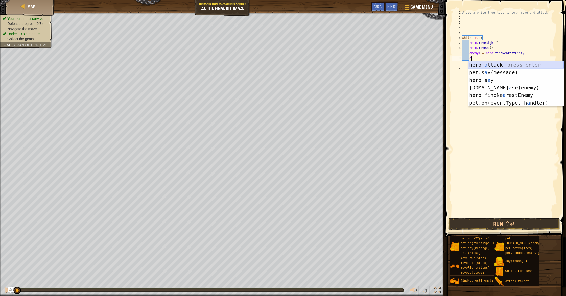
click at [486, 65] on div "hero. a ttack press enter pet.s a y(message) press enter hero.s a y press enter…" at bounding box center [517, 91] width 96 height 61
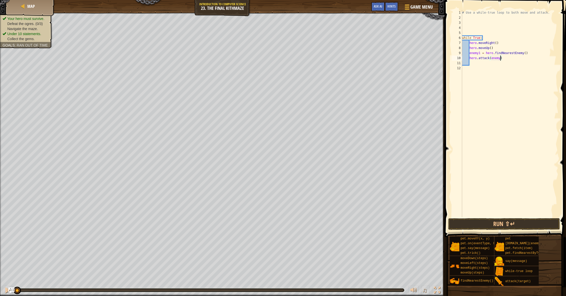
click at [501, 58] on div "# Use a while-true loop to both move and attack. while True : hero . moveRight …" at bounding box center [511, 118] width 98 height 217
type textarea "hero.attack(enemy1)"
click at [527, 225] on button "Run ⇧↵" at bounding box center [505, 224] width 112 height 12
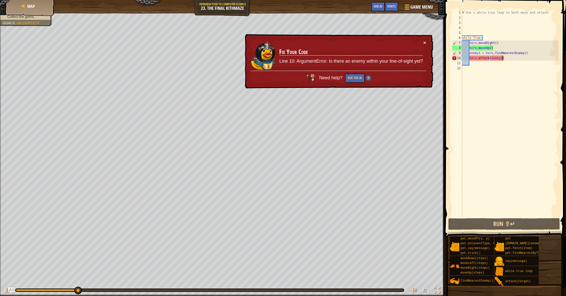
click at [481, 66] on div "# Use a while-true loop to both move and attack. while True : hero . moveRight …" at bounding box center [511, 118] width 98 height 217
click at [479, 64] on div "# Use a while-true loop to both move and attack. while True : hero . moveRight …" at bounding box center [511, 118] width 98 height 217
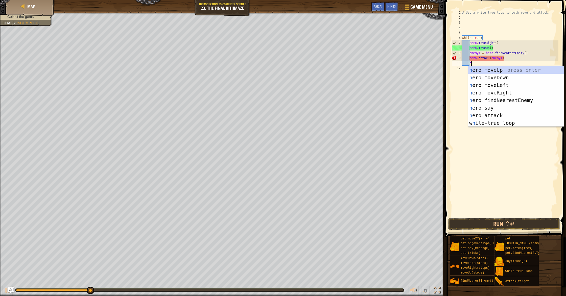
scroll to position [2, 1]
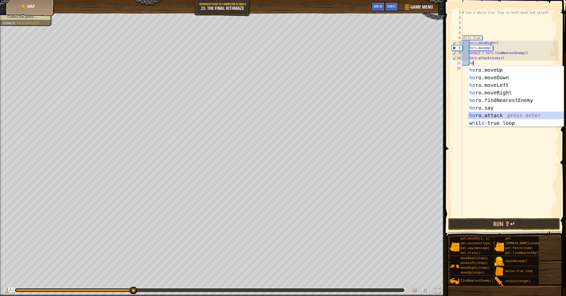
click at [498, 114] on div "he ro.moveUp press enter he ro.moveDown press enter he ro.moveLeft press enter …" at bounding box center [517, 104] width 96 height 76
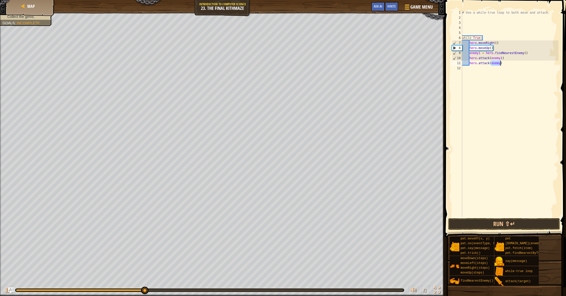
click at [501, 63] on div "# Use a while-true loop to both move and attack. while True : hero . moveRight …" at bounding box center [511, 118] width 98 height 217
type textarea "hero.attack(enemy1)"
drag, startPoint x: 496, startPoint y: 67, endPoint x: 499, endPoint y: 67, distance: 3.5
click at [496, 67] on div "# Use a while-true loop to both move and attack. while True : hero . moveRight …" at bounding box center [511, 118] width 98 height 217
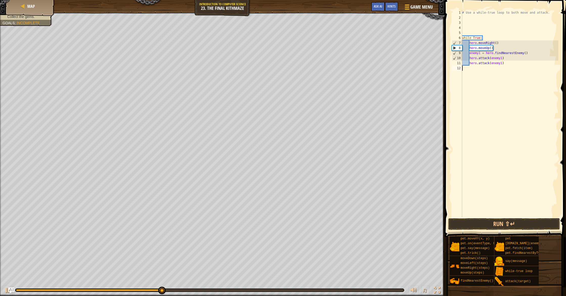
scroll to position [2, 0]
click at [507, 65] on div "# Use a while-true loop to both move and attack. while True : hero . moveRight …" at bounding box center [511, 118] width 98 height 217
type textarea "hero.attack(enemy1)"
type textarea "do"
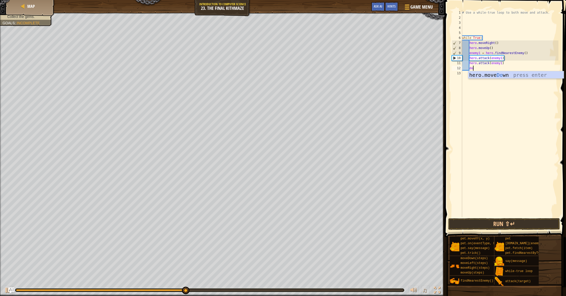
scroll to position [2, 1]
click at [478, 76] on div "hero.move Do wn press enter" at bounding box center [517, 82] width 96 height 23
click at [516, 220] on button "Run ⇧↵" at bounding box center [505, 224] width 112 height 12
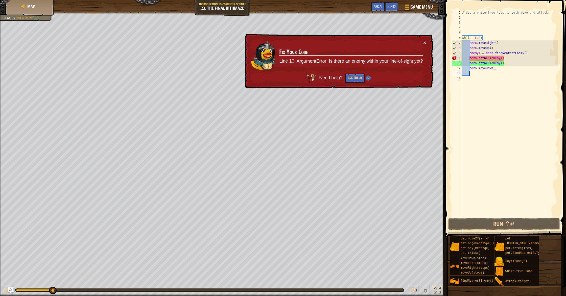
click at [429, 42] on div "× Fix Your Code Line 10: ArgumentError: Is there an enemy within your line-of-s…" at bounding box center [338, 61] width 189 height 55
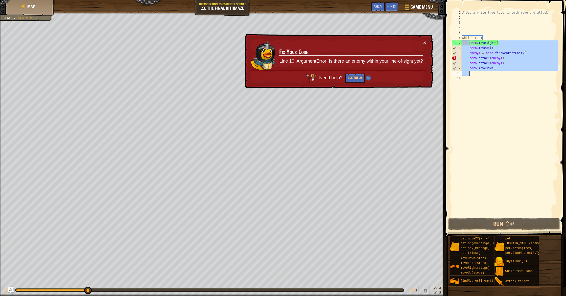
drag, startPoint x: 518, startPoint y: 41, endPoint x: 481, endPoint y: 72, distance: 47.5
click at [475, 73] on div "# Use a while-true loop to both move and attack. while True : hero . moveRight …" at bounding box center [511, 118] width 98 height 217
type textarea "hero.moveRight()"
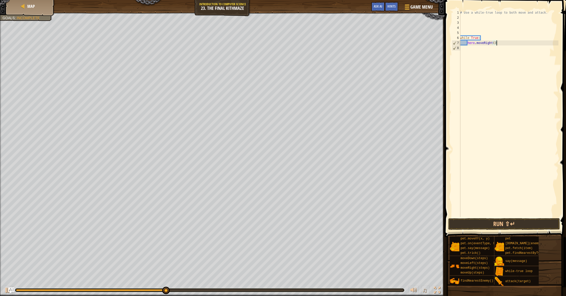
click at [495, 46] on div "# Use a while-true loop to both move and attack. while True : hero . moveRight …" at bounding box center [508, 118] width 99 height 217
click at [505, 42] on div "# Use a while-true loop to both move and attack. while True : hero . moveRight …" at bounding box center [508, 118] width 99 height 217
type textarea "hero.moveRight()"
type textarea "u"
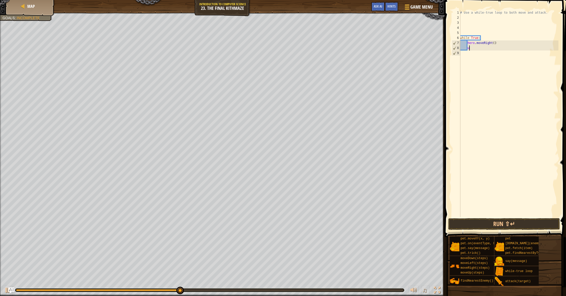
scroll to position [2, 0]
click at [475, 31] on div "# Use a while-true loop to both move and attack. while True : hero . moveRight …" at bounding box center [511, 118] width 98 height 217
click at [472, 27] on div "# Use a while-true loop to both move and attack. while True : hero . moveRight …" at bounding box center [511, 118] width 98 height 217
type textarea "e"
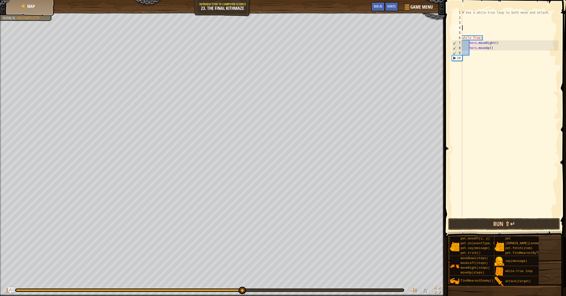
click at [478, 55] on div "# Use a while-true loop to both move and attack. while True : hero . moveRight …" at bounding box center [511, 118] width 98 height 217
click at [470, 34] on div "# Use a while-true loop to both move and attack. while True : hero . moveRight …" at bounding box center [511, 118] width 98 height 217
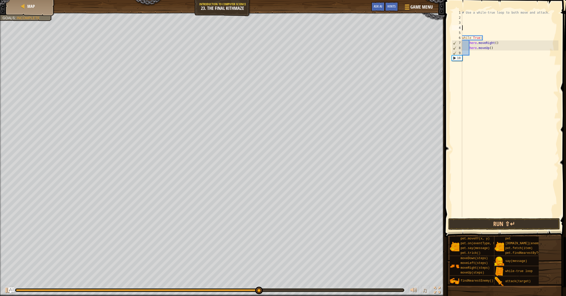
click at [469, 29] on div "# Use a while-true loop to both move and attack. while True : hero . moveRight …" at bounding box center [511, 118] width 98 height 217
type textarea "c"
type textarea "ne"
drag, startPoint x: 471, startPoint y: 27, endPoint x: 474, endPoint y: 29, distance: 3.2
click at [471, 27] on div "# Use a while-true loop to both move and attack. enemy = hero . findNearestEnem…" at bounding box center [511, 118] width 98 height 217
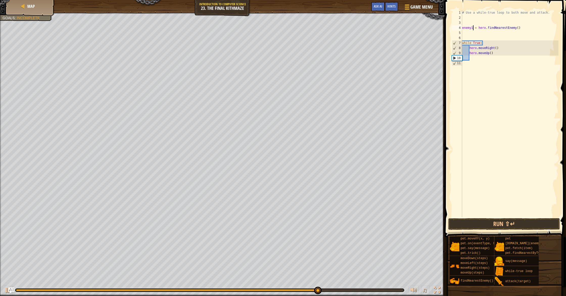
scroll to position [2, 1]
type textarea "enemy1 = hero.findNearestEnemy()"
click at [518, 221] on button "Run ⇧↵" at bounding box center [505, 224] width 112 height 12
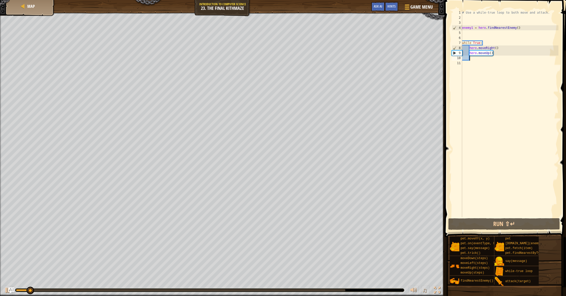
click at [489, 56] on div "# Use a while-true loop to both move and attack. enemy1 = hero . findNearestEne…" at bounding box center [511, 118] width 98 height 217
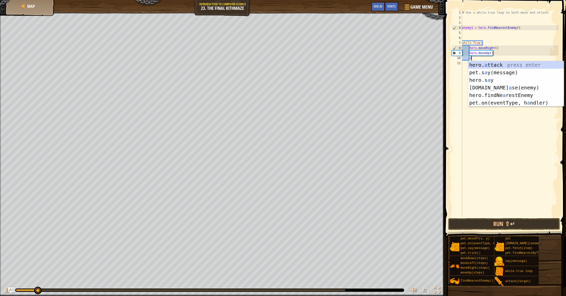
scroll to position [2, 1]
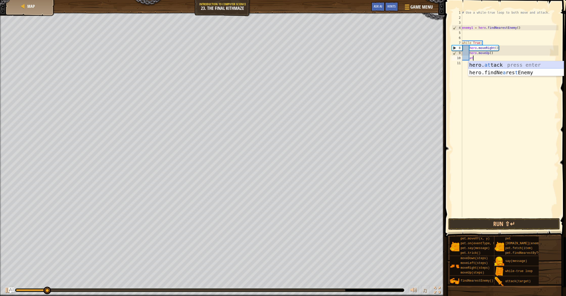
click at [500, 66] on div "hero. at tack press enter hero.findNe a res t Enemy press enter" at bounding box center [517, 76] width 96 height 30
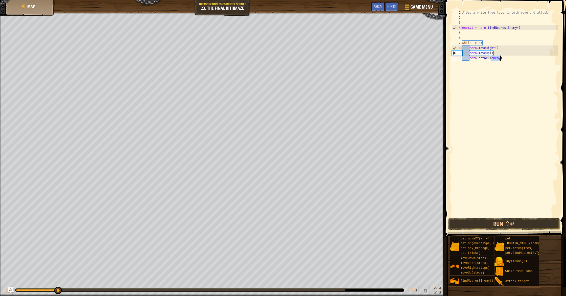
click at [501, 58] on div "# Use a while-true loop to both move and attack. enemy1 = hero . findNearestEne…" at bounding box center [511, 118] width 98 height 217
click at [512, 222] on button "Run ⇧↵" at bounding box center [505, 224] width 112 height 12
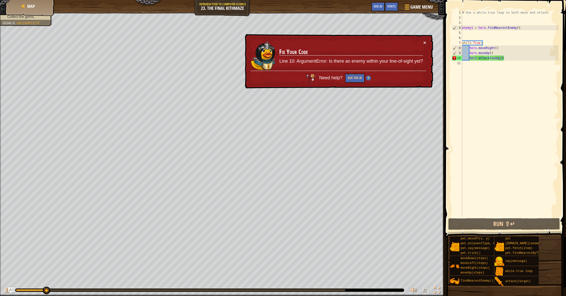
click at [428, 40] on div "× Fix Your Code Line 10: ArgumentError: Is there an enemy within your line-of-s…" at bounding box center [338, 61] width 189 height 55
click at [425, 42] on button "×" at bounding box center [425, 42] width 3 height 5
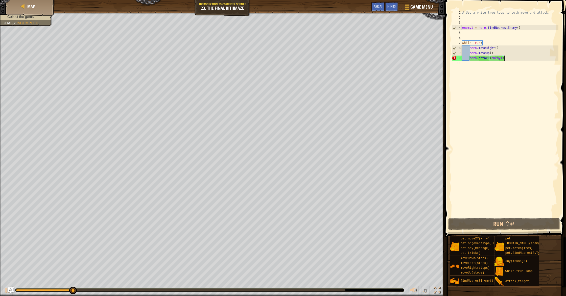
click at [513, 57] on div "# Use a while-true loop to both move and attack. enemy1 = hero . findNearestEne…" at bounding box center [511, 118] width 98 height 217
click at [500, 52] on div "# Use a while-true loop to both move and attack. enemy1 = hero . findNearestEne…" at bounding box center [511, 118] width 98 height 217
type textarea "hero.moveUp()"
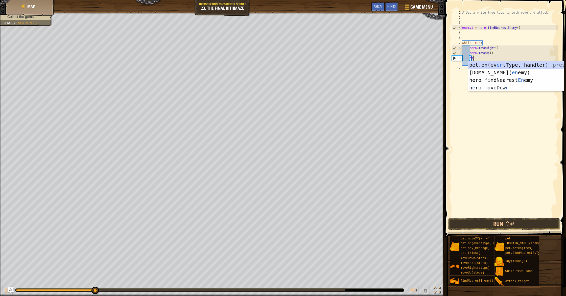
scroll to position [2, 1]
type textarea "e"
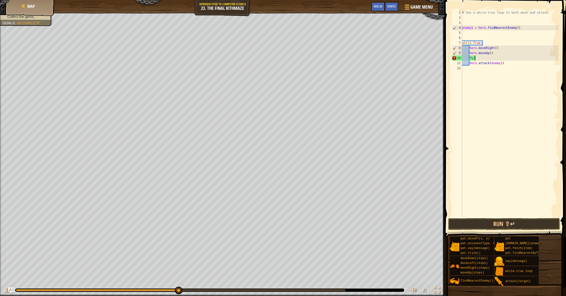
type textarea "f"
type textarea "r"
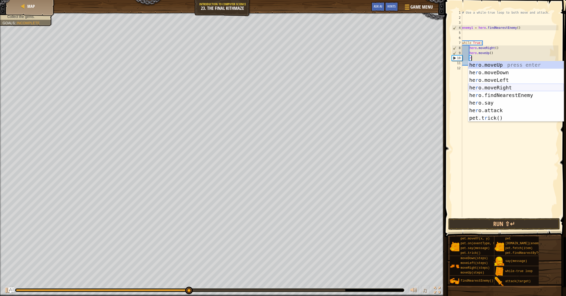
click at [503, 87] on div "he r o.moveUp press enter he r o.moveDown press enter he r o.moveLeft press ent…" at bounding box center [517, 99] width 96 height 76
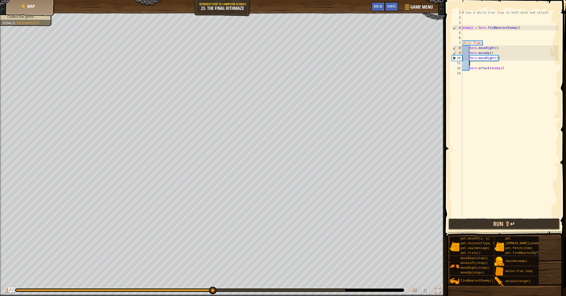
drag, startPoint x: 490, startPoint y: 223, endPoint x: 490, endPoint y: 221, distance: 2.6
click at [490, 223] on button "Run ⇧↵" at bounding box center [505, 224] width 112 height 12
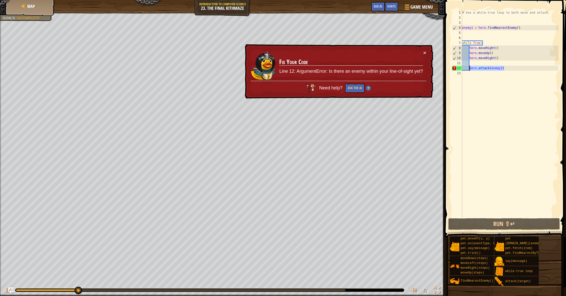
drag, startPoint x: 522, startPoint y: 69, endPoint x: 470, endPoint y: 70, distance: 51.6
click at [470, 70] on div "# Use a while-true loop to both move and attack. enemy1 = hero . findNearestEne…" at bounding box center [511, 118] width 98 height 217
type textarea "hero.attack(enemy1)"
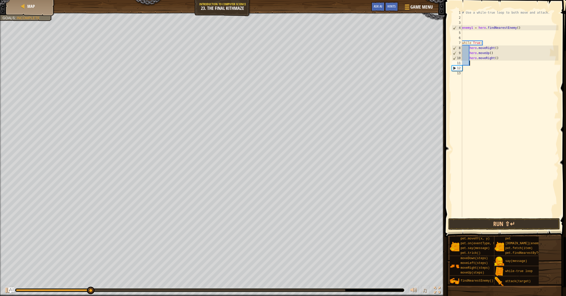
click at [474, 64] on div "# Use a while-true loop to both move and attack. enemy1 = hero . findNearestEne…" at bounding box center [511, 118] width 98 height 217
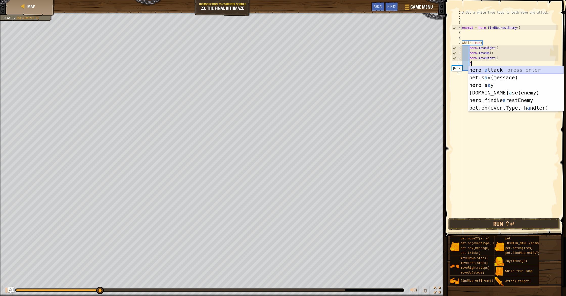
click at [506, 71] on div "hero. a ttack press enter pet.s a y(message) press enter hero.s a y press enter…" at bounding box center [517, 96] width 96 height 61
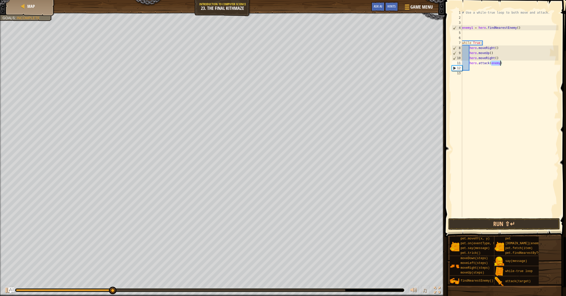
click at [501, 63] on div "# Use a while-true loop to both move and attack. enemy1 = hero . findNearestEne…" at bounding box center [511, 118] width 98 height 217
type textarea "hero.attack(enemy1)"
click at [544, 224] on button "Run ⇧↵" at bounding box center [505, 224] width 112 height 12
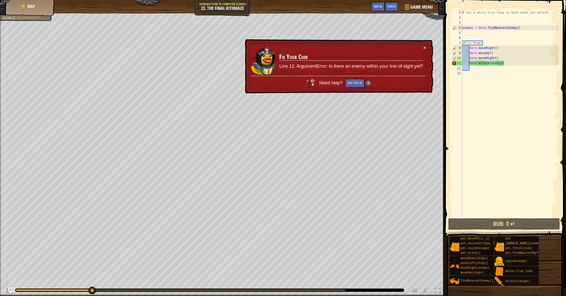
click at [427, 47] on div "× Fix Your Code Line 11: ArgumentError: Is there an enemy within your line-of-s…" at bounding box center [338, 66] width 189 height 55
click at [423, 46] on td "Fix Your Code Line 11: ArgumentError: Is there an enemy within your line-of-sig…" at bounding box center [351, 60] width 144 height 31
click at [426, 48] on button "×" at bounding box center [425, 47] width 3 height 5
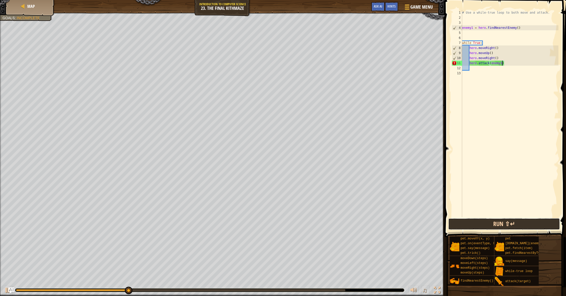
click at [504, 221] on button "Run ⇧↵" at bounding box center [505, 224] width 112 height 12
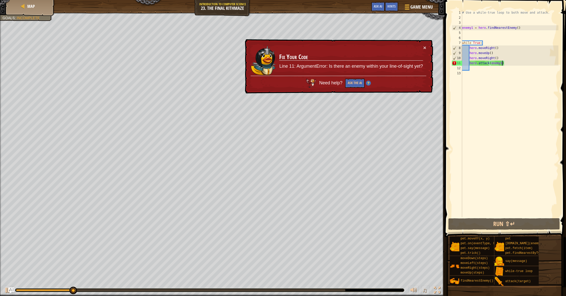
drag, startPoint x: 524, startPoint y: 40, endPoint x: 520, endPoint y: 28, distance: 13.0
click at [524, 39] on div "# Use a while-true loop to both move and attack. enemy1 = hero . findNearestEne…" at bounding box center [511, 118] width 98 height 217
drag, startPoint x: 527, startPoint y: 26, endPoint x: 462, endPoint y: 28, distance: 65.0
click at [462, 28] on div "1 2 3 4 5 6 7 8 9 10 11 12 13 # Use a while-true loop to both move and attack. …" at bounding box center [505, 113] width 108 height 207
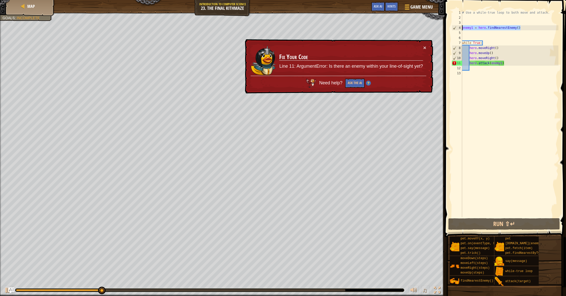
type textarea "enemy1 = hero.findNearestEnemy()"
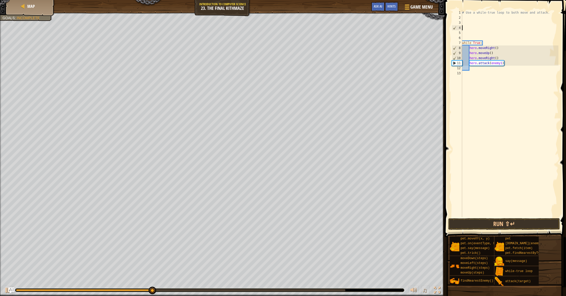
click at [510, 57] on div "# Use a while-true loop to both move and attack. while True : hero . moveRight …" at bounding box center [511, 118] width 98 height 217
type textarea "hero.moveRight()"
paste textarea "enemy1 = hero.findNearestEnemy()"
type textarea "enemy1 = hero.findNearestEnemy()"
drag, startPoint x: 513, startPoint y: 73, endPoint x: 465, endPoint y: 74, distance: 48.8
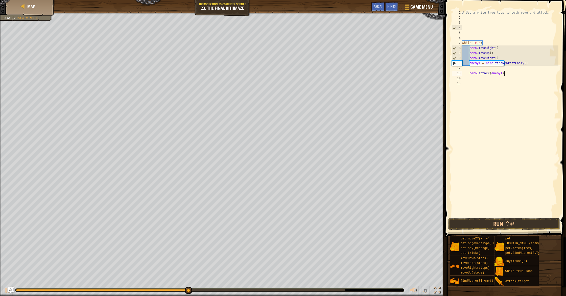
click at [465, 74] on div "# Use a while-true loop to both move and attack. while True : hero . moveRight …" at bounding box center [511, 118] width 98 height 217
type textarea "hero.attack(enemy1)"
click at [536, 61] on div "# Use a while-true loop to both move and attack. while True : hero . moveRight …" at bounding box center [511, 118] width 98 height 217
type textarea "enemy1 = hero.findNearestEnemy()"
type textarea "]"
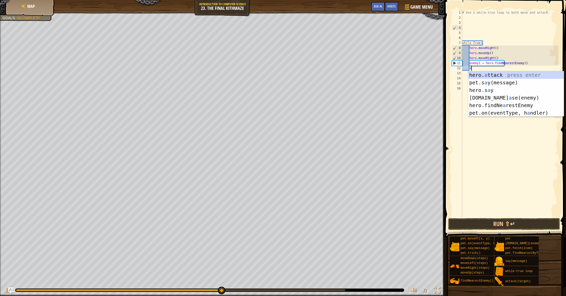
scroll to position [2, 1]
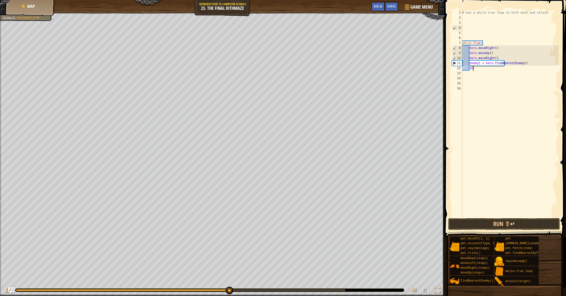
click at [480, 68] on div "# Use a while-true loop to both move and attack. while True : hero . moveRight …" at bounding box center [511, 118] width 98 height 217
click at [481, 75] on div "hero. att ack press enter" at bounding box center [517, 82] width 96 height 23
click at [501, 69] on div "# Use a while-true loop to both move and attack. while True : hero . moveRight …" at bounding box center [511, 118] width 98 height 217
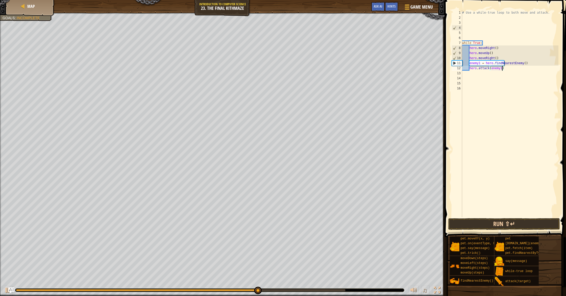
type textarea "hero.attack(enemy1)"
click at [515, 220] on button "Run ⇧↵" at bounding box center [505, 224] width 112 height 12
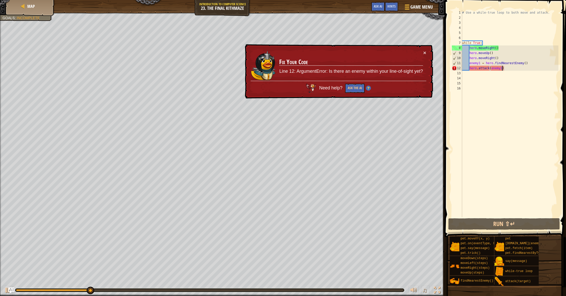
click at [523, 70] on div "# Use a while-true loop to both move and attack. while True : hero . moveRight …" at bounding box center [511, 118] width 98 height 217
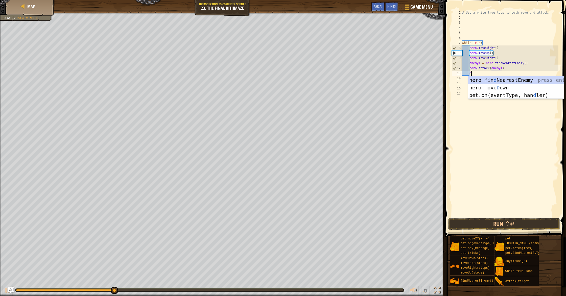
type textarea "do"
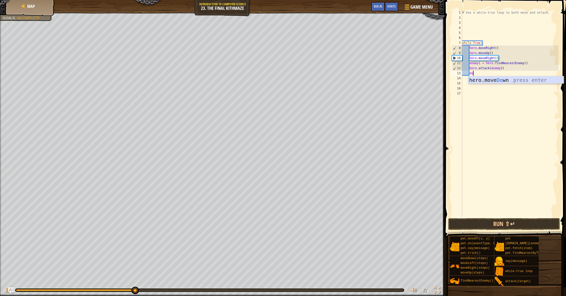
click at [514, 80] on div "hero.move Do wn press enter" at bounding box center [517, 87] width 96 height 23
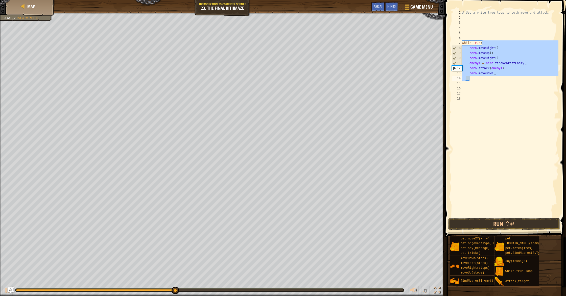
drag, startPoint x: 512, startPoint y: 41, endPoint x: 465, endPoint y: 78, distance: 59.7
click at [465, 78] on div "# Use a while-true loop to both move and attack. while True : hero . moveRight …" at bounding box center [511, 118] width 98 height 217
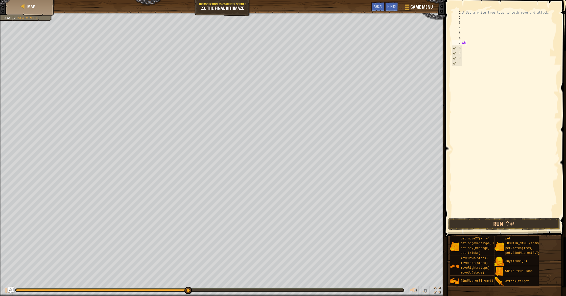
type textarea "w"
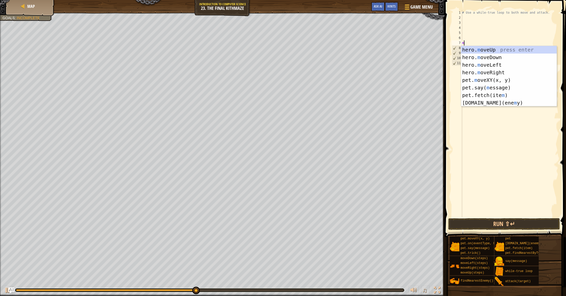
type textarea "mo"
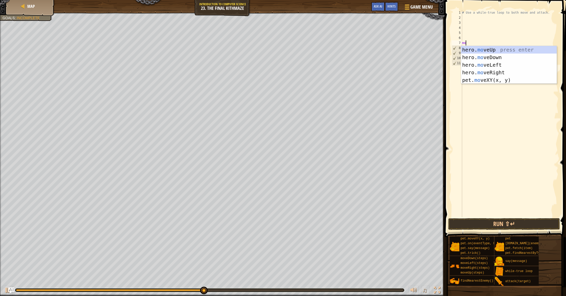
click at [502, 47] on div "hero. mo veUp press enter hero. mo veDown press enter hero. mo veLeft press ent…" at bounding box center [510, 72] width 96 height 53
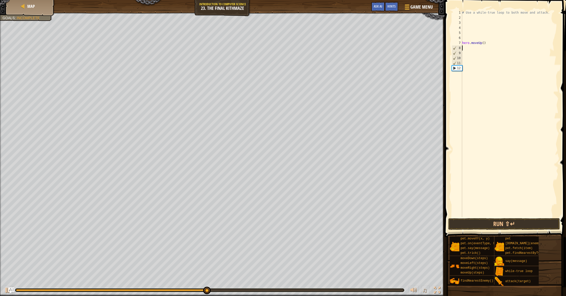
click at [484, 50] on div "# Use a while-true loop to both move and attack. hero . moveUp ( )" at bounding box center [511, 118] width 98 height 217
type textarea "m"
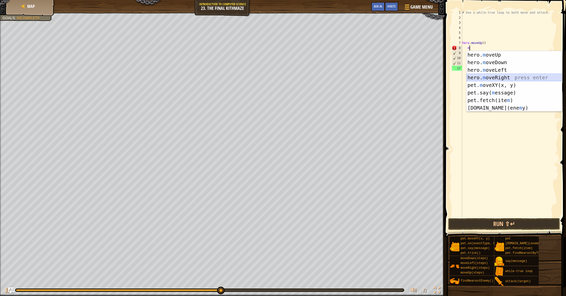
click at [496, 76] on div "hero. m oveUp press enter hero. m oveDown press enter hero. m oveLeft press ent…" at bounding box center [515, 89] width 96 height 76
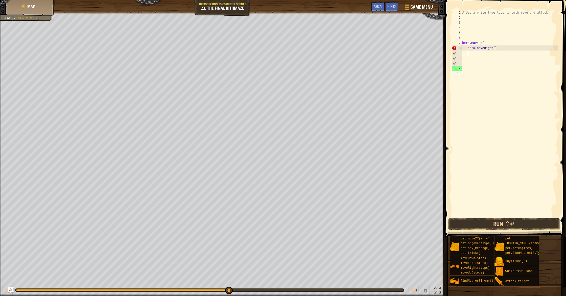
drag, startPoint x: 475, startPoint y: 53, endPoint x: 468, endPoint y: 47, distance: 9.3
click at [472, 50] on div "# Use a while-true loop to both move and attack. hero . moveUp ( ) hero . moveR…" at bounding box center [511, 118] width 98 height 217
click at [468, 47] on div "# Use a while-true loop to both move and attack. hero . moveUp ( ) hero . moveR…" at bounding box center [511, 118] width 98 height 217
type textarea "hero.moveRight()"
click at [495, 61] on div "# Use a while-true loop to both move and attack. hero . moveUp ( ) hero . moveR…" at bounding box center [511, 118] width 98 height 217
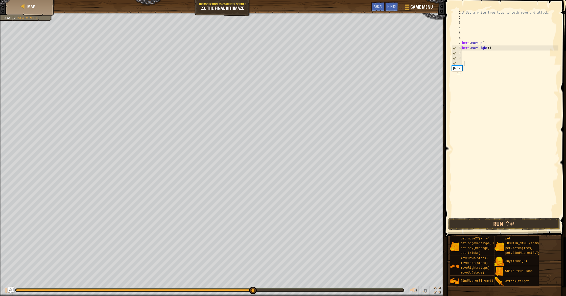
scroll to position [2, 0]
click at [483, 52] on div "# Use a while-true loop to both move and attack. hero . moveUp ( ) hero . moveR…" at bounding box center [511, 118] width 98 height 217
drag, startPoint x: 500, startPoint y: 47, endPoint x: 448, endPoint y: 37, distance: 53.8
click at [448, 37] on div "1 2 3 4 5 6 7 8 9 10 11 12 13 # Use a while-true loop to both move and attack. …" at bounding box center [505, 129] width 123 height 252
type textarea "hero.moveUp()"
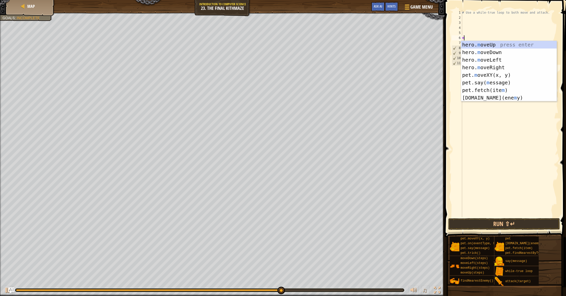
type textarea "mov"
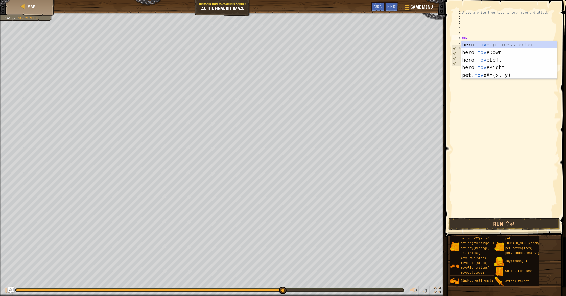
scroll to position [2, 0]
drag, startPoint x: 495, startPoint y: 66, endPoint x: 497, endPoint y: 56, distance: 10.8
click at [495, 67] on div "hero. mov eUp press enter hero. mov eDown press enter hero. mov eLeft press ent…" at bounding box center [510, 67] width 96 height 53
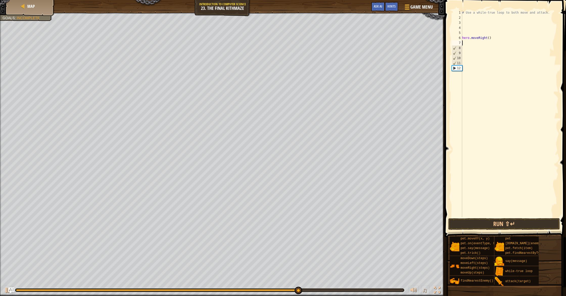
type textarea "u"
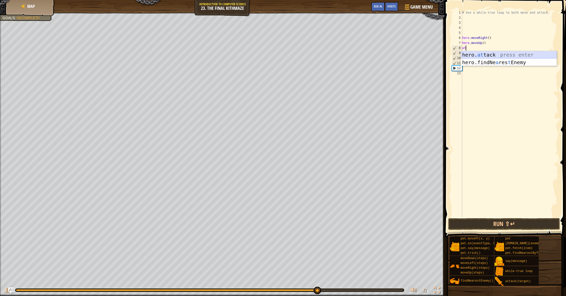
drag, startPoint x: 497, startPoint y: 55, endPoint x: 498, endPoint y: 57, distance: 2.6
click at [497, 55] on div "hero. at tack press enter hero.findNe a res t Enemy press enter" at bounding box center [510, 66] width 96 height 30
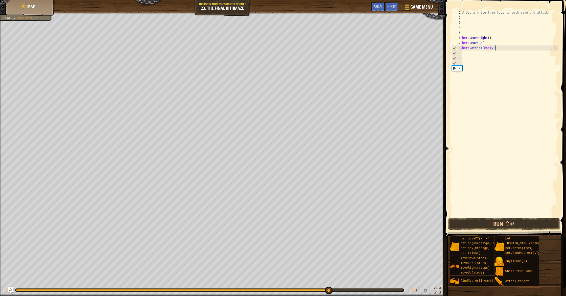
click at [501, 48] on div "# Use a while-true loop to both move and attack. hero . moveRight ( ) hero . mo…" at bounding box center [511, 118] width 98 height 217
drag, startPoint x: 474, startPoint y: 50, endPoint x: 463, endPoint y: 51, distance: 11.4
click at [463, 51] on div "# Use a while-true loop to both move and attack. hero . moveRight ( ) hero . mo…" at bounding box center [511, 118] width 98 height 217
drag, startPoint x: 508, startPoint y: 47, endPoint x: 459, endPoint y: 50, distance: 48.6
click at [459, 50] on div "hero.attack(enemy) 1 2 3 4 5 6 7 8 9 10 11 12 13 # Use a while-true loop to bot…" at bounding box center [505, 113] width 108 height 207
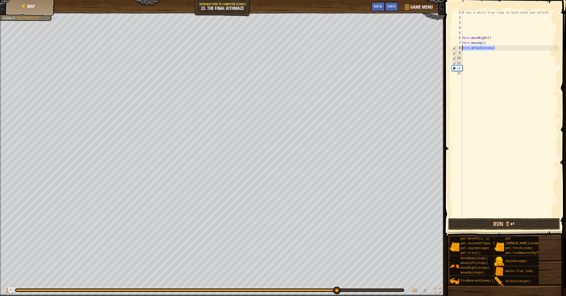
type textarea "hero.attack(enemy)"
type textarea "a"
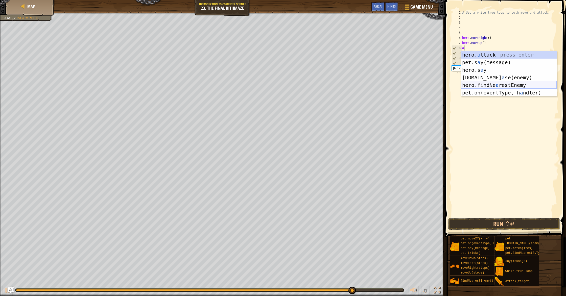
drag, startPoint x: 504, startPoint y: 85, endPoint x: 506, endPoint y: 79, distance: 6.5
click at [504, 85] on div "hero. a ttack press enter pet.s a y(message) press enter hero.s a y press enter…" at bounding box center [510, 81] width 96 height 61
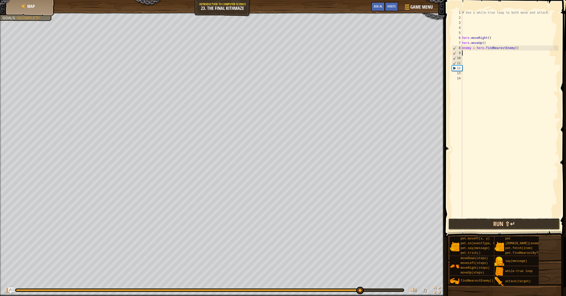
click at [518, 223] on button "Run ⇧↵" at bounding box center [505, 224] width 112 height 12
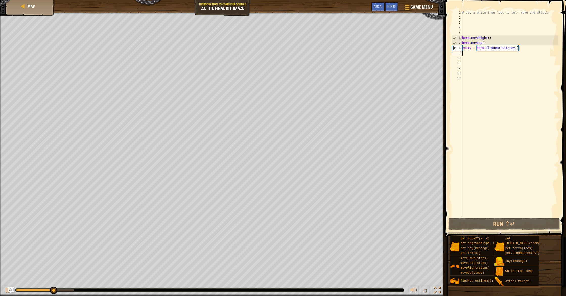
click at [469, 55] on div "# Use a while-true loop to both move and attack. hero . moveRight ( ) hero . mo…" at bounding box center [511, 118] width 98 height 217
type textarea "e"
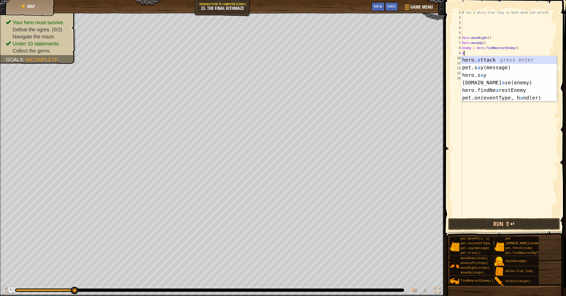
click at [491, 62] on div "hero. a ttack press enter pet.s a y(message) press enter hero.s a y press enter…" at bounding box center [510, 86] width 96 height 61
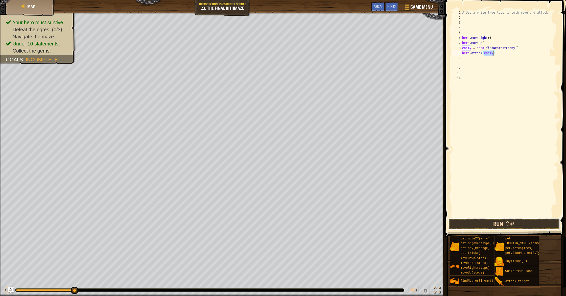
click at [547, 221] on button "Run ⇧↵" at bounding box center [505, 224] width 112 height 12
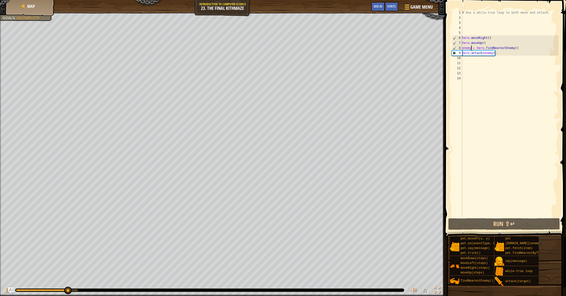
drag, startPoint x: 471, startPoint y: 48, endPoint x: 490, endPoint y: 52, distance: 19.3
click at [471, 48] on div "# Use a while-true loop to both move and attack. hero . moveRight ( ) hero . mo…" at bounding box center [511, 118] width 98 height 217
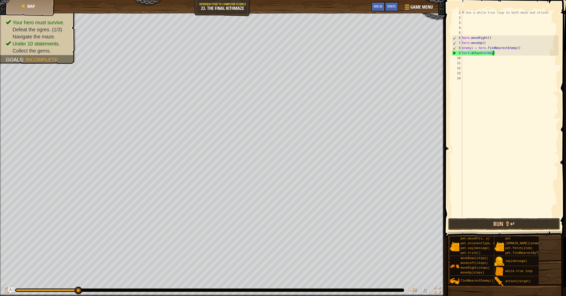
drag, startPoint x: 493, startPoint y: 53, endPoint x: 498, endPoint y: 62, distance: 10.3
click at [493, 53] on div "# Use a while-true loop to both move and attack. hero . moveRight ( ) hero . mo…" at bounding box center [511, 118] width 98 height 217
type textarea "hero.attack(enemy1)"
click at [493, 220] on button "Run ⇧↵" at bounding box center [505, 224] width 112 height 12
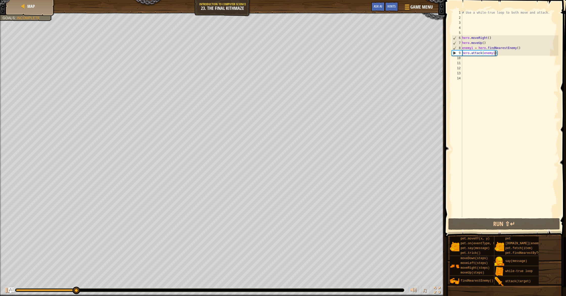
click at [467, 59] on div "# Use a while-true loop to both move and attack. hero . moveRight ( ) hero . mo…" at bounding box center [511, 118] width 98 height 217
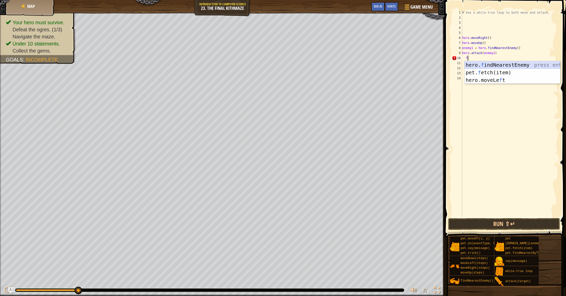
scroll to position [2, 1]
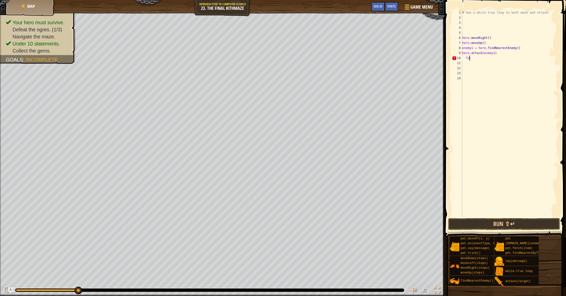
type textarea "f"
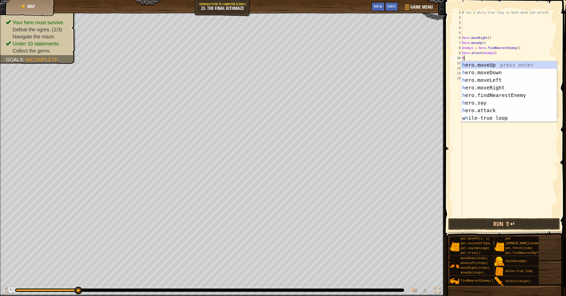
type textarea "he"
click at [501, 86] on div "he ro.moveUp press enter he ro.moveDown press enter he ro.moveLeft press enter …" at bounding box center [510, 99] width 96 height 76
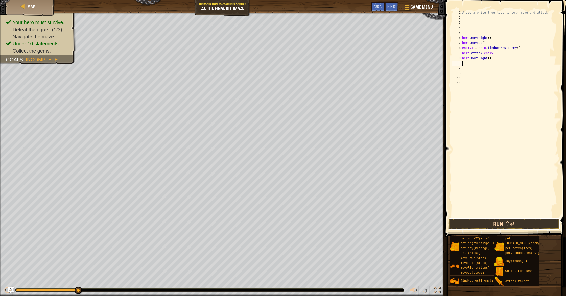
click at [525, 224] on button "Run ⇧↵" at bounding box center [505, 224] width 112 height 12
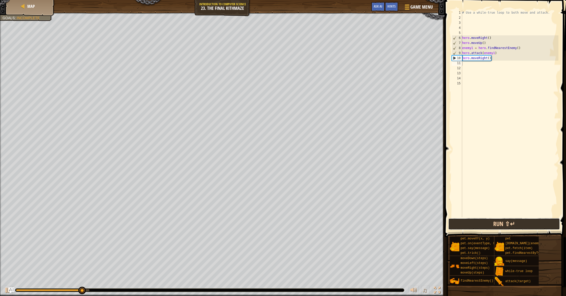
click at [496, 222] on button "Run ⇧↵" at bounding box center [505, 224] width 112 height 12
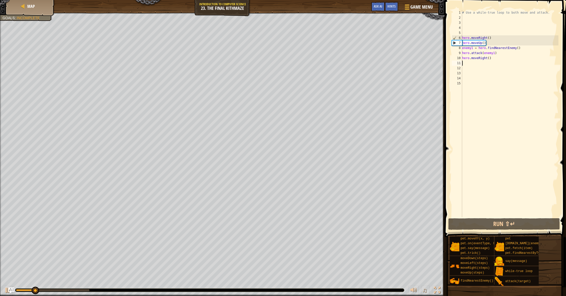
click at [463, 57] on div "# Use a while-true loop to both move and attack. hero . moveRight ( ) hero . mo…" at bounding box center [511, 118] width 98 height 217
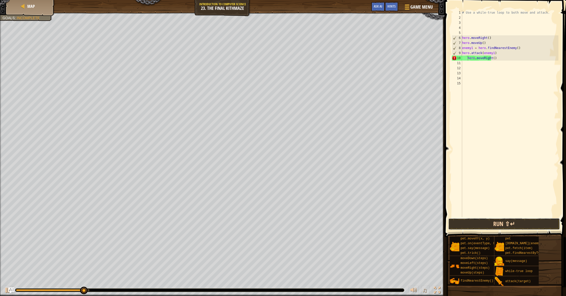
click at [510, 221] on button "Run ⇧↵" at bounding box center [505, 224] width 112 height 12
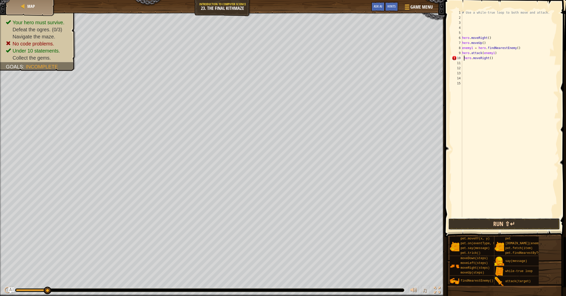
click at [521, 221] on button "Run ⇧↵" at bounding box center [505, 224] width 112 height 12
drag, startPoint x: 492, startPoint y: 230, endPoint x: 492, endPoint y: 227, distance: 3.3
click at [492, 229] on div "hero.moveRight() 1 2 3 4 5 6 7 8 9 10 11 12 13 14 15 # Use a while-true loop to…" at bounding box center [505, 129] width 123 height 252
click at [491, 225] on button "Run ⇧↵" at bounding box center [505, 224] width 112 height 12
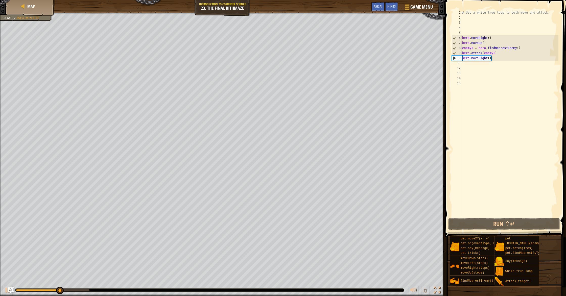
click at [507, 54] on div "# Use a while-true loop to both move and attack. hero . moveRight ( ) hero . mo…" at bounding box center [511, 118] width 98 height 217
drag, startPoint x: 505, startPoint y: 53, endPoint x: 459, endPoint y: 52, distance: 45.8
click at [459, 52] on div "hero.attack(enemy1) 1 2 3 4 5 6 7 8 9 10 11 12 13 14 15 # Use a while-true loop…" at bounding box center [505, 113] width 108 height 207
click at [503, 56] on div "# Use a while-true loop to both move and attack. hero . moveRight ( ) hero . mo…" at bounding box center [511, 118] width 98 height 217
click at [501, 54] on div "# Use a while-true loop to both move and attack. hero . moveRight ( ) hero . mo…" at bounding box center [511, 118] width 98 height 217
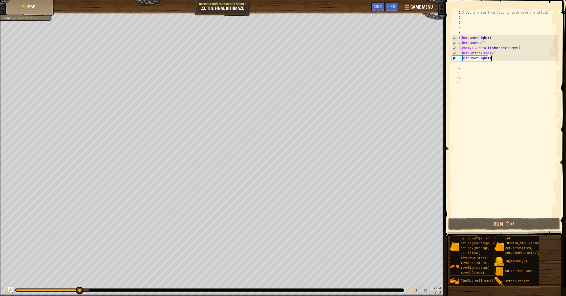
type textarea "hero.attack(enemy1)"
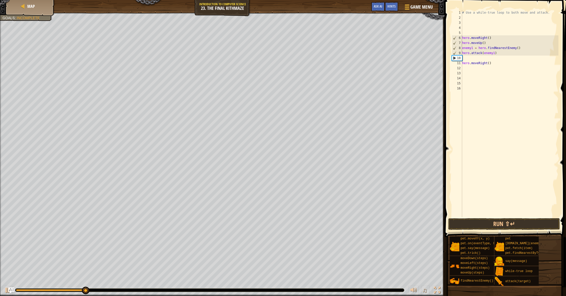
paste textarea "hero.attack(enemy1)"
type textarea "hero.attack(enemy1)"
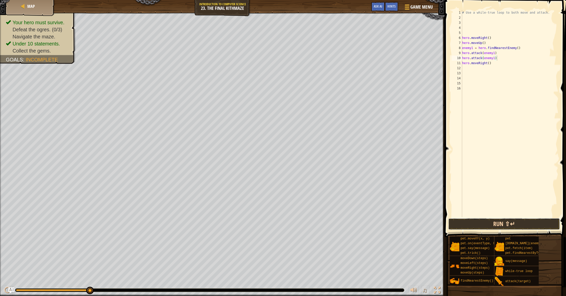
click at [531, 225] on button "Run ⇧↵" at bounding box center [505, 224] width 112 height 12
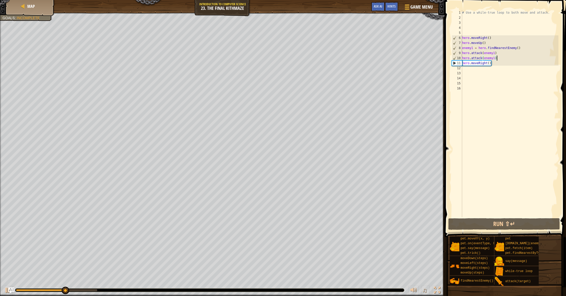
click at [470, 72] on div "# Use a while-true loop to both move and attack. hero . moveRight ( ) hero . mo…" at bounding box center [511, 118] width 98 height 217
click at [498, 64] on div "# Use a while-true loop to both move and attack. hero . moveRight ( ) hero . mo…" at bounding box center [511, 118] width 98 height 217
type textarea "hero.moveRight()"
click at [498, 64] on div "# Use a while-true loop to both move and attack. hero . moveRight ( ) hero . mo…" at bounding box center [511, 118] width 98 height 217
click at [494, 64] on div "# Use a while-true loop to both move and attack. hero . moveRight ( ) hero . mo…" at bounding box center [511, 118] width 98 height 217
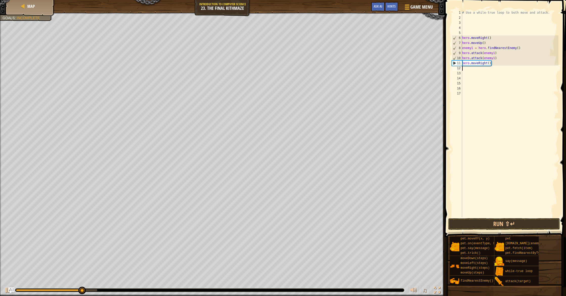
type textarea "d"
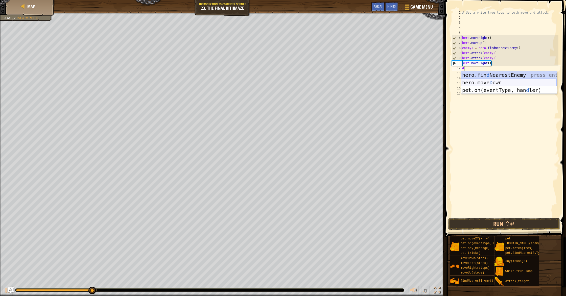
click at [495, 81] on div "hero.fin d NearestEnemy press enter hero.[PERSON_NAME] own press enter pet.on(e…" at bounding box center [510, 90] width 96 height 38
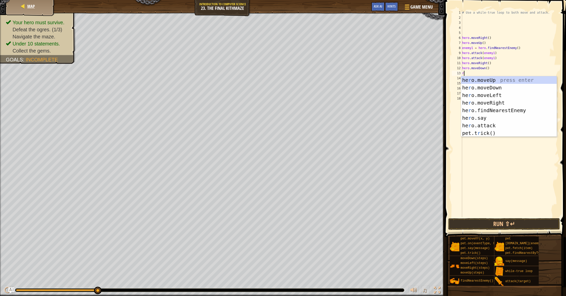
type textarea "r"
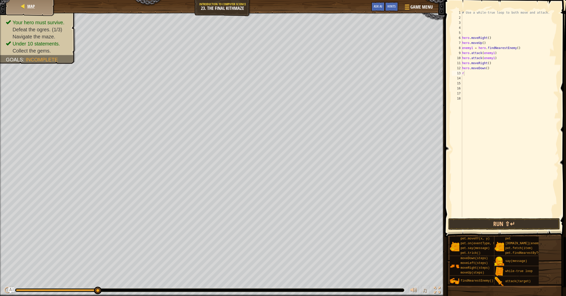
click at [18, 4] on div "Map" at bounding box center [30, 6] width 40 height 13
